Goal: Task Accomplishment & Management: Use online tool/utility

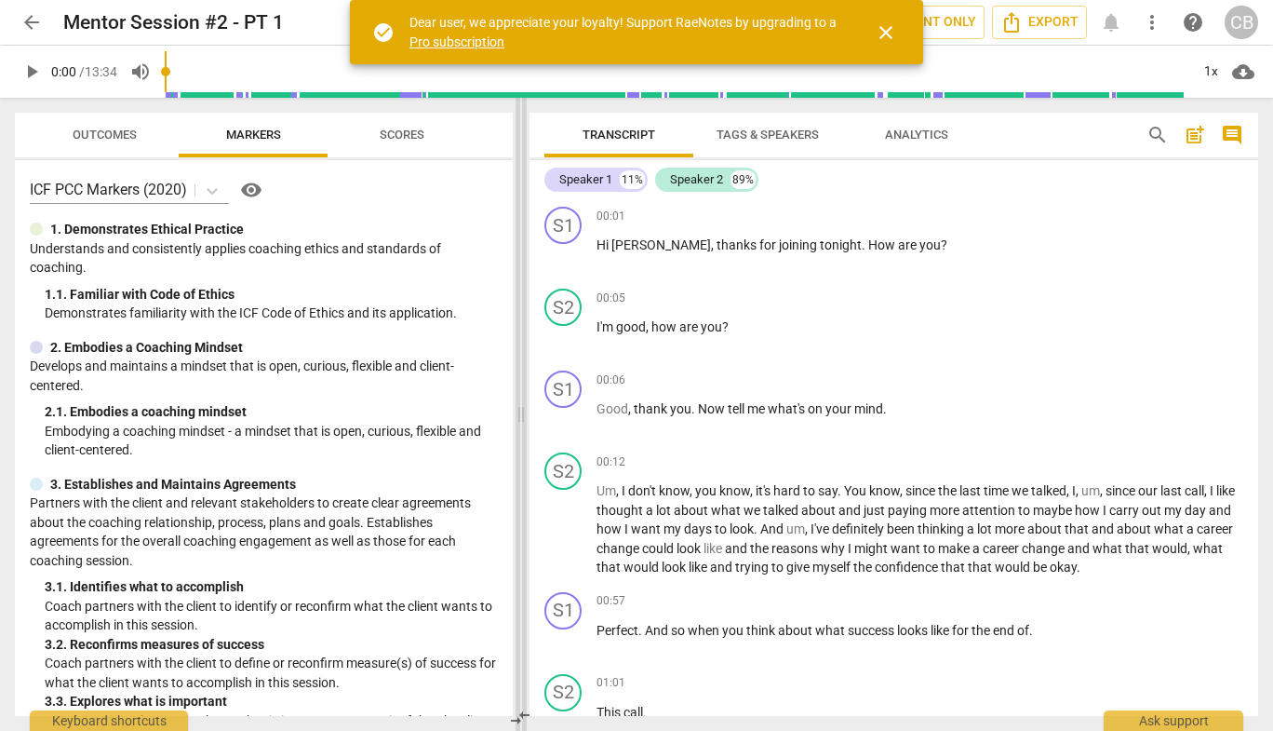
drag, startPoint x: 636, startPoint y: 410, endPoint x: 521, endPoint y: 421, distance: 115.0
click at [519, 420] on span at bounding box center [521, 414] width 11 height 633
click at [896, 28] on span "close" at bounding box center [886, 32] width 22 height 22
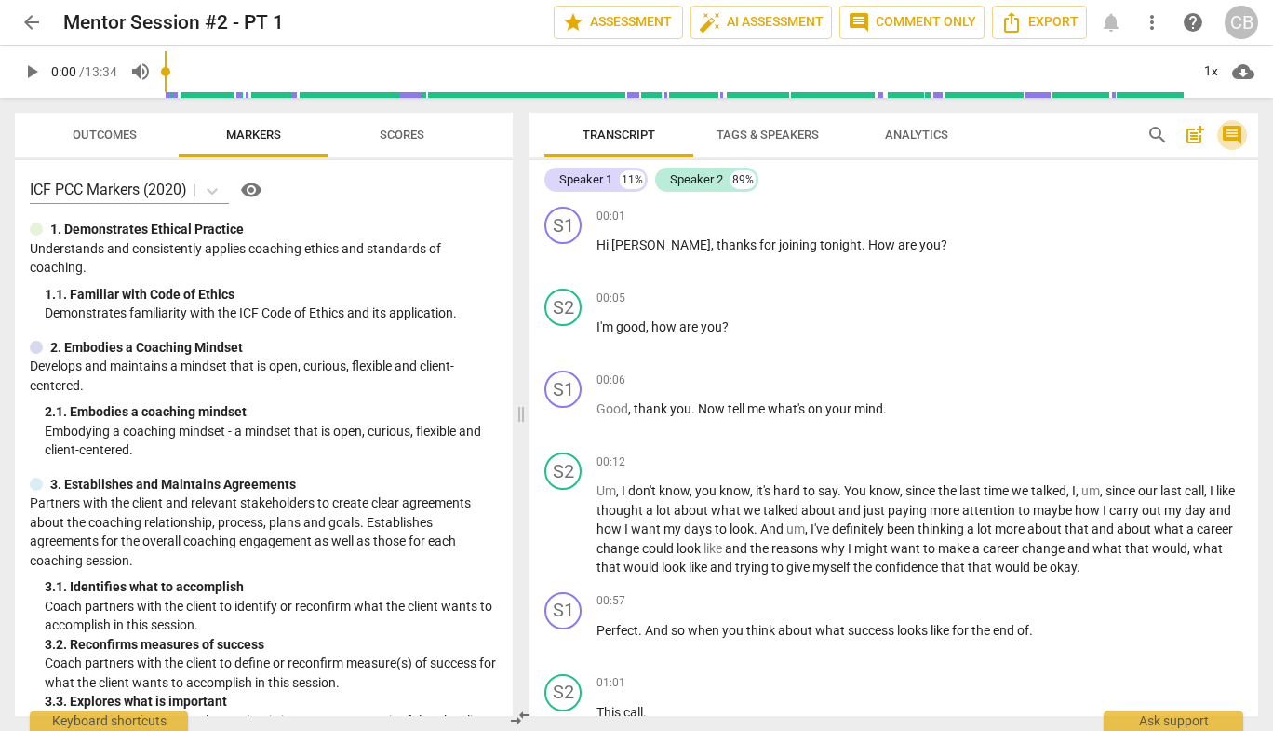
click at [1234, 131] on span "comment" at bounding box center [1232, 135] width 22 height 22
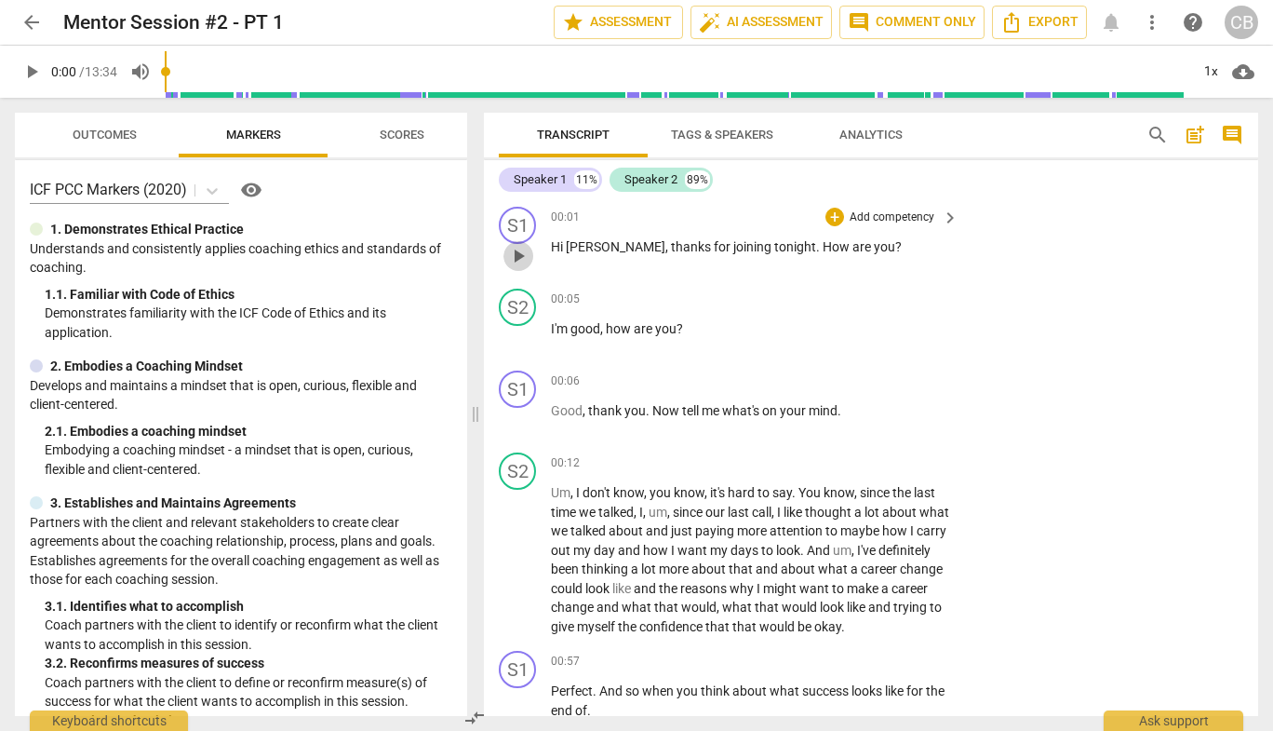
click at [518, 263] on span "play_arrow" at bounding box center [518, 256] width 22 height 22
click at [519, 423] on span "pause" at bounding box center [518, 420] width 22 height 22
click at [37, 76] on span "play_arrow" at bounding box center [31, 72] width 22 height 22
click at [1232, 31] on div "CB" at bounding box center [1242, 23] width 34 height 34
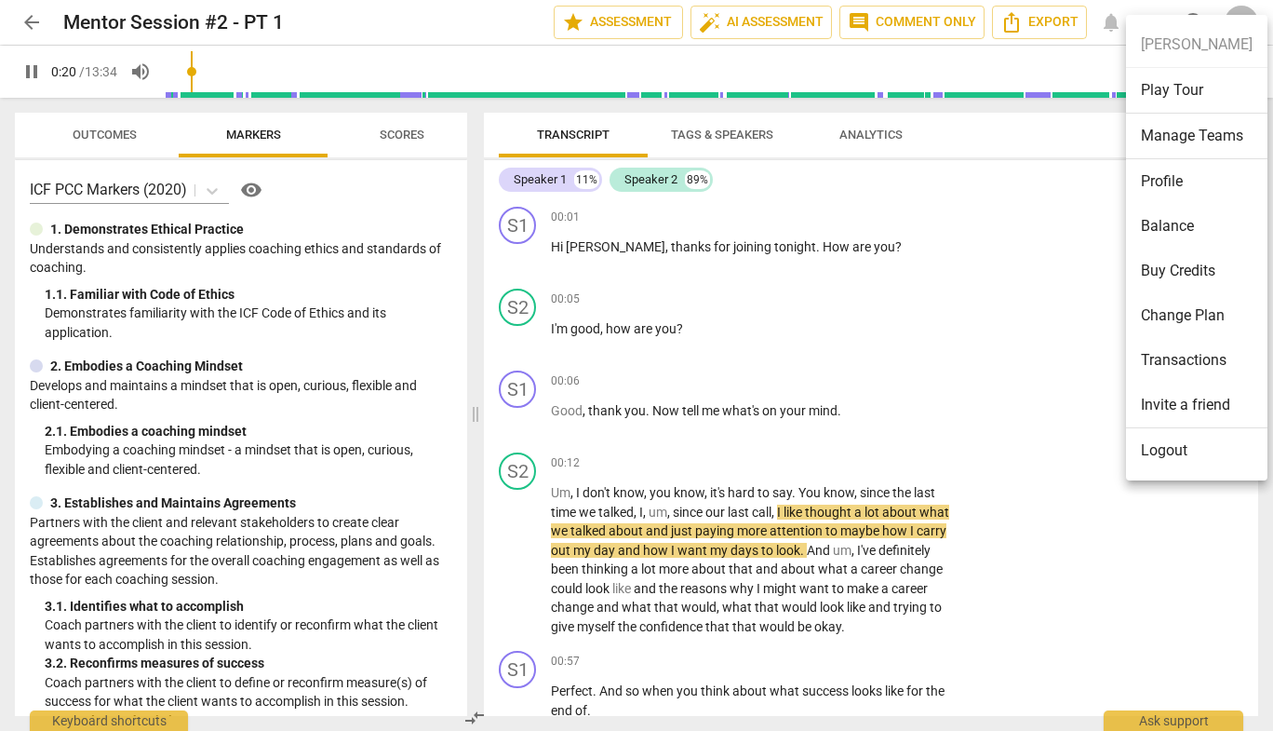
type input "21"
click at [1172, 183] on li "Profile" at bounding box center [1196, 181] width 141 height 45
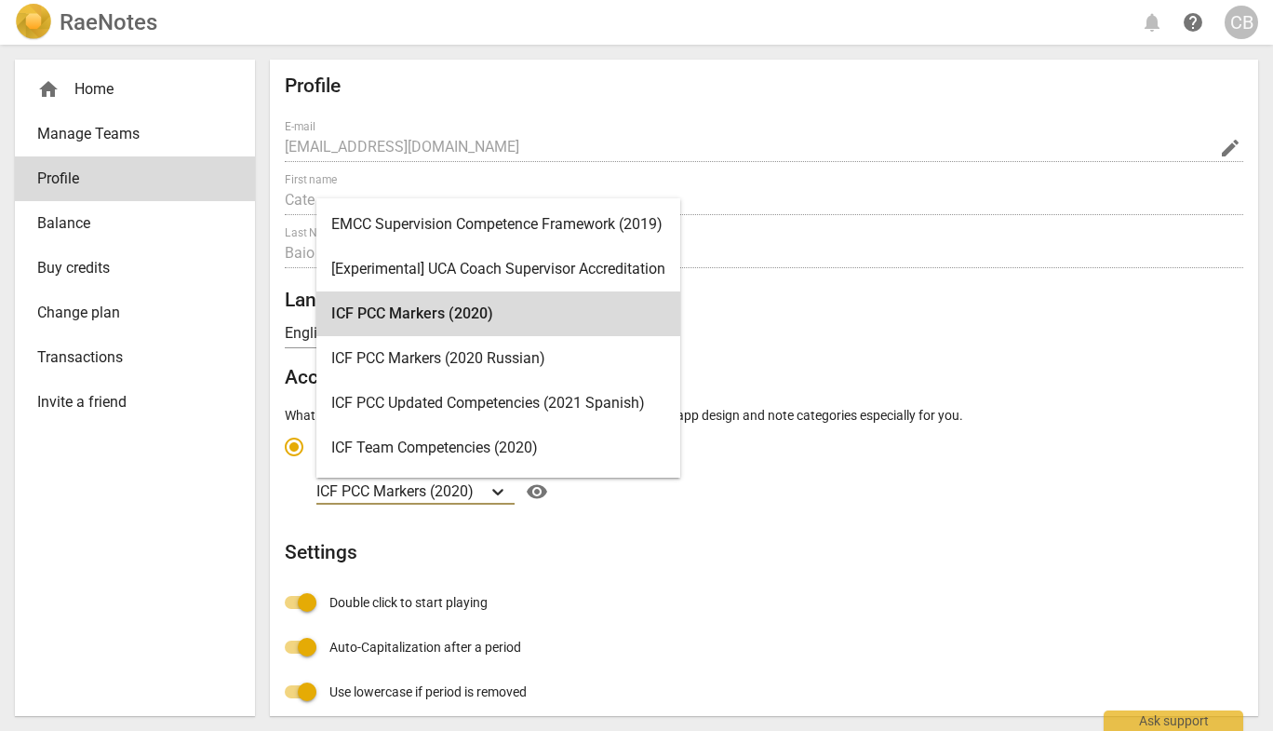
click at [495, 491] on icon "Account type" at bounding box center [497, 492] width 11 height 7
click at [0, 0] on input "Ideal for transcribing and assessing coaching sessions ICF PCC Markers (2020) s…" at bounding box center [0, 0] width 0 height 0
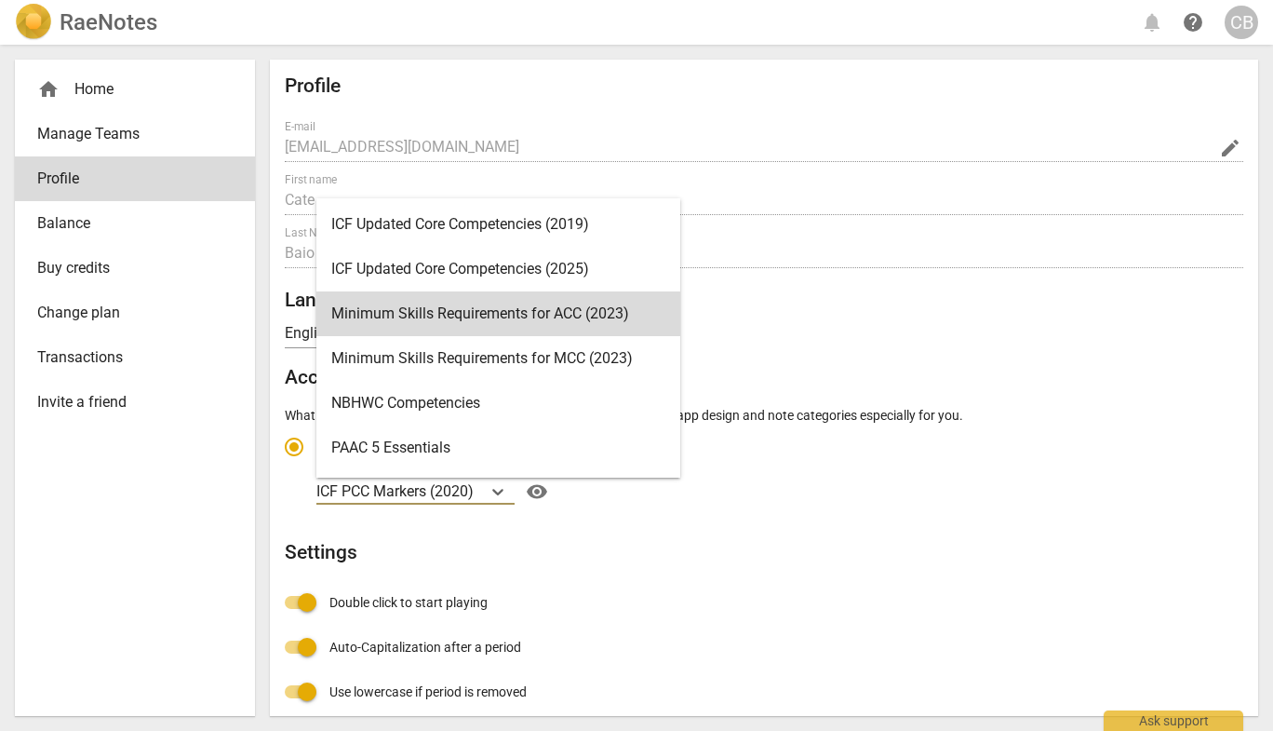
scroll to position [358, 0]
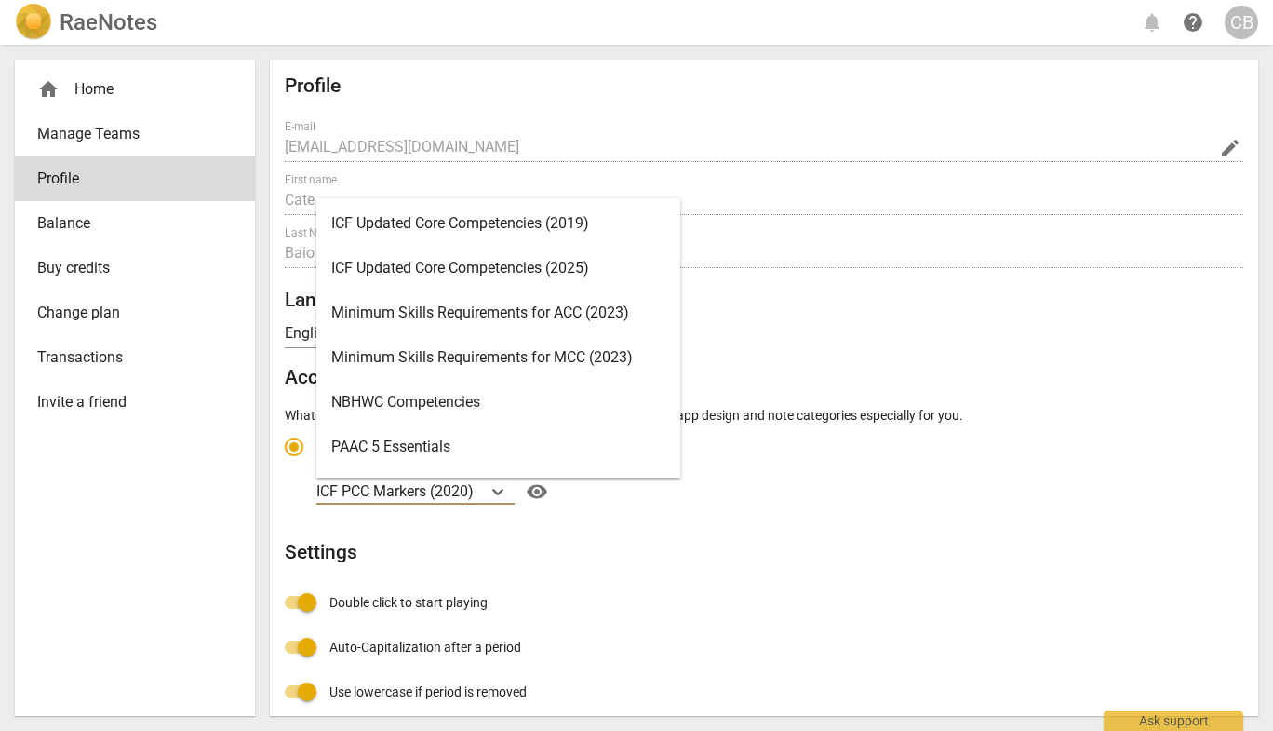
click at [505, 310] on div "Minimum Skills Requirements for ACC (2023)" at bounding box center [498, 312] width 364 height 45
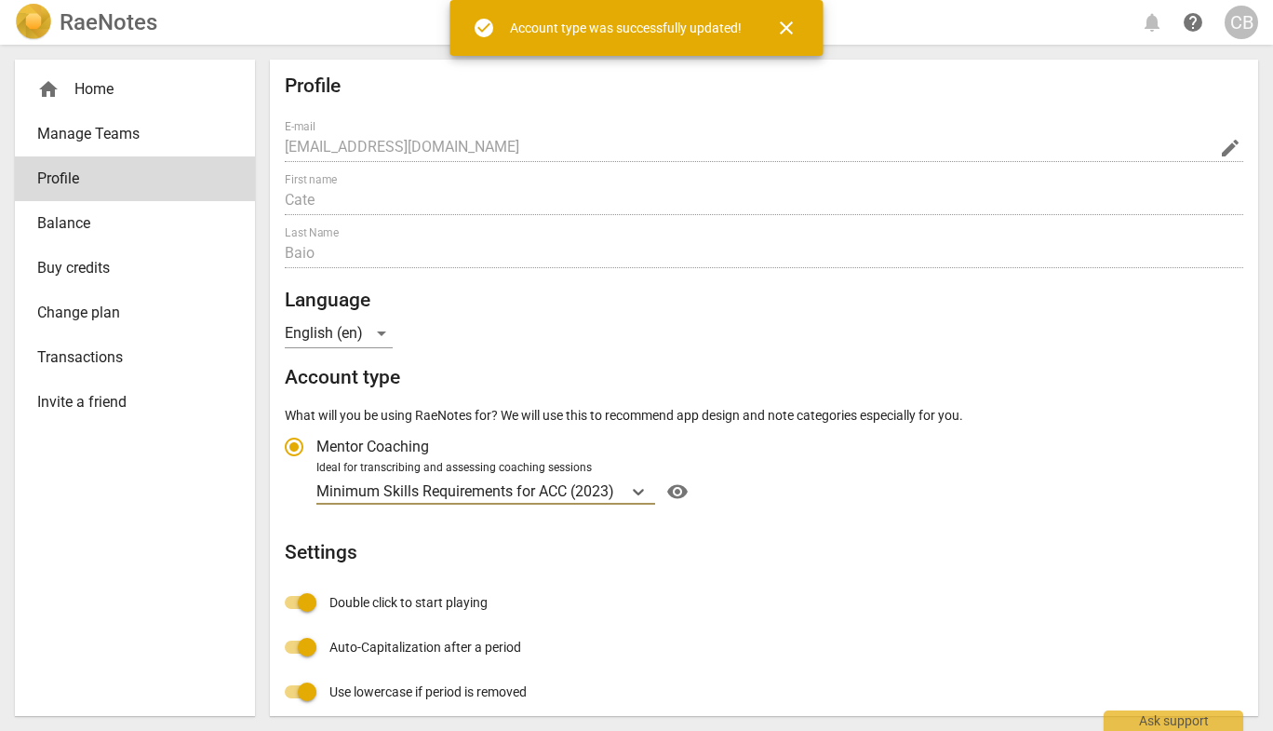
radio input "false"
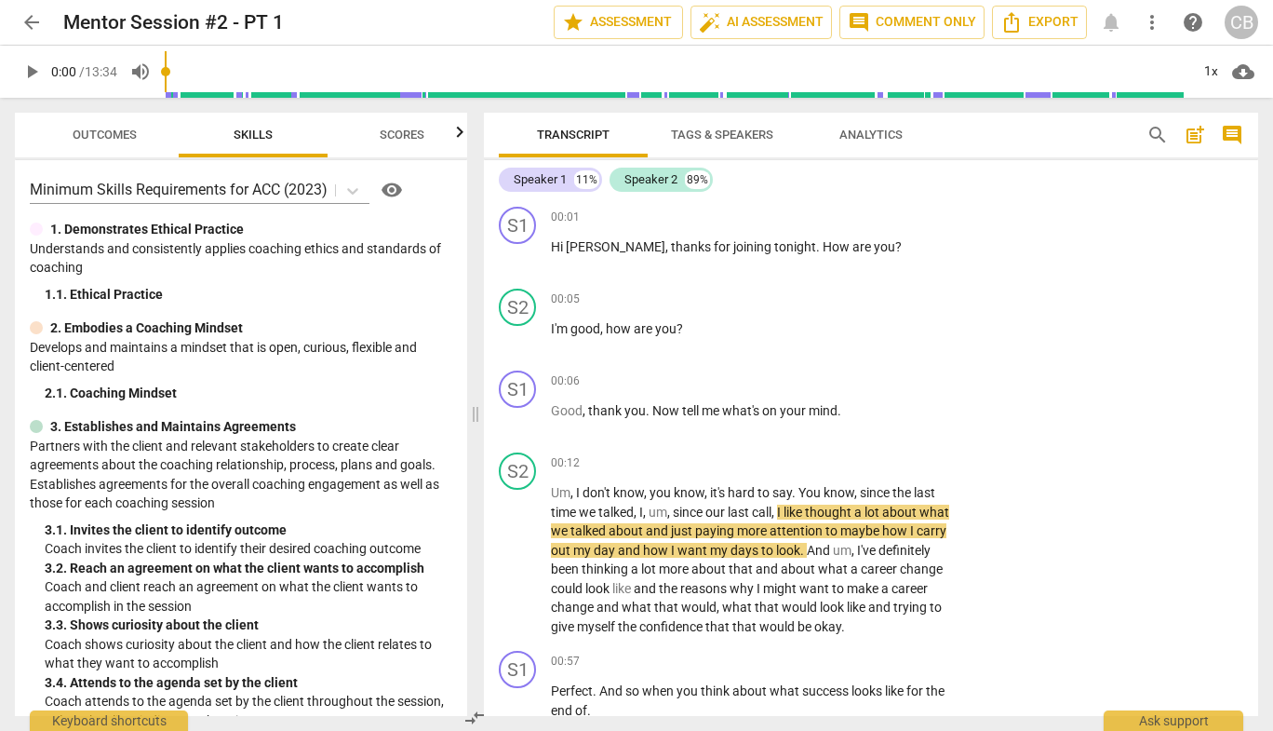
click at [32, 67] on span "play_arrow" at bounding box center [31, 72] width 22 height 22
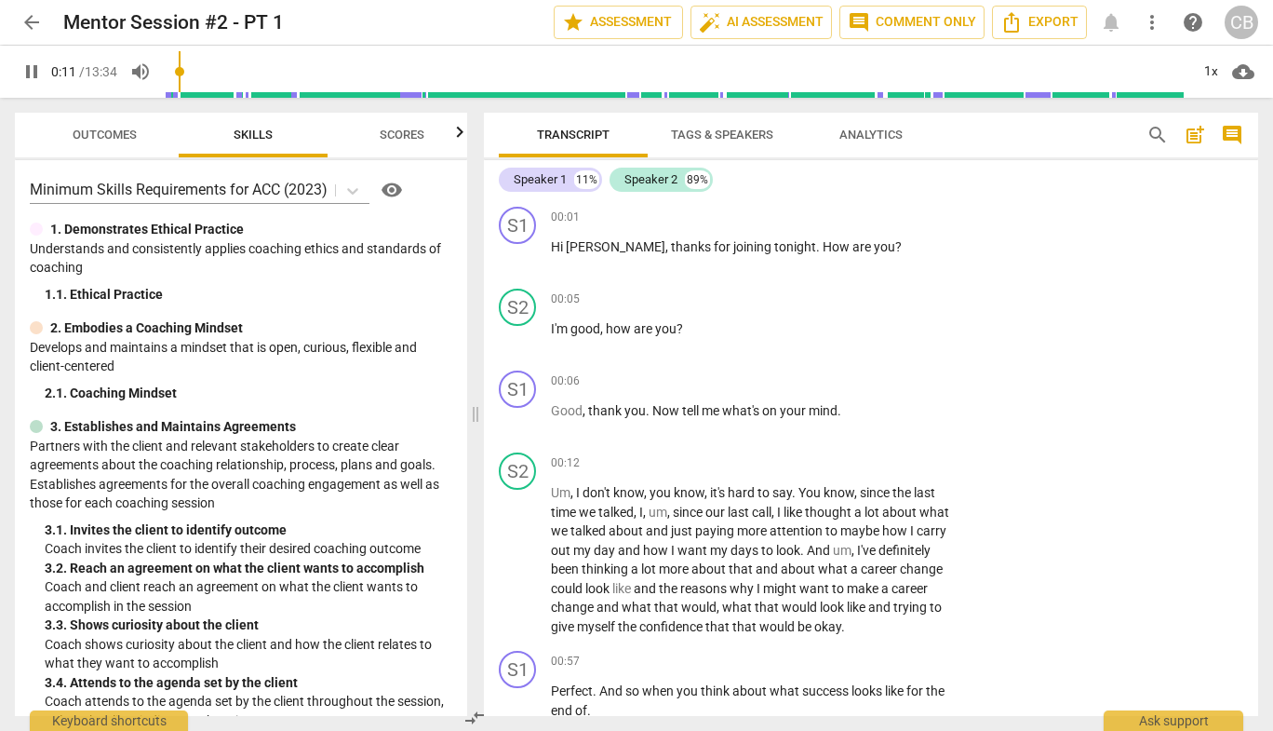
click at [1241, 132] on span "comment" at bounding box center [1232, 135] width 22 height 22
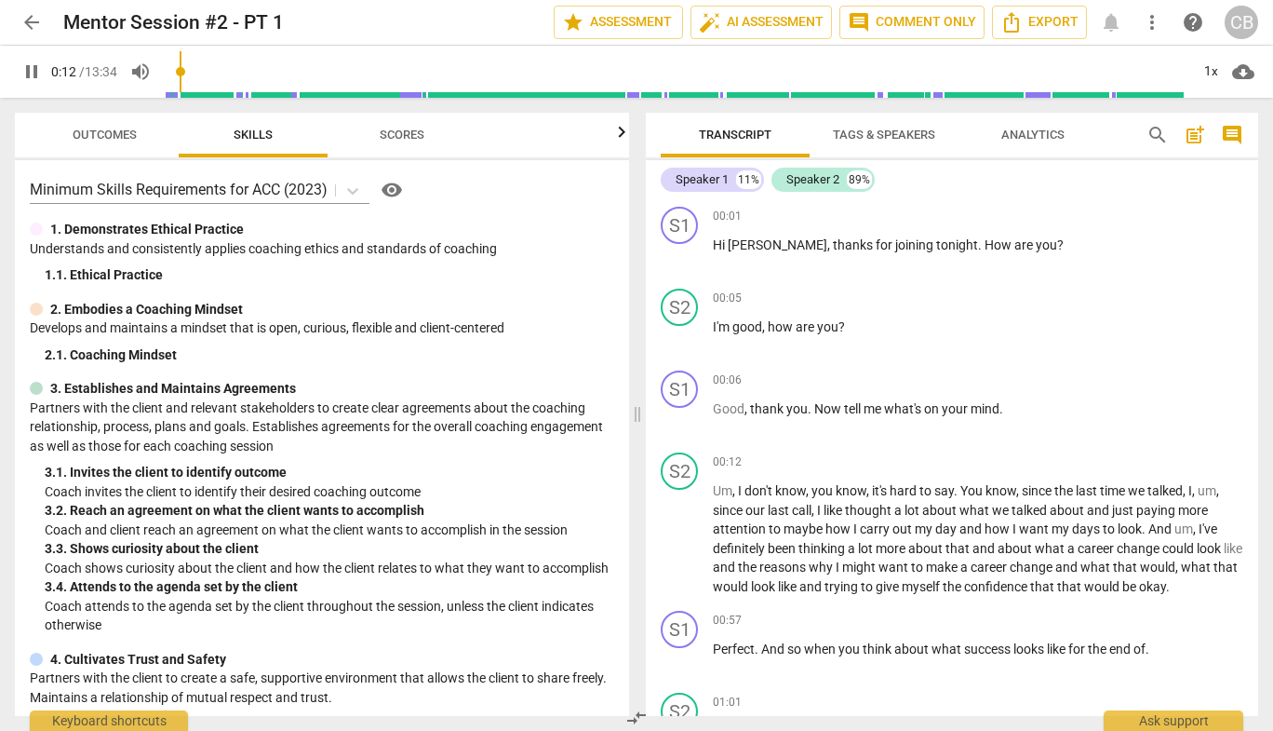
click at [1241, 132] on span "comment" at bounding box center [1232, 135] width 22 height 22
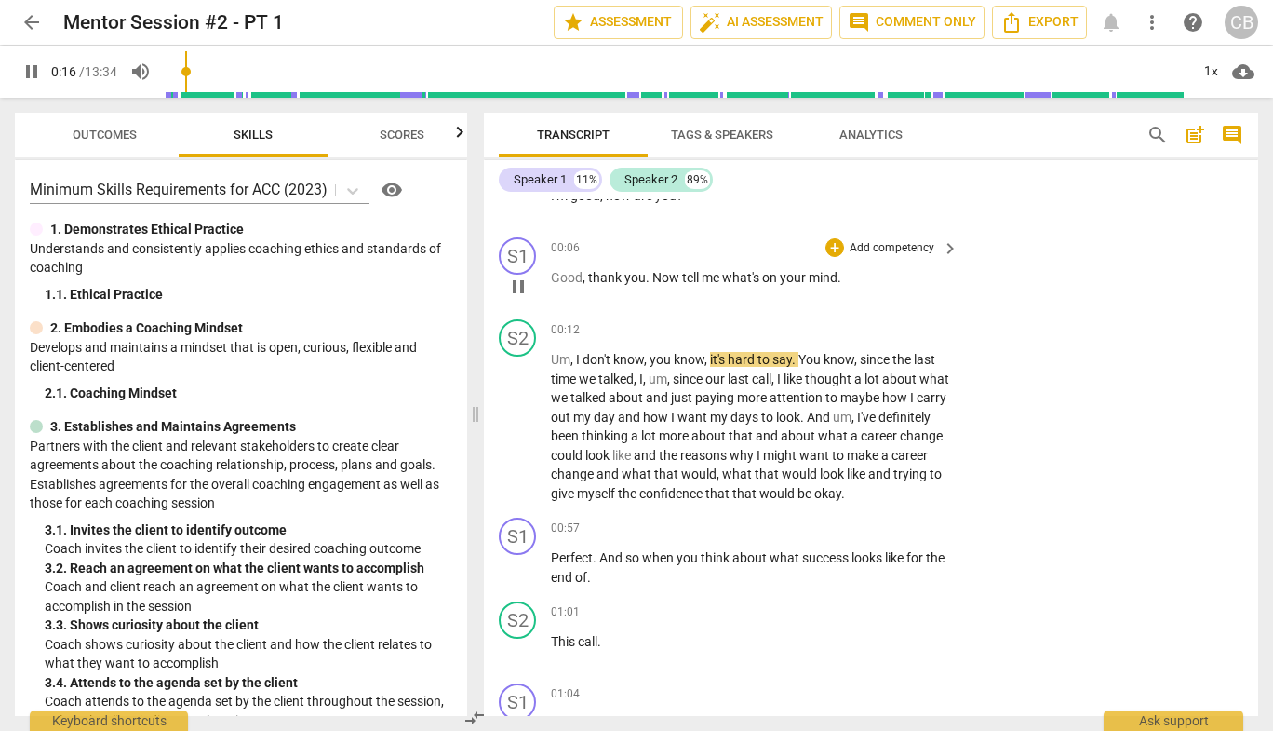
scroll to position [134, 0]
click at [839, 249] on div "+" at bounding box center [835, 246] width 19 height 19
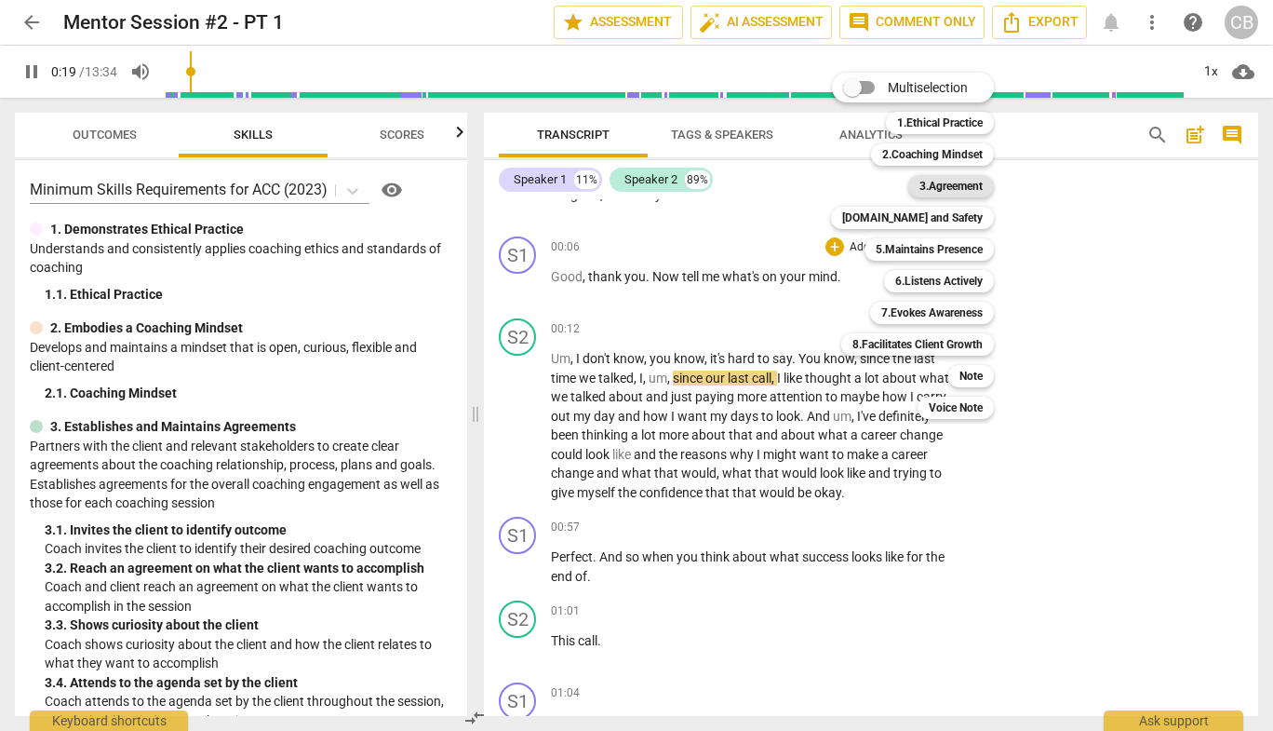
click at [943, 188] on b "3.Agreement" at bounding box center [951, 186] width 63 height 22
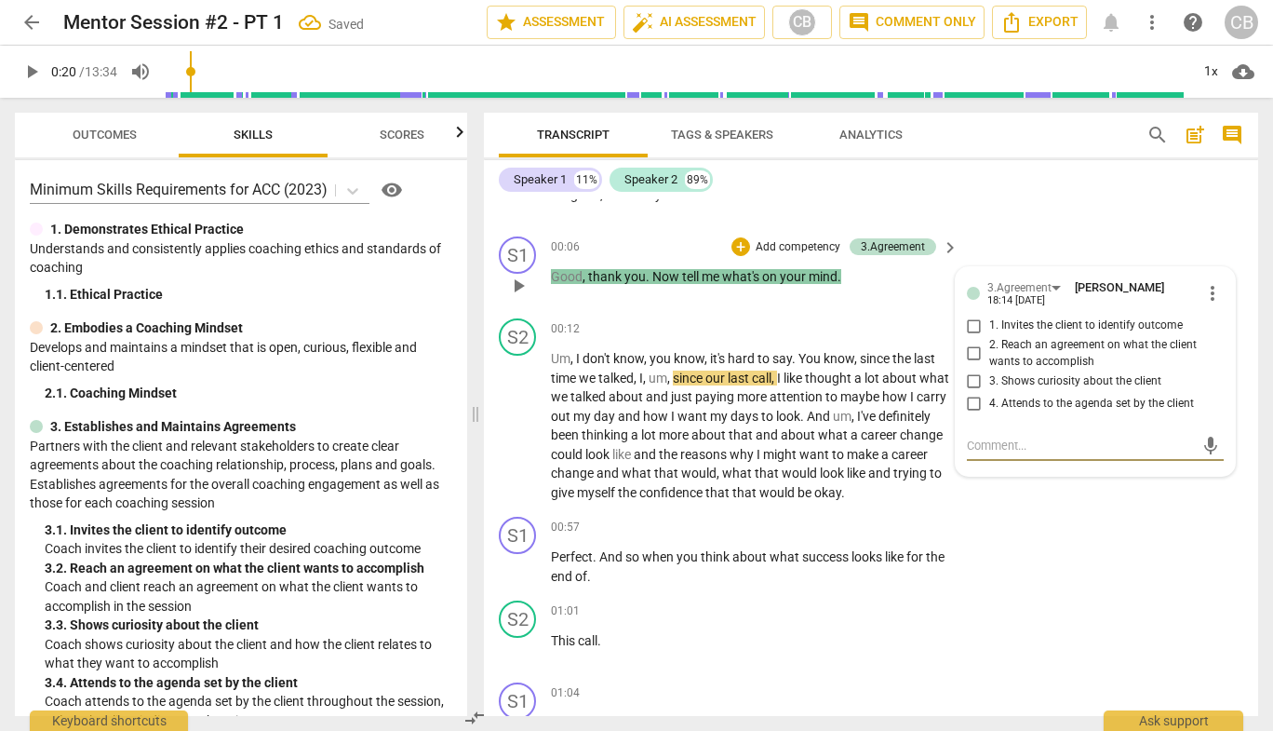
click at [1005, 231] on div "S1 play_arrow pause 00:06 + Add competency 3.Agreement keyboard_arrow_right Goo…" at bounding box center [871, 270] width 774 height 82
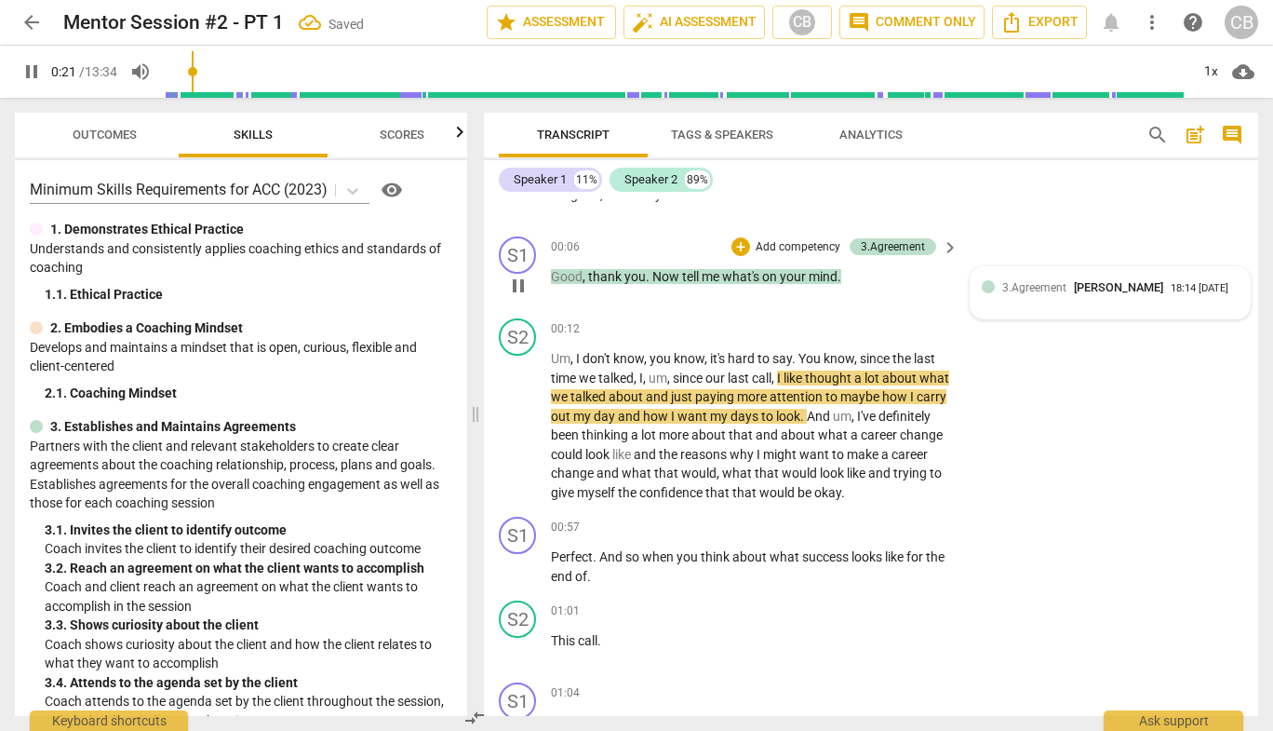
click at [1171, 283] on div "18:14 [DATE]" at bounding box center [1200, 289] width 58 height 12
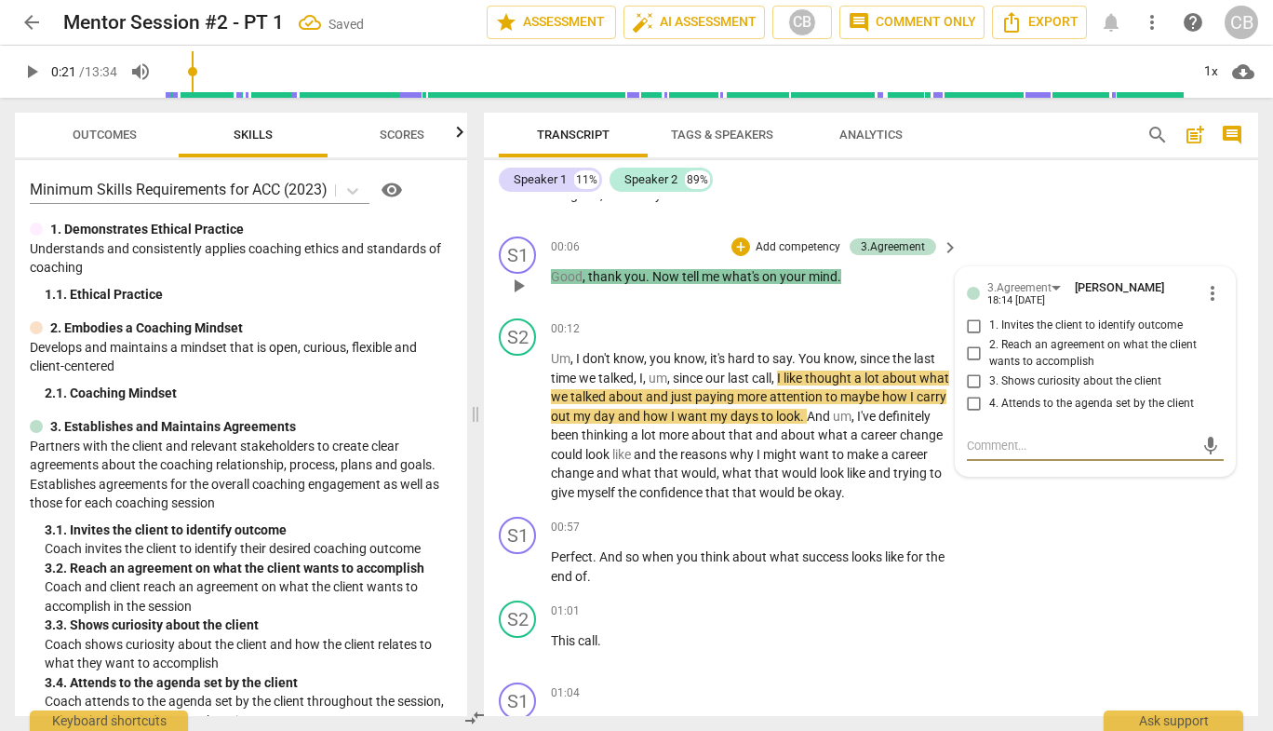
click at [1207, 296] on span "more_vert" at bounding box center [1213, 293] width 22 height 22
click at [1218, 329] on li "Delete" at bounding box center [1225, 326] width 64 height 35
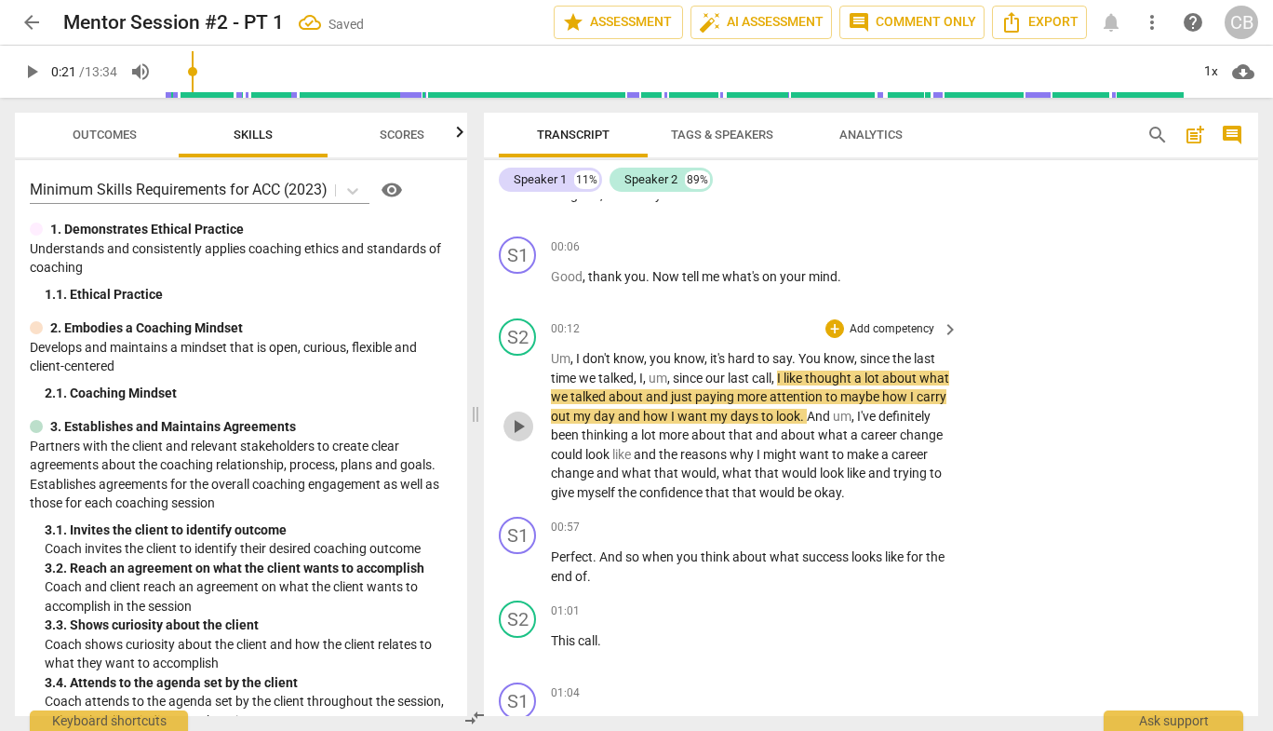
click at [524, 426] on span "play_arrow" at bounding box center [518, 426] width 22 height 22
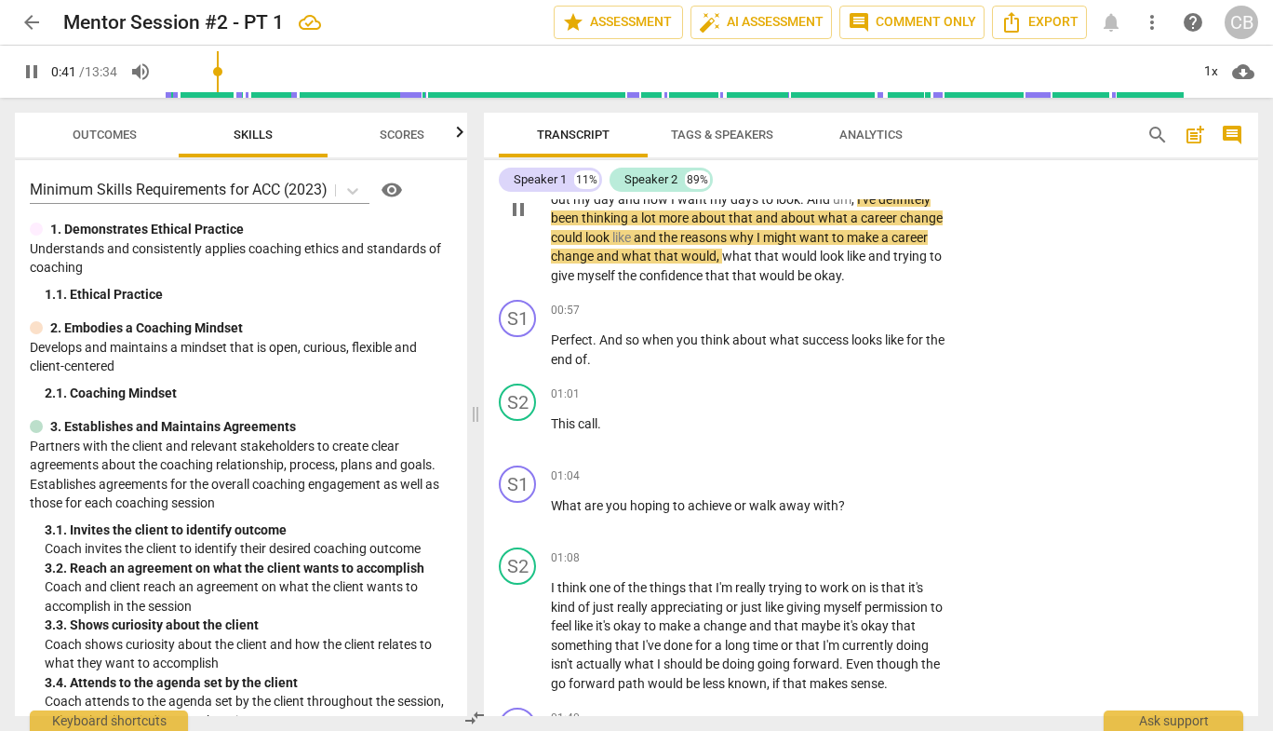
scroll to position [353, 0]
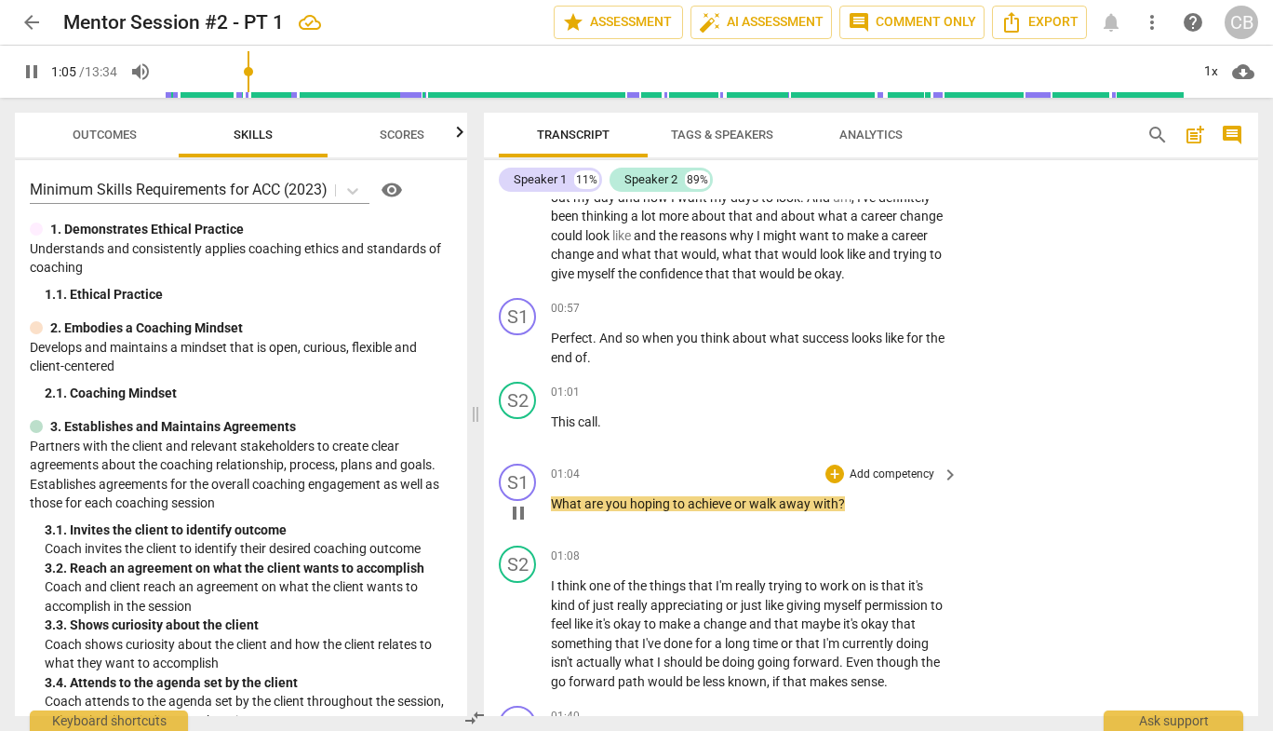
click at [841, 478] on div "+ Add competency" at bounding box center [881, 473] width 111 height 19
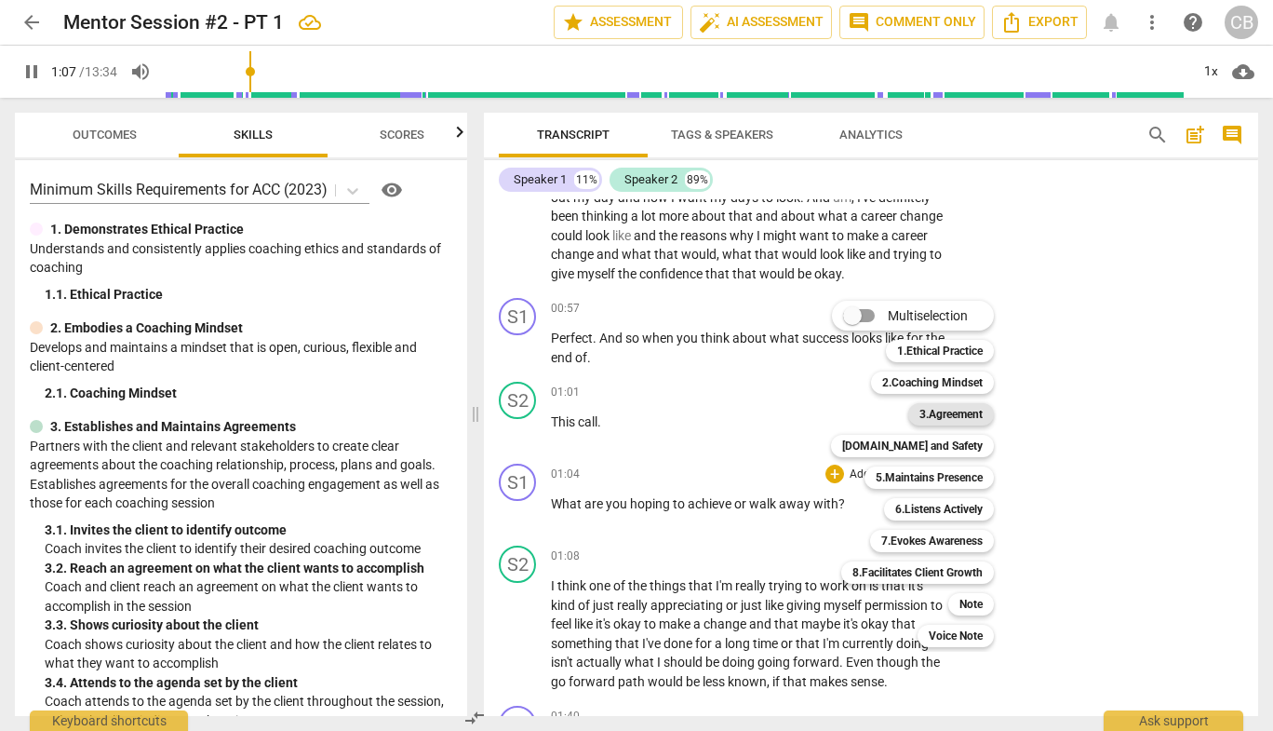
click at [943, 417] on b "3.Agreement" at bounding box center [951, 414] width 63 height 22
type input "68"
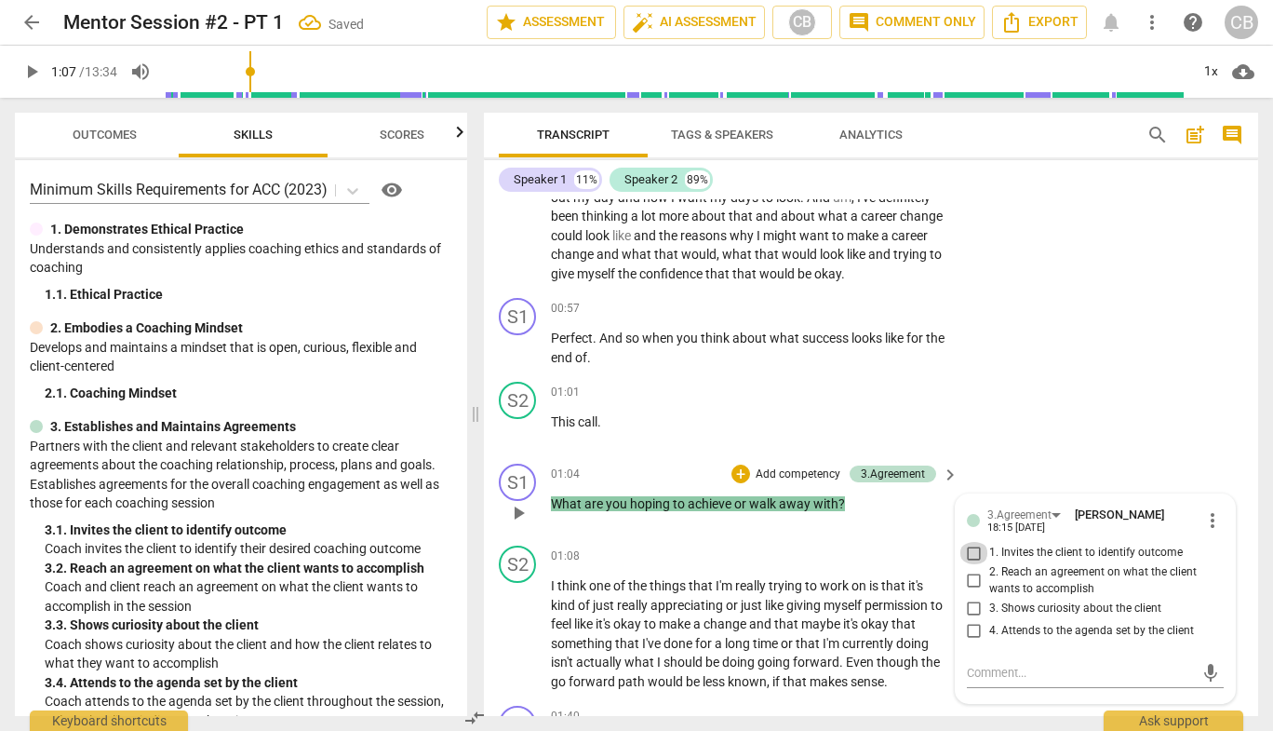
click at [964, 549] on input "1. Invites the client to identify outcome" at bounding box center [975, 553] width 30 height 22
checkbox input "true"
click at [1050, 351] on div "S1 play_arrow pause 00:57 + Add competency keyboard_arrow_right Perfect . And s…" at bounding box center [871, 332] width 774 height 84
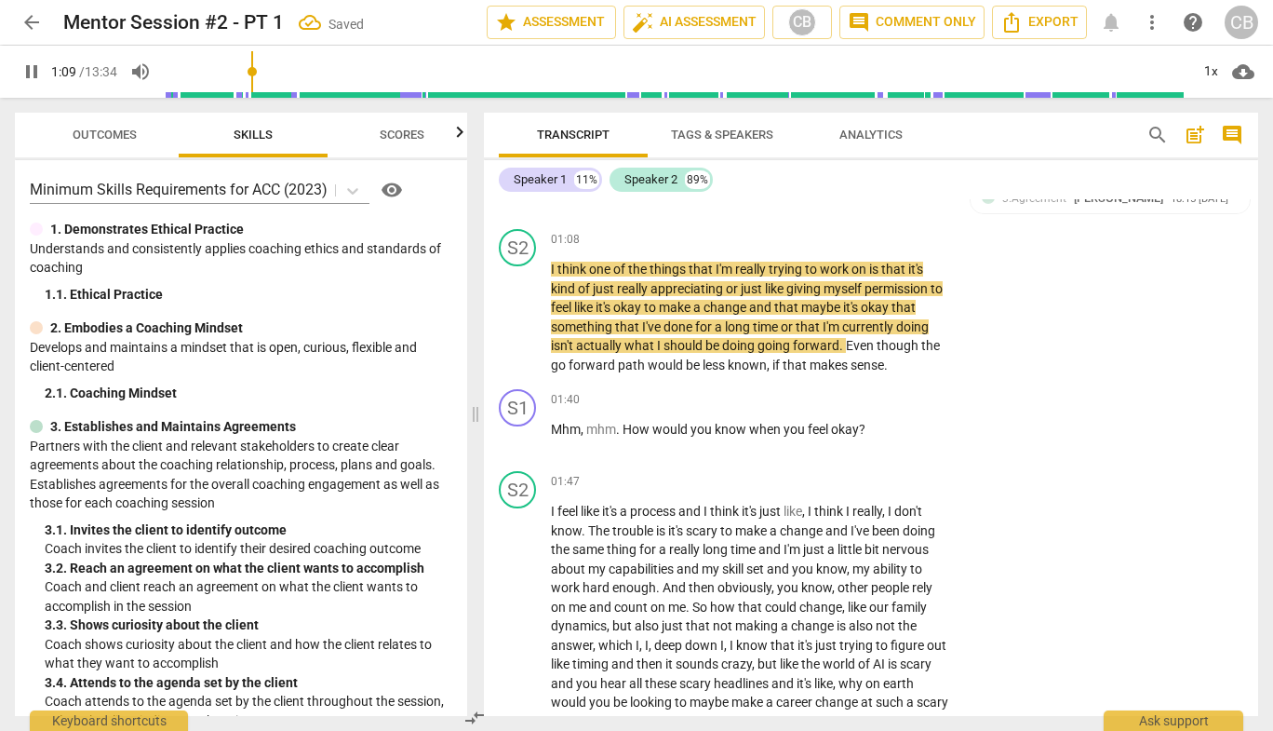
scroll to position [674, 0]
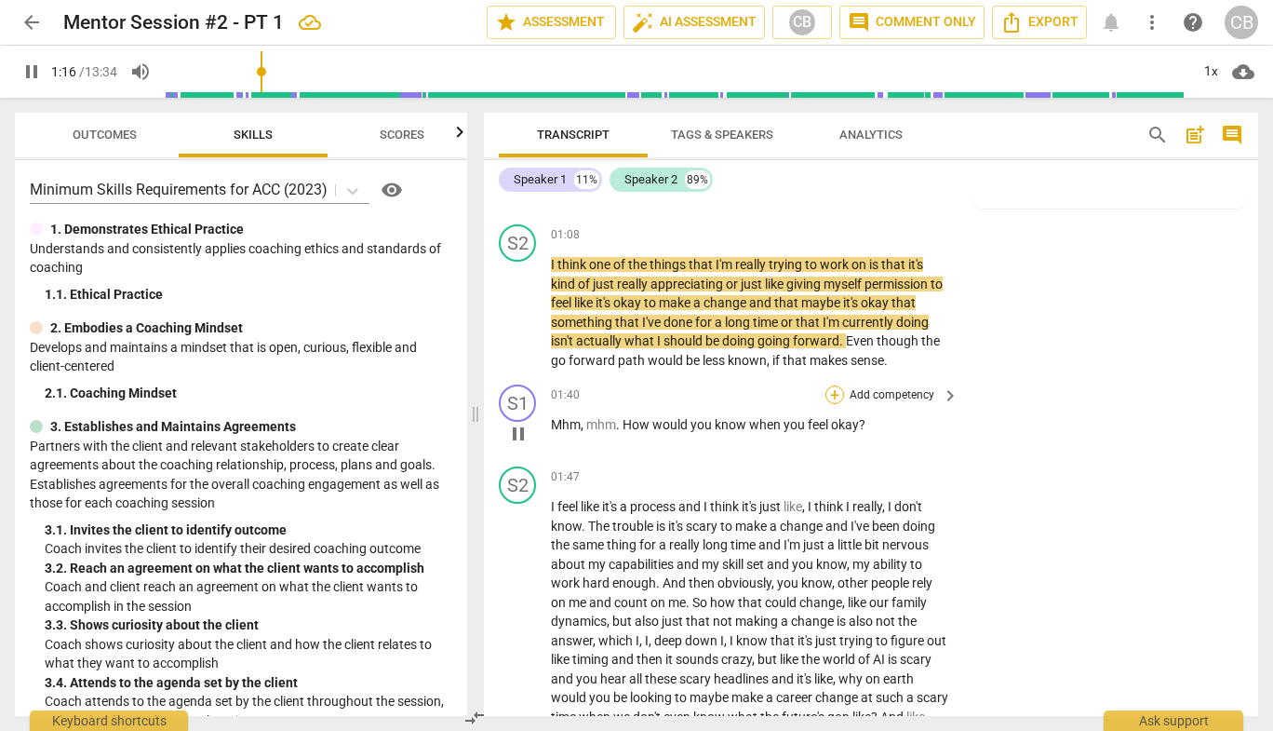
click at [832, 392] on div "+" at bounding box center [835, 394] width 19 height 19
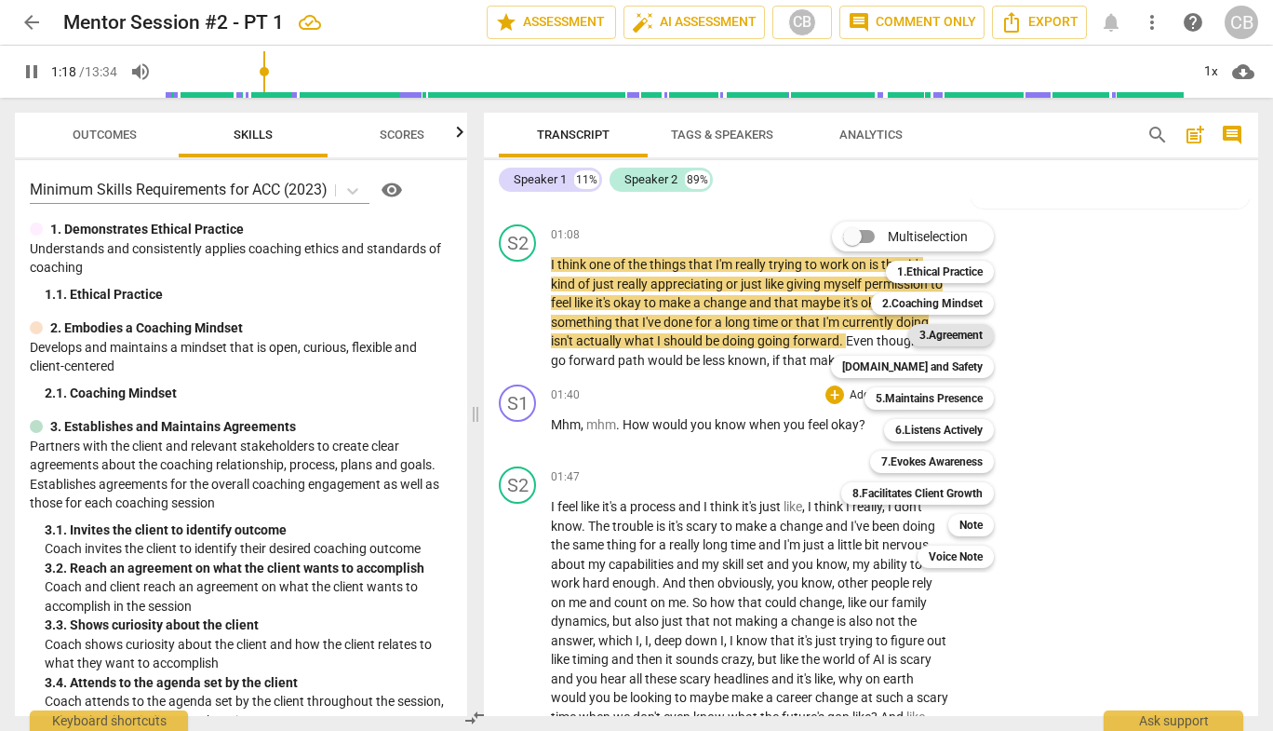
click at [946, 330] on b "3.Agreement" at bounding box center [951, 335] width 63 height 22
type input "79"
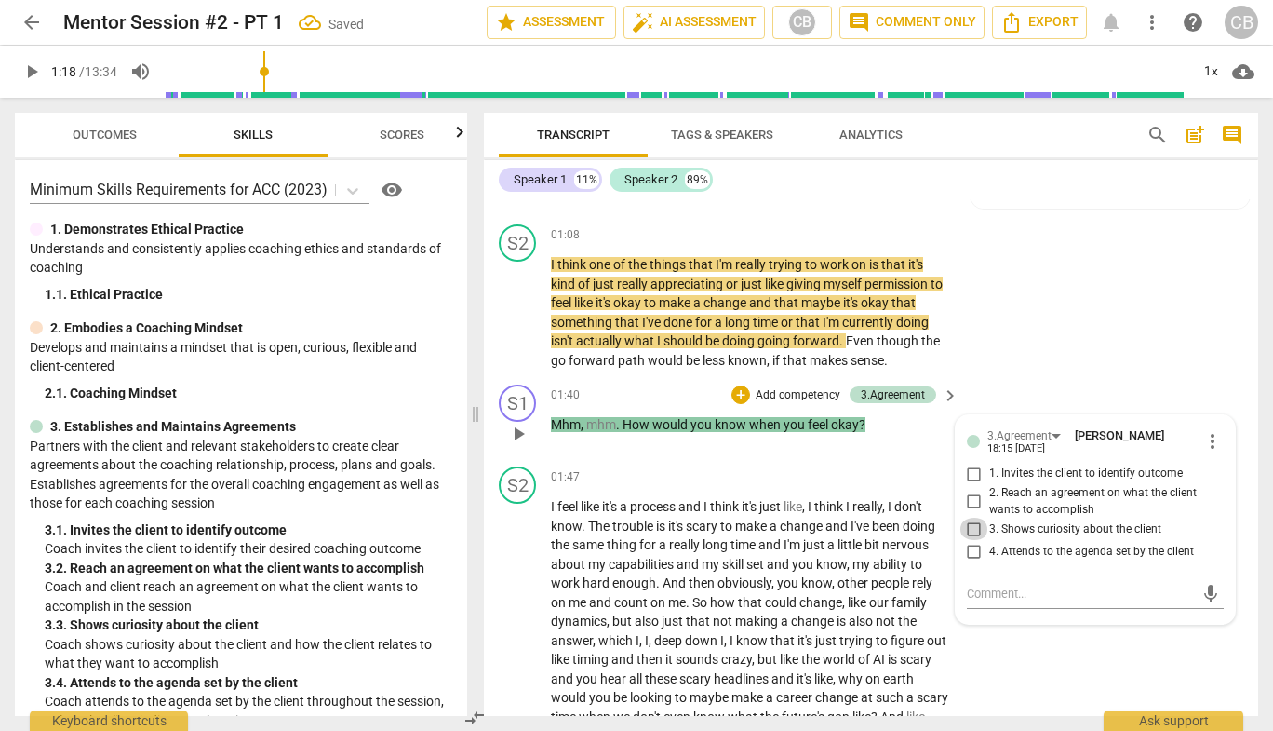
click at [968, 524] on input "3. Shows curiosity about the client" at bounding box center [975, 529] width 30 height 22
checkbox input "true"
click at [1077, 368] on div "S2 play_arrow pause 01:08 + Add competency keyboard_arrow_right I think one of …" at bounding box center [871, 297] width 774 height 160
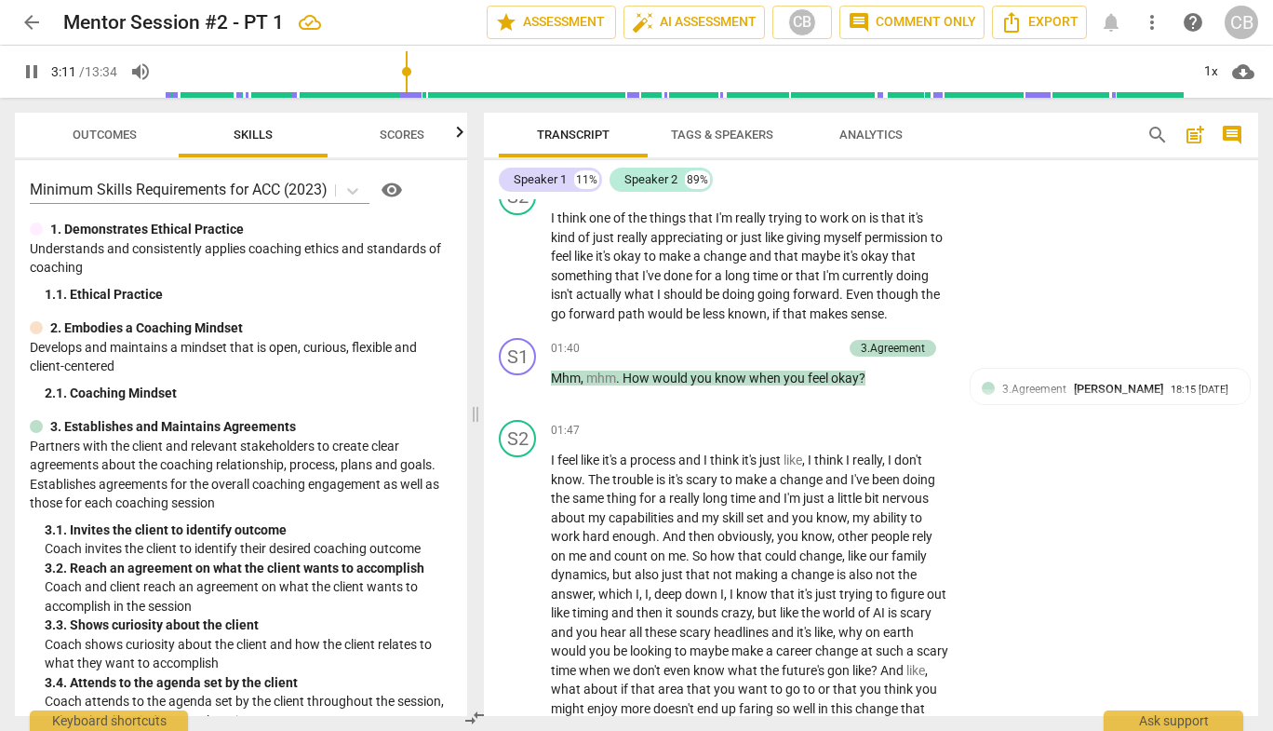
scroll to position [691, 0]
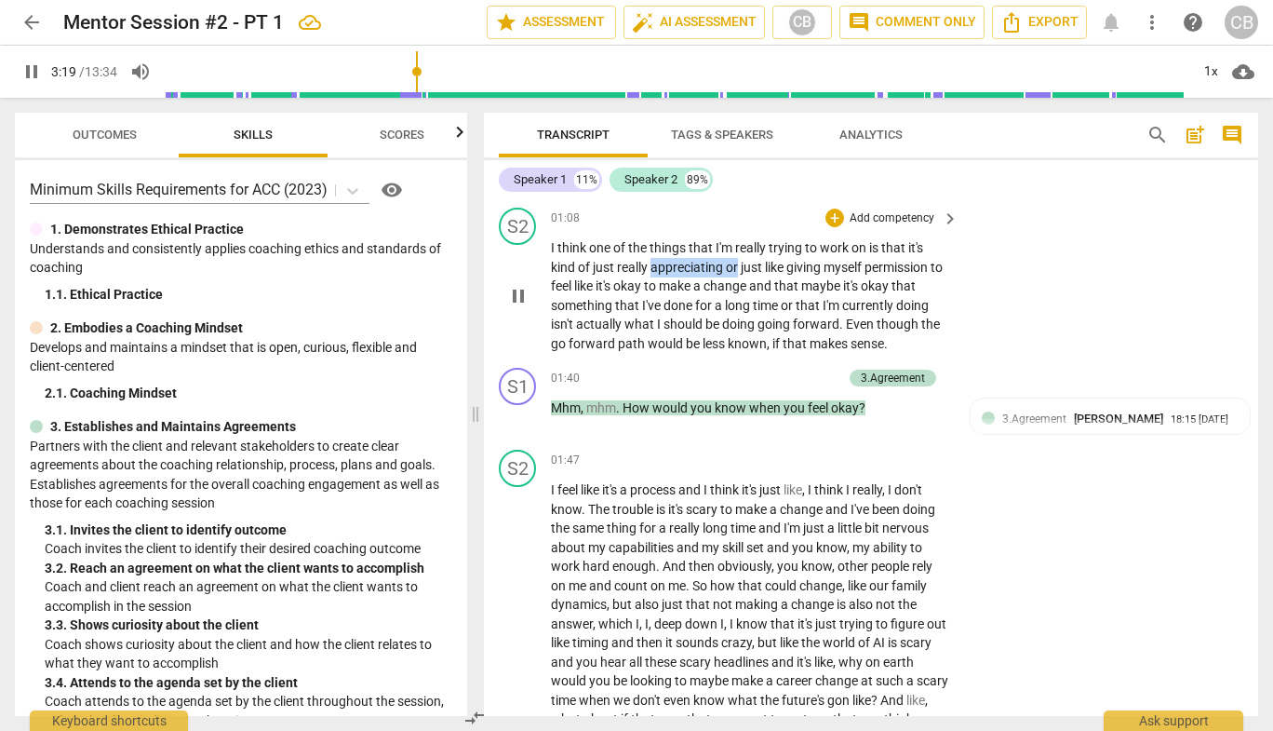
drag, startPoint x: 652, startPoint y: 267, endPoint x: 740, endPoint y: 269, distance: 88.5
click at [740, 269] on p "I think one of the things that I'm really trying to work on is that it's kind o…" at bounding box center [750, 295] width 398 height 114
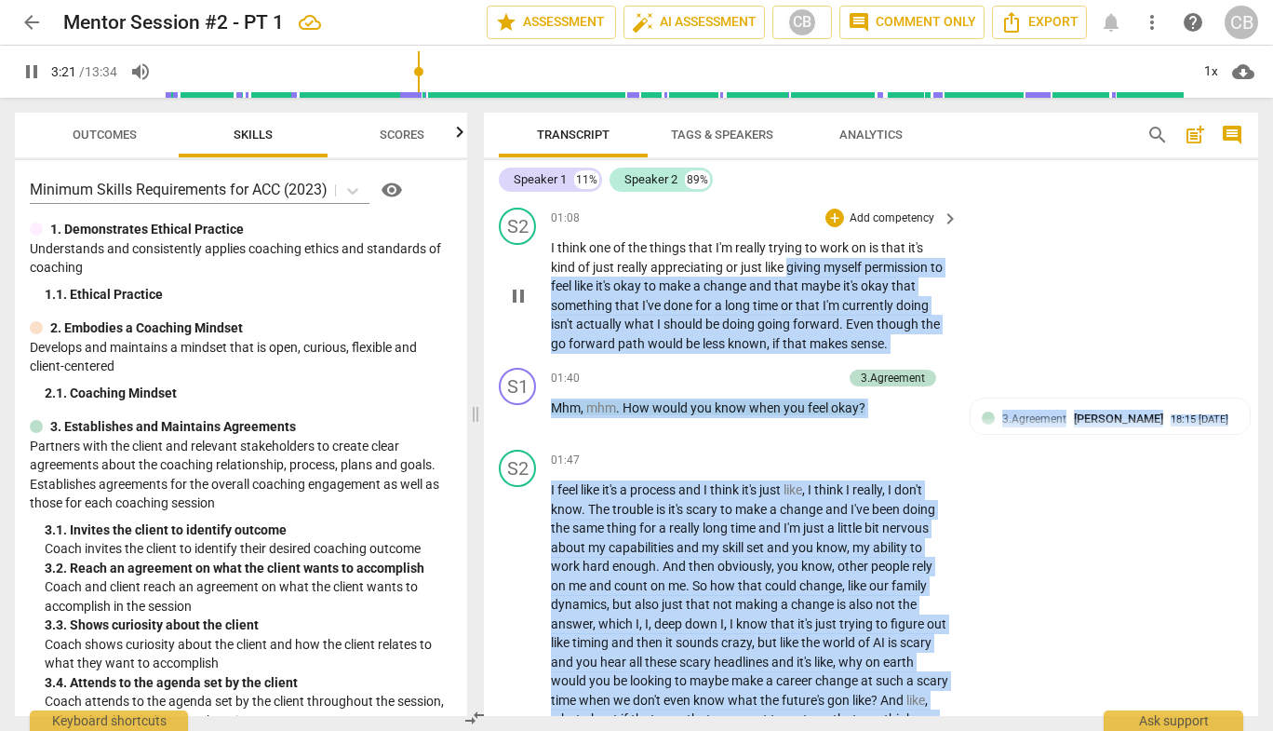
scroll to position [1381, 0]
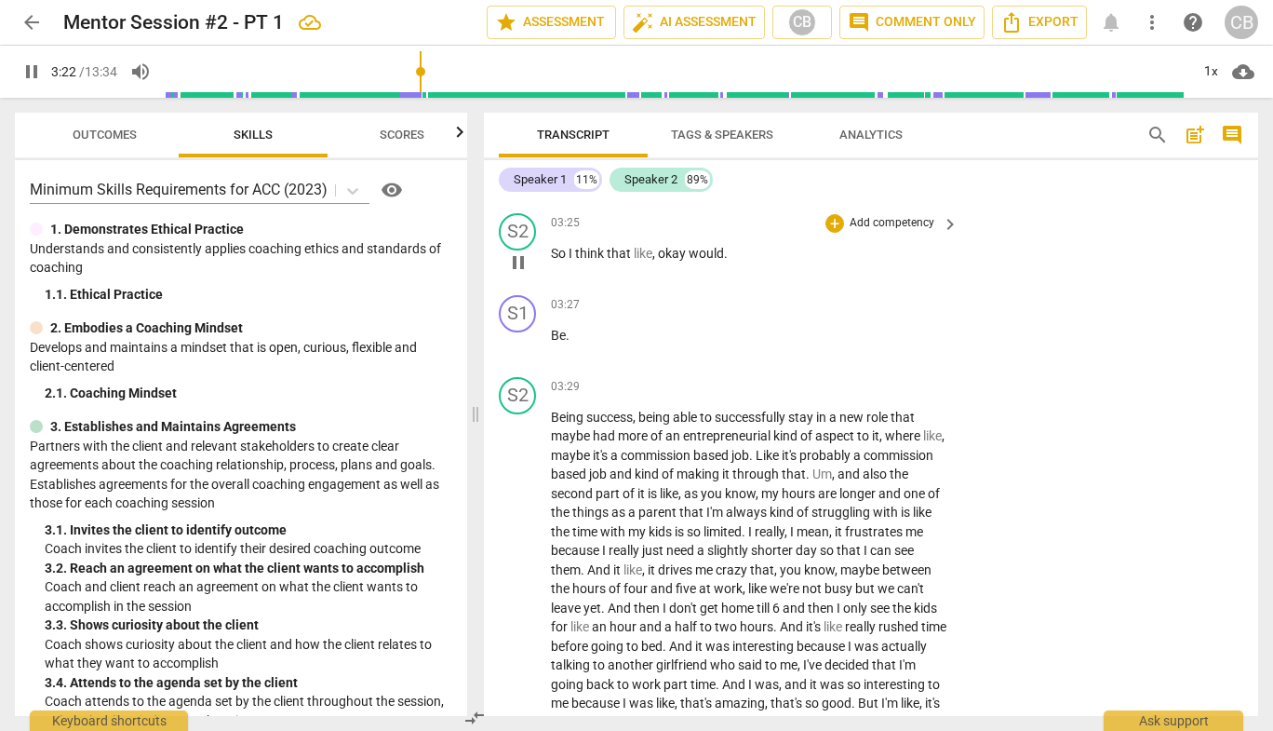
drag, startPoint x: 791, startPoint y: 267, endPoint x: 738, endPoint y: 235, distance: 62.3
click at [738, 235] on div "S1 play_arrow pause 00:01 + Add competency keyboard_arrow_right Hi [PERSON_NAME…" at bounding box center [871, 457] width 774 height 517
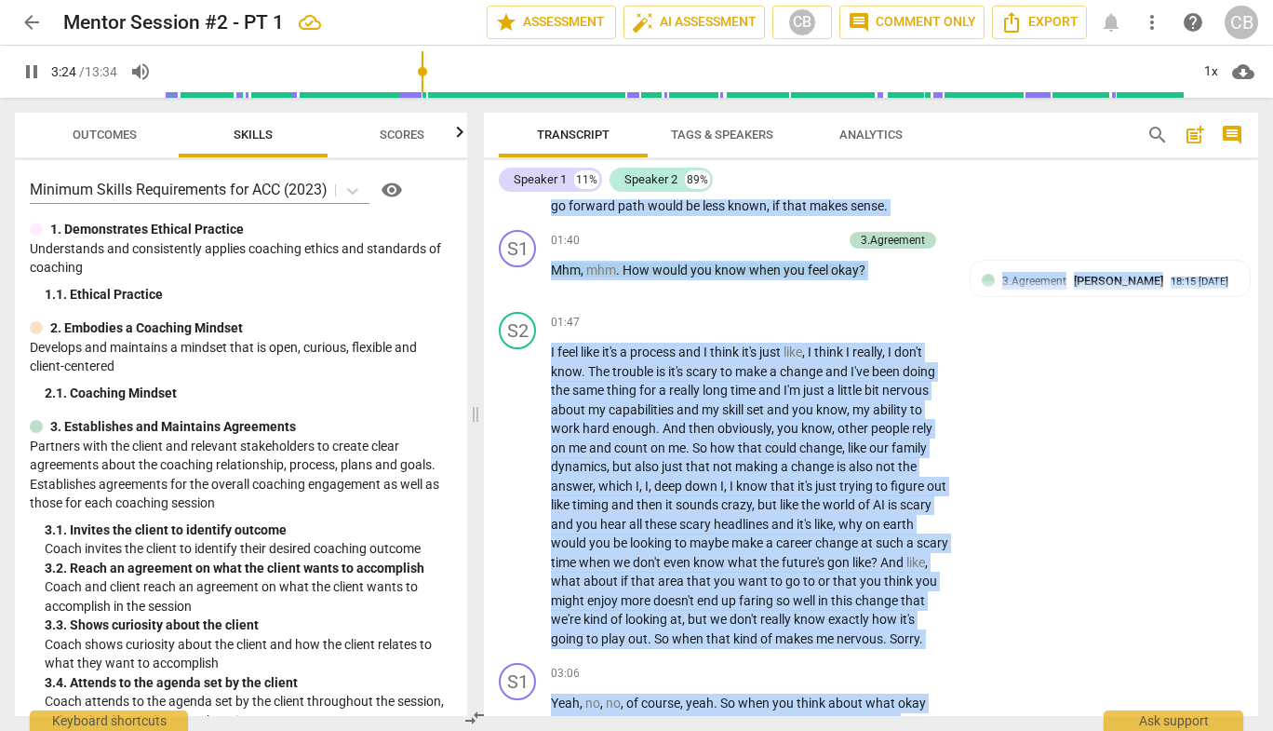
scroll to position [828, 0]
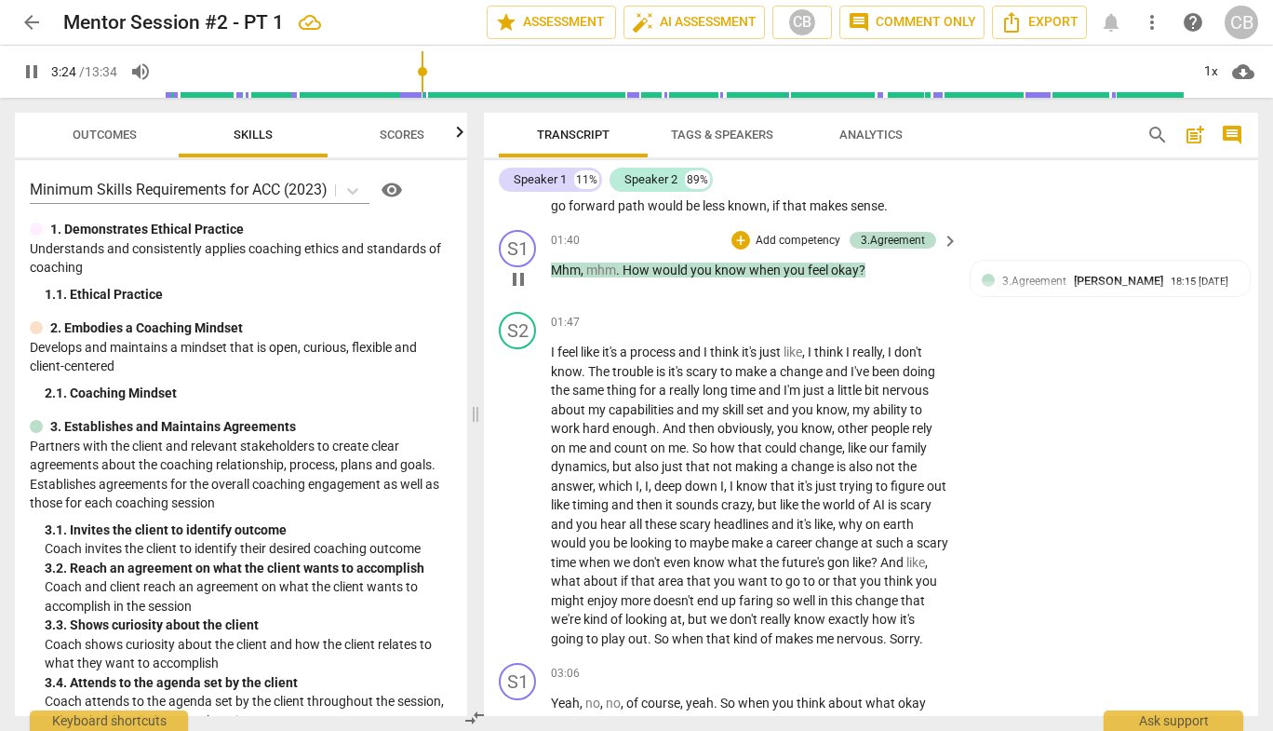
click at [735, 280] on div "01:40 + Add competency 3.Agreement keyboard_arrow_right Mhm , mhm . How would y…" at bounding box center [756, 263] width 410 height 67
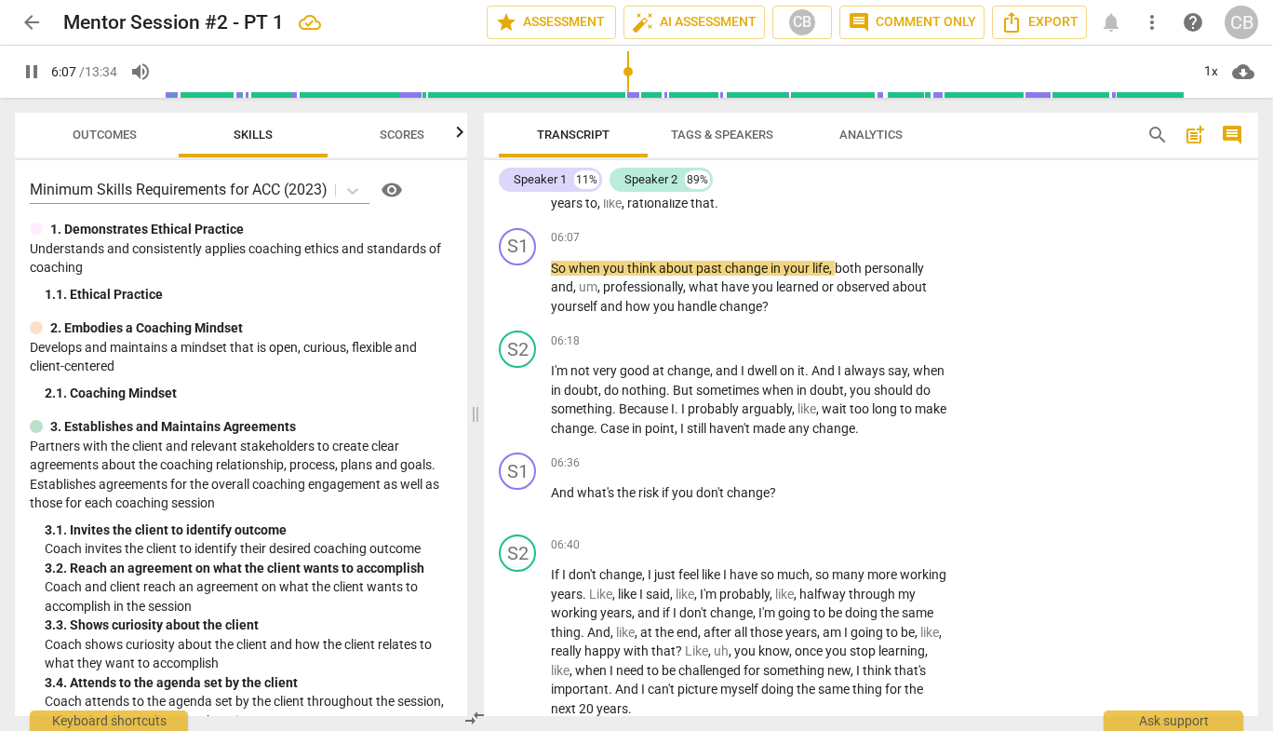
scroll to position [2266, 0]
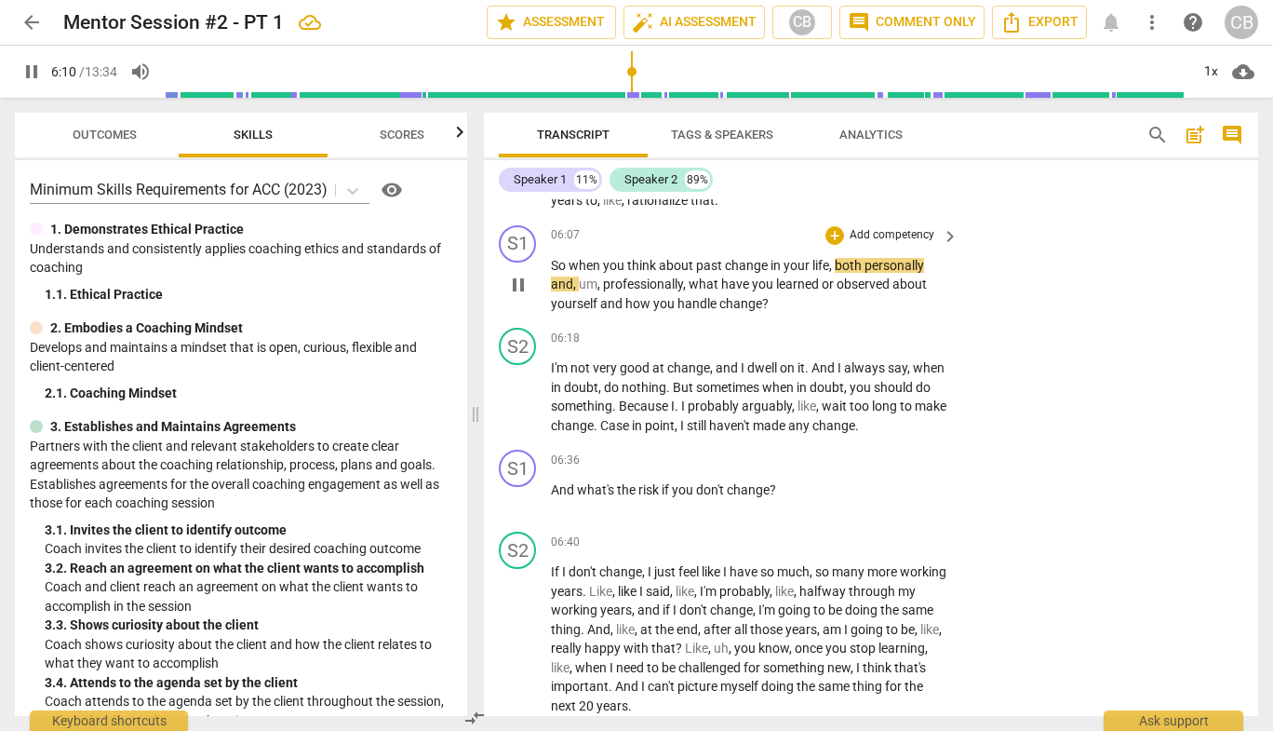
click at [510, 296] on span "pause" at bounding box center [518, 285] width 22 height 22
click at [511, 296] on span "play_arrow" at bounding box center [518, 285] width 22 height 22
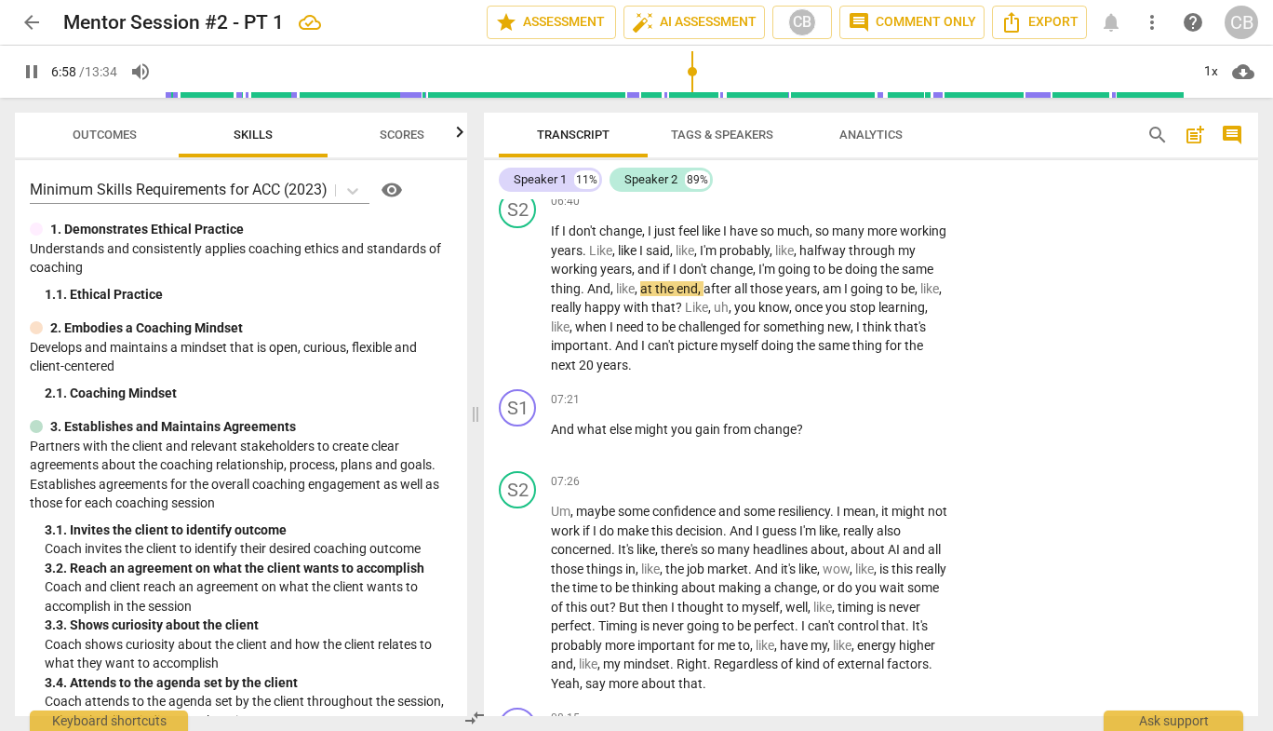
scroll to position [2612, 0]
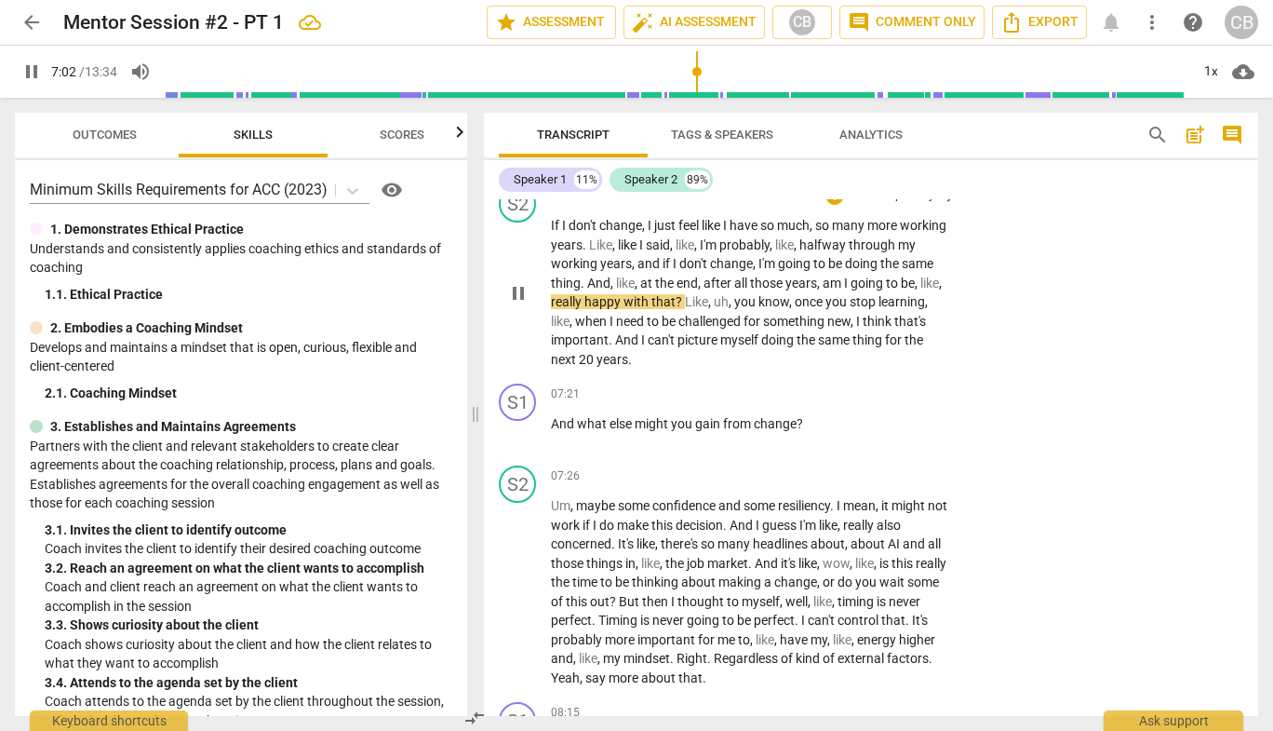
click at [518, 304] on span "pause" at bounding box center [518, 293] width 22 height 22
click at [30, 73] on span "play_arrow" at bounding box center [31, 72] width 22 height 22
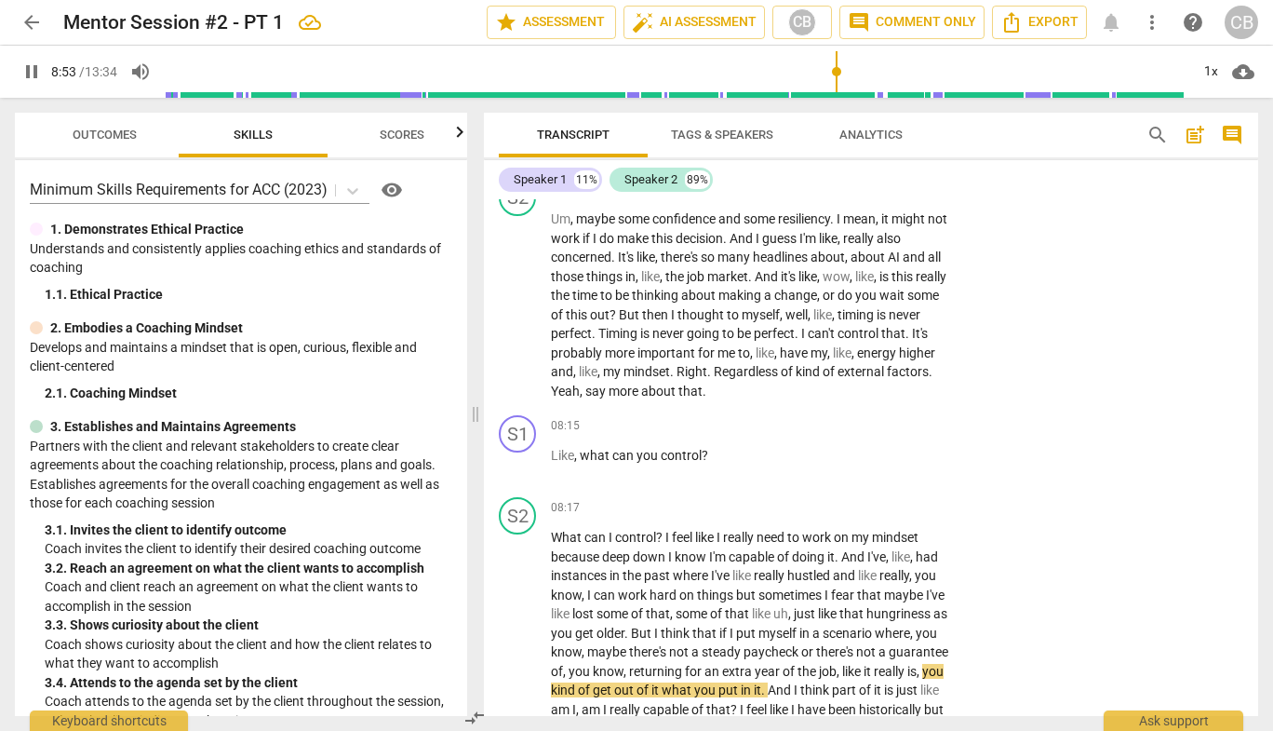
scroll to position [3420, 0]
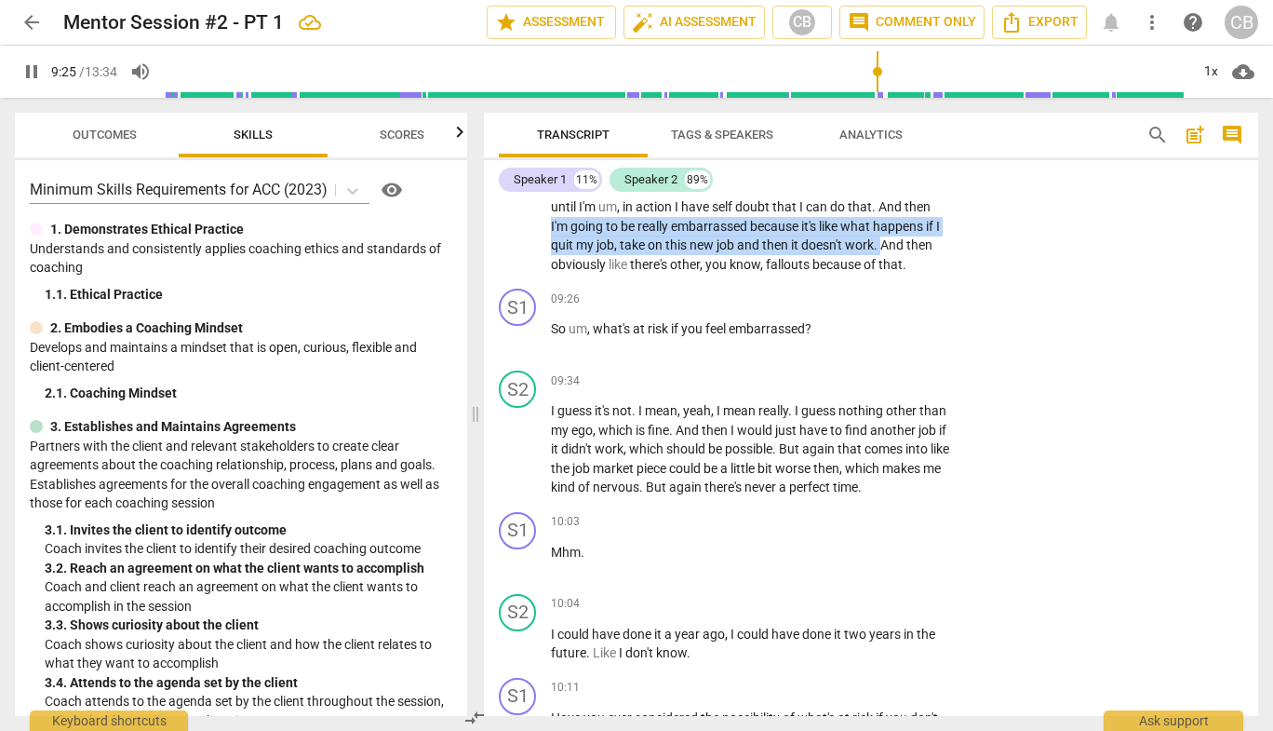
drag, startPoint x: 636, startPoint y: 264, endPoint x: 630, endPoint y: 303, distance: 38.6
click at [630, 274] on p "What can I control ? I feel like I really need to work on my mindset because de…" at bounding box center [750, 140] width 398 height 267
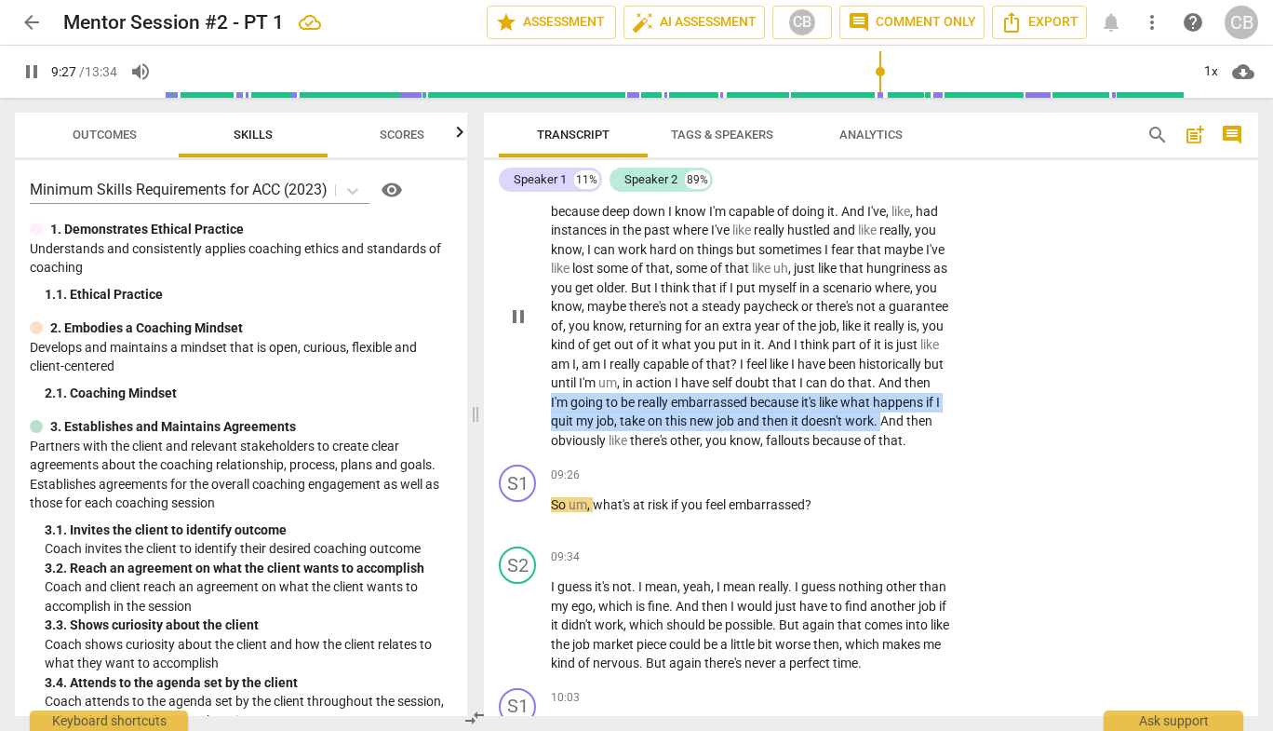
scroll to position [3241, 0]
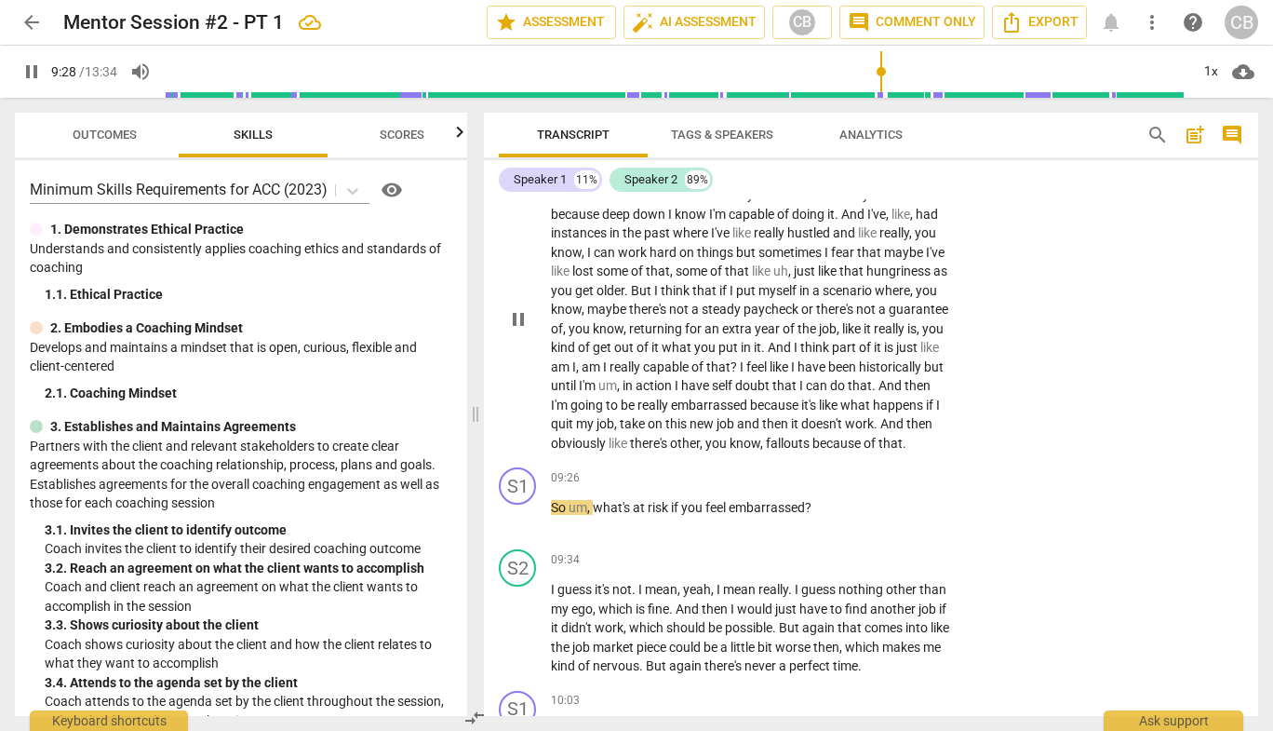
click at [606, 412] on span "going" at bounding box center [588, 404] width 35 height 15
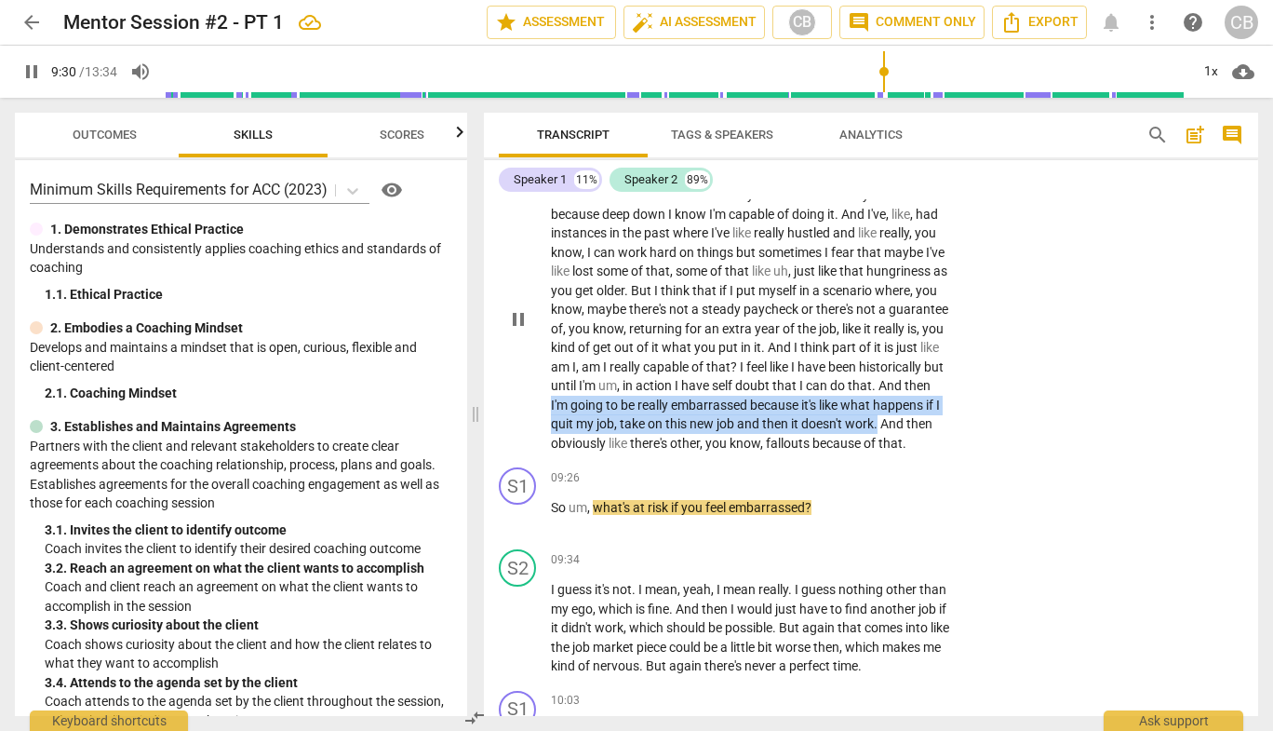
drag, startPoint x: 633, startPoint y: 442, endPoint x: 627, endPoint y: 477, distance: 34.9
click at [627, 452] on p "What can I control ? I feel like I really need to work on my mindset because de…" at bounding box center [750, 318] width 398 height 267
click at [819, 488] on div "09:26 + Add competency keyboard_arrow_right" at bounding box center [756, 477] width 410 height 20
click at [829, 487] on div "+" at bounding box center [835, 477] width 19 height 19
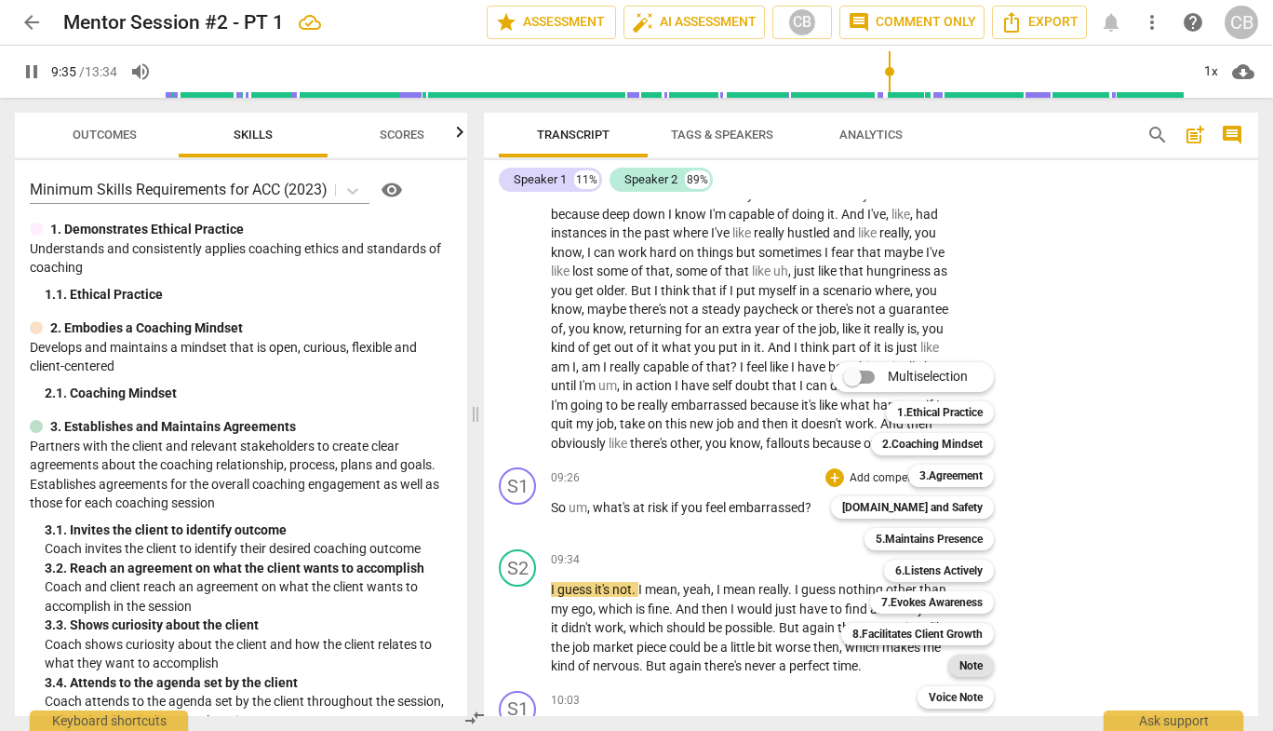
click at [980, 664] on b "Note" at bounding box center [971, 665] width 23 height 22
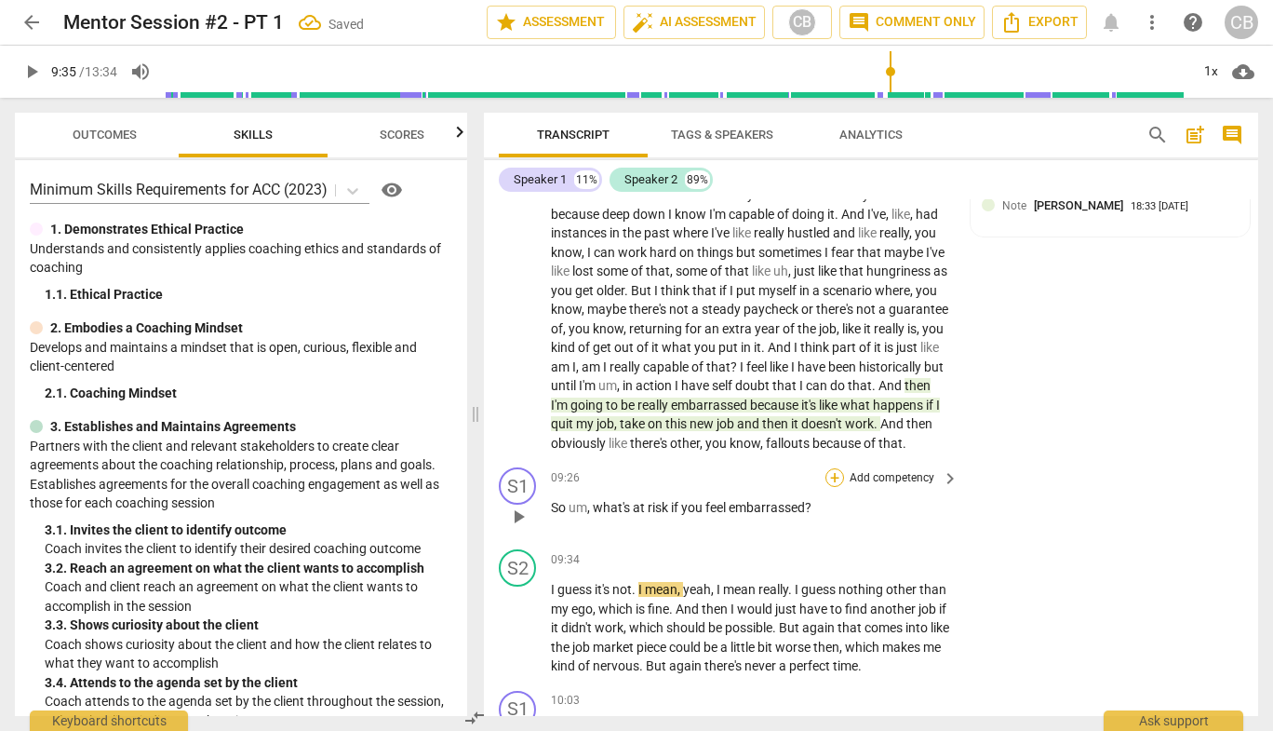
click at [836, 487] on div "+" at bounding box center [835, 477] width 19 height 19
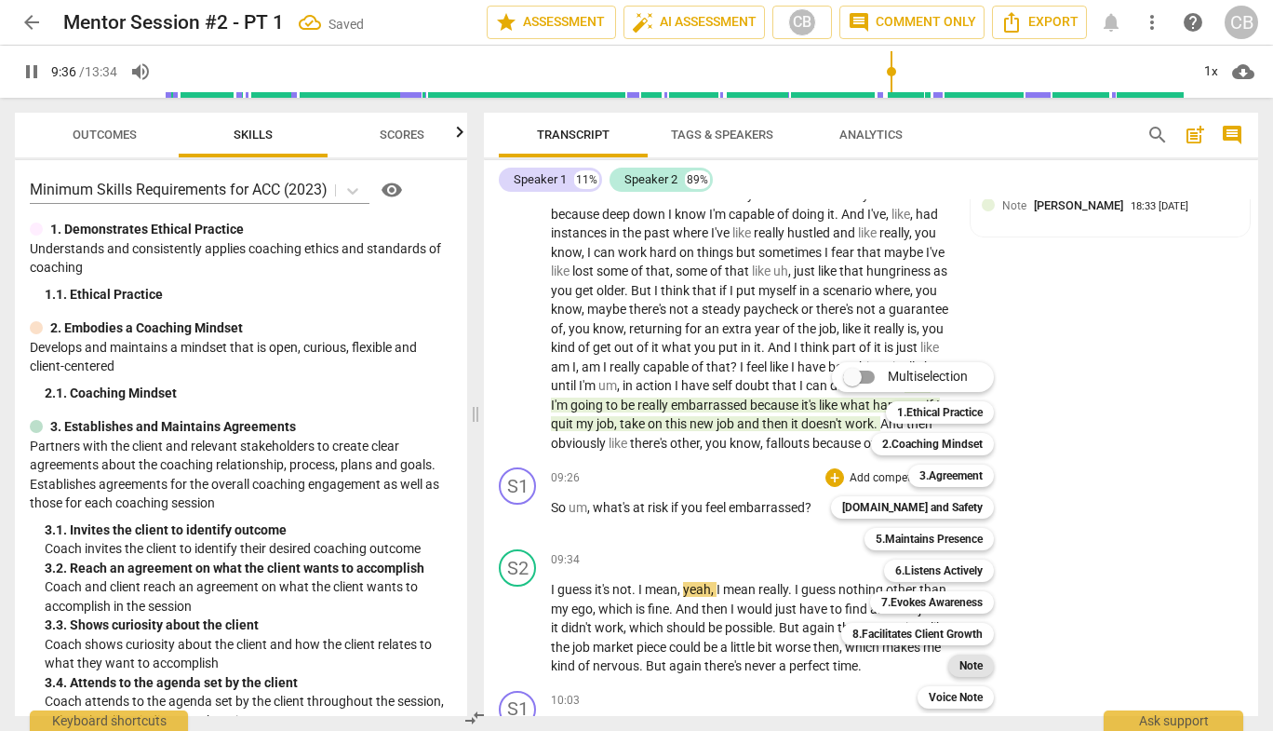
click at [980, 669] on b "Note" at bounding box center [971, 665] width 23 height 22
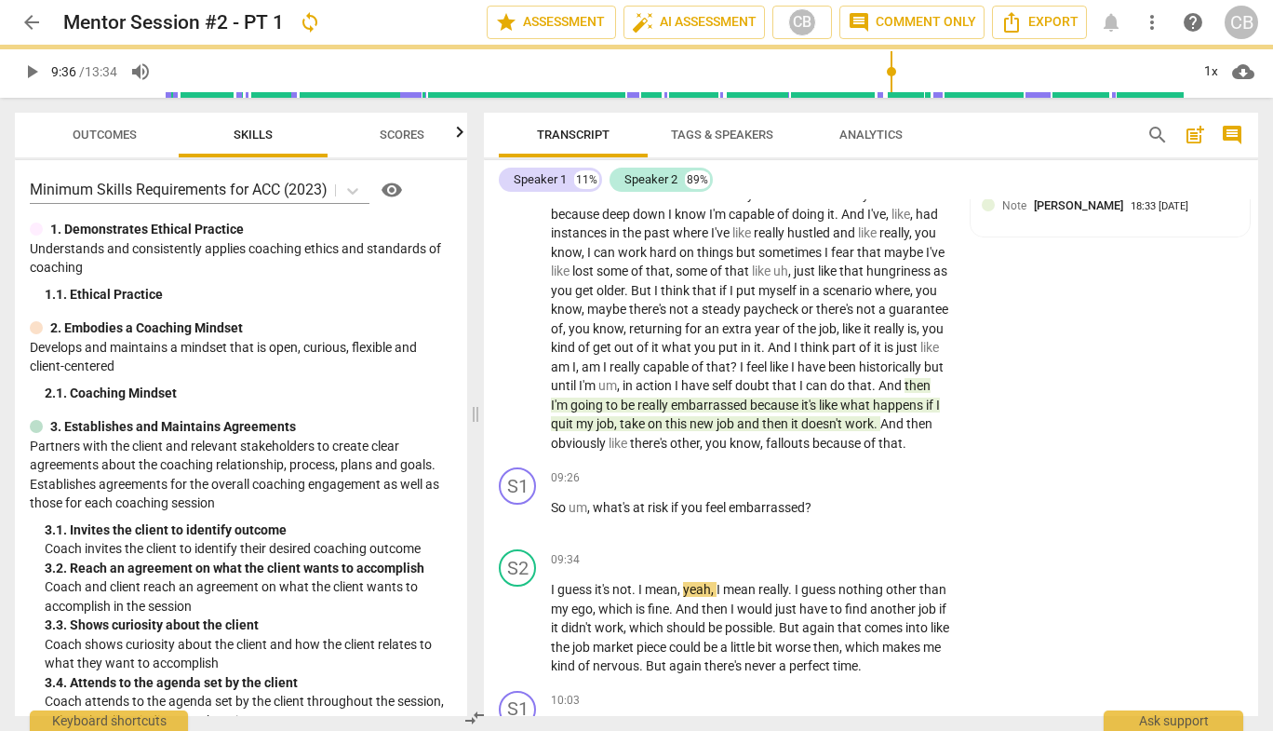
type input "577"
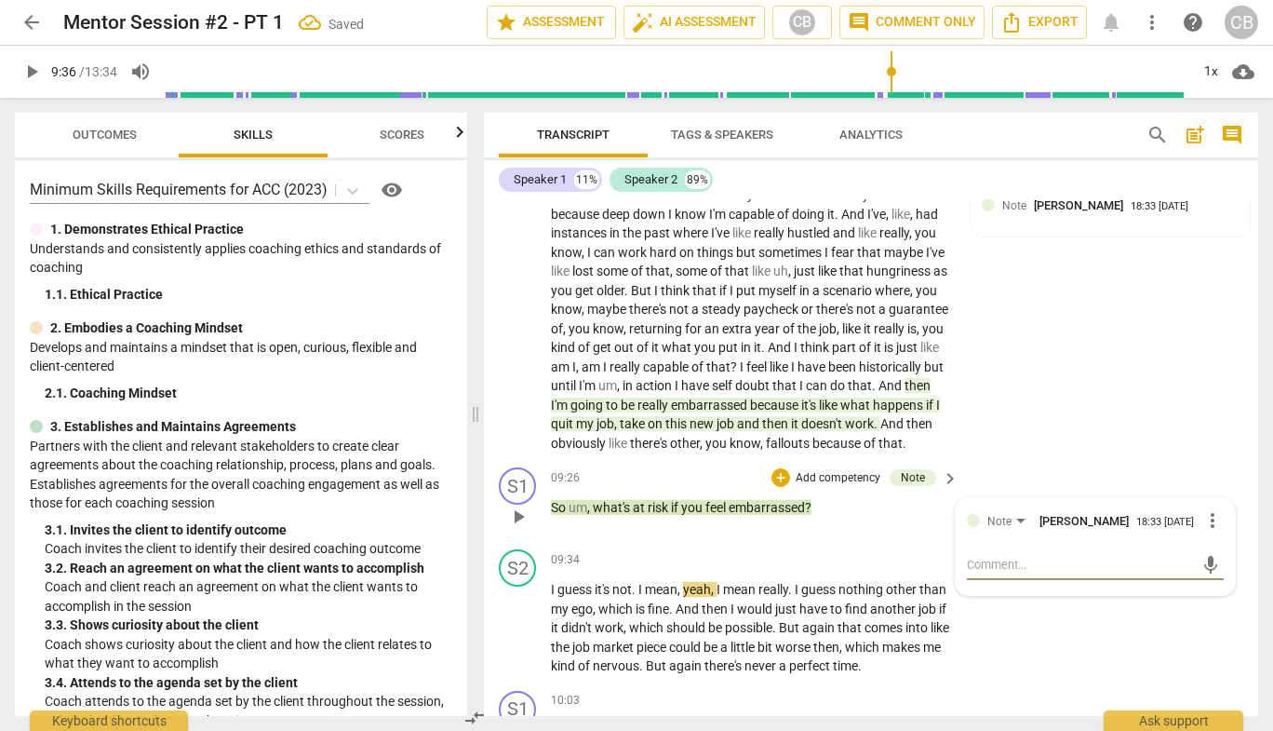
type textarea "g"
type textarea "go"
type textarea "goo"
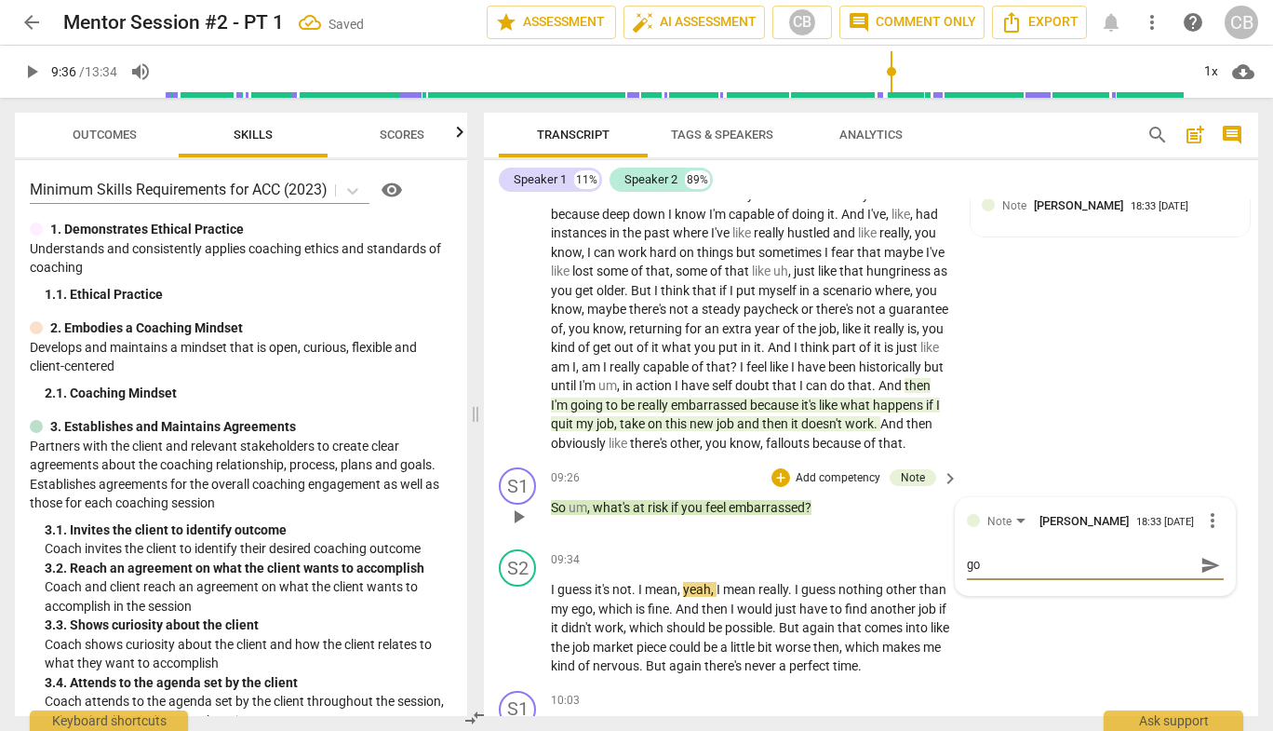
type textarea "goo"
type textarea "good"
type textarea "good c"
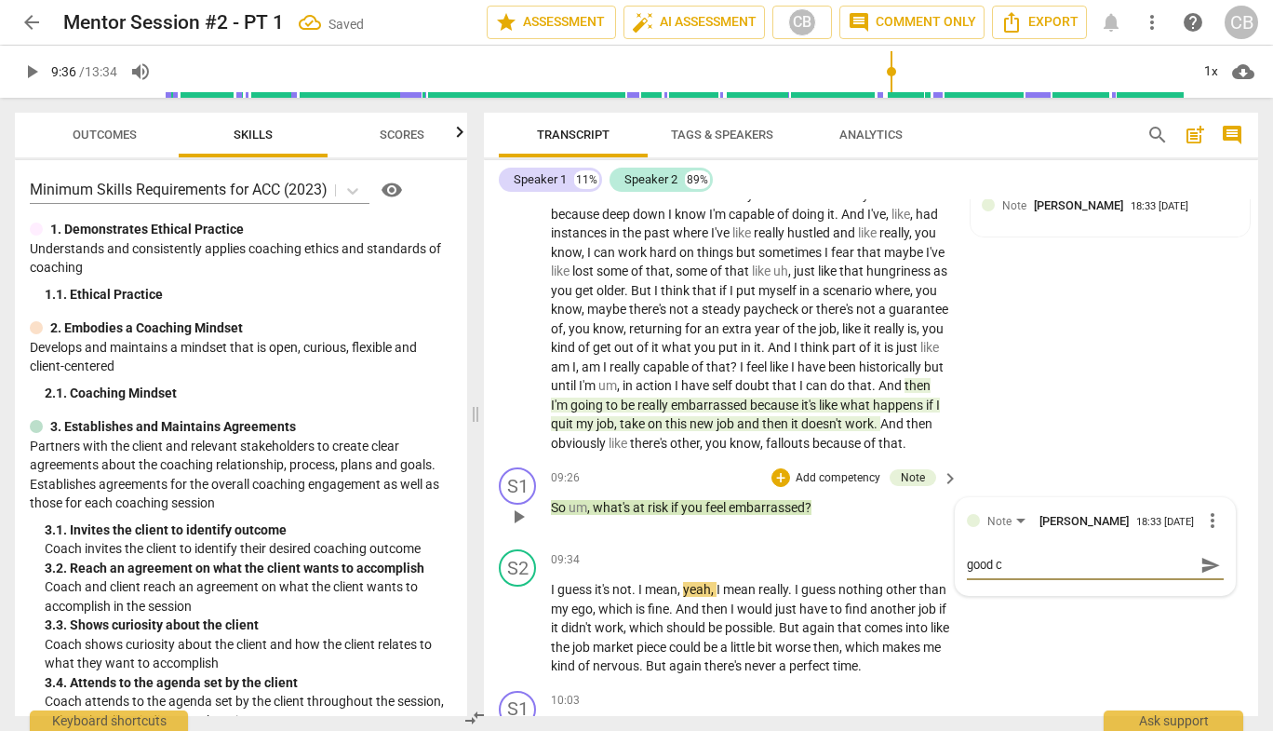
type textarea "good ca"
type textarea "good caa"
type textarea "good caat"
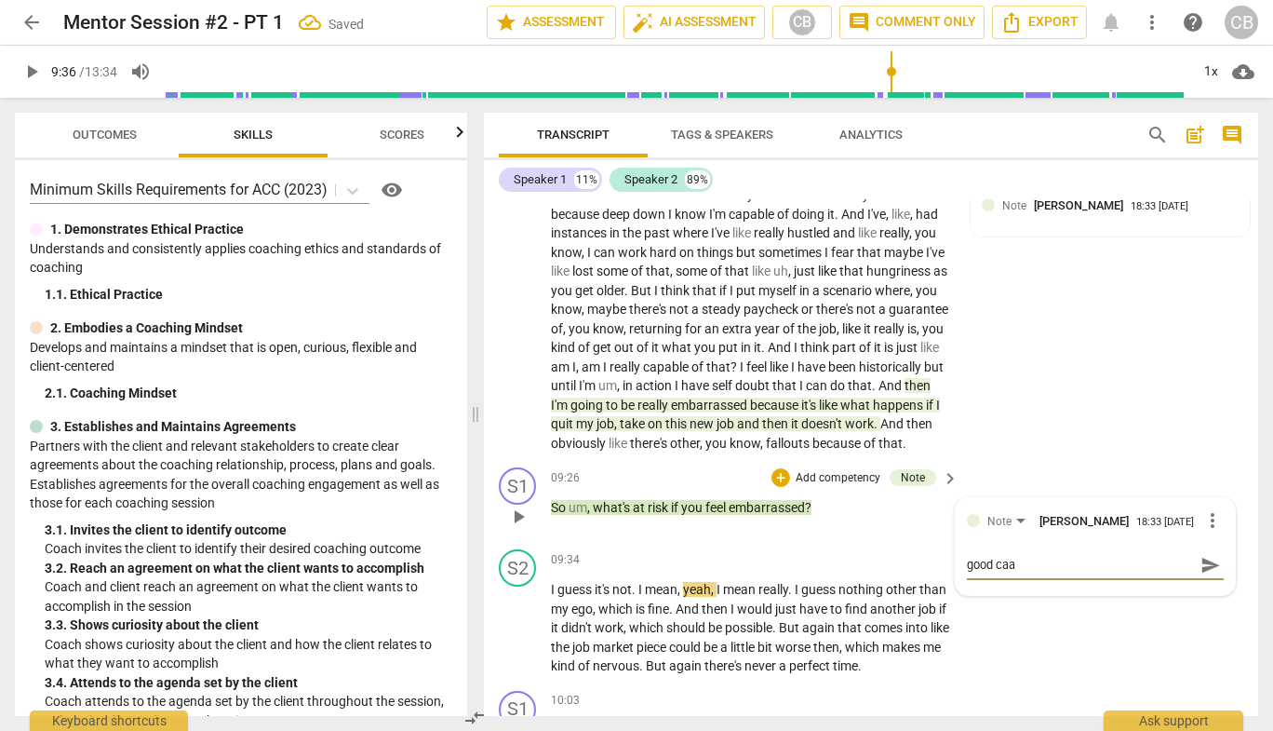
type textarea "good caat"
type textarea "good caatc"
type textarea "good caatch"
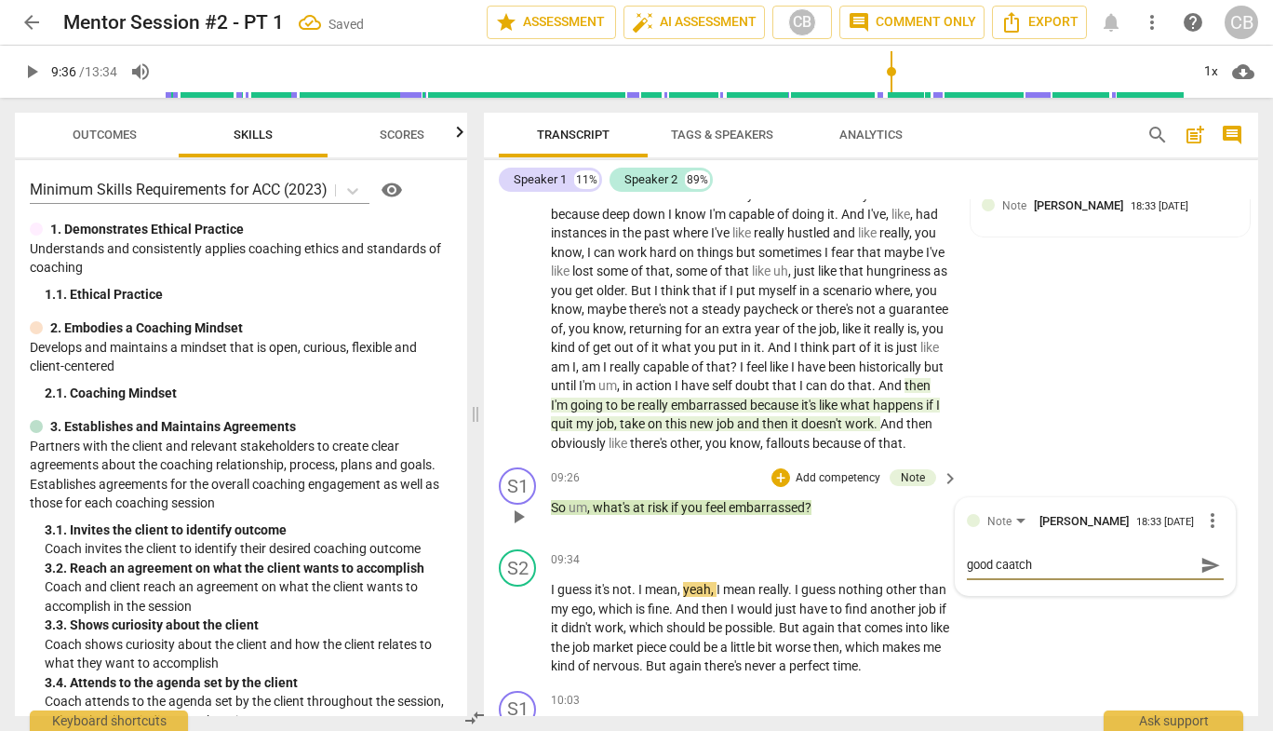
type textarea "good caatch"
type textarea "good caatc"
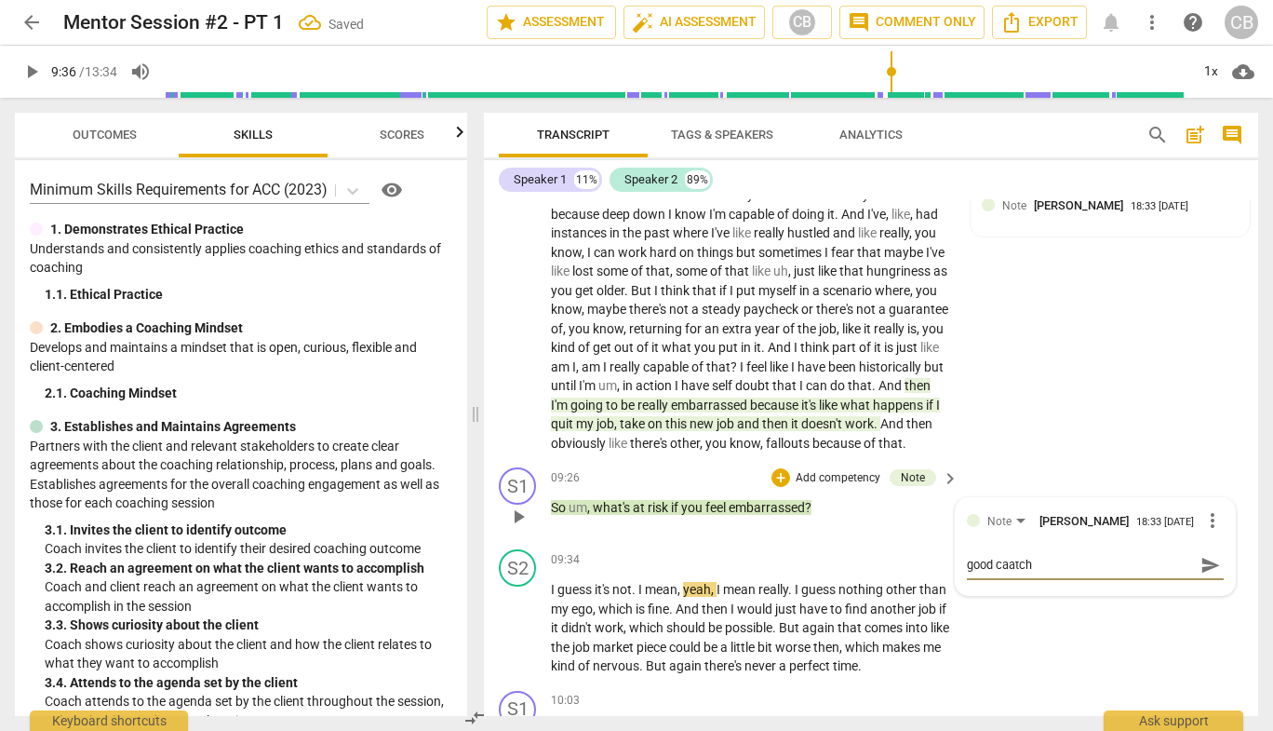
type textarea "good caatc"
type textarea "good caat"
type textarea "good caa"
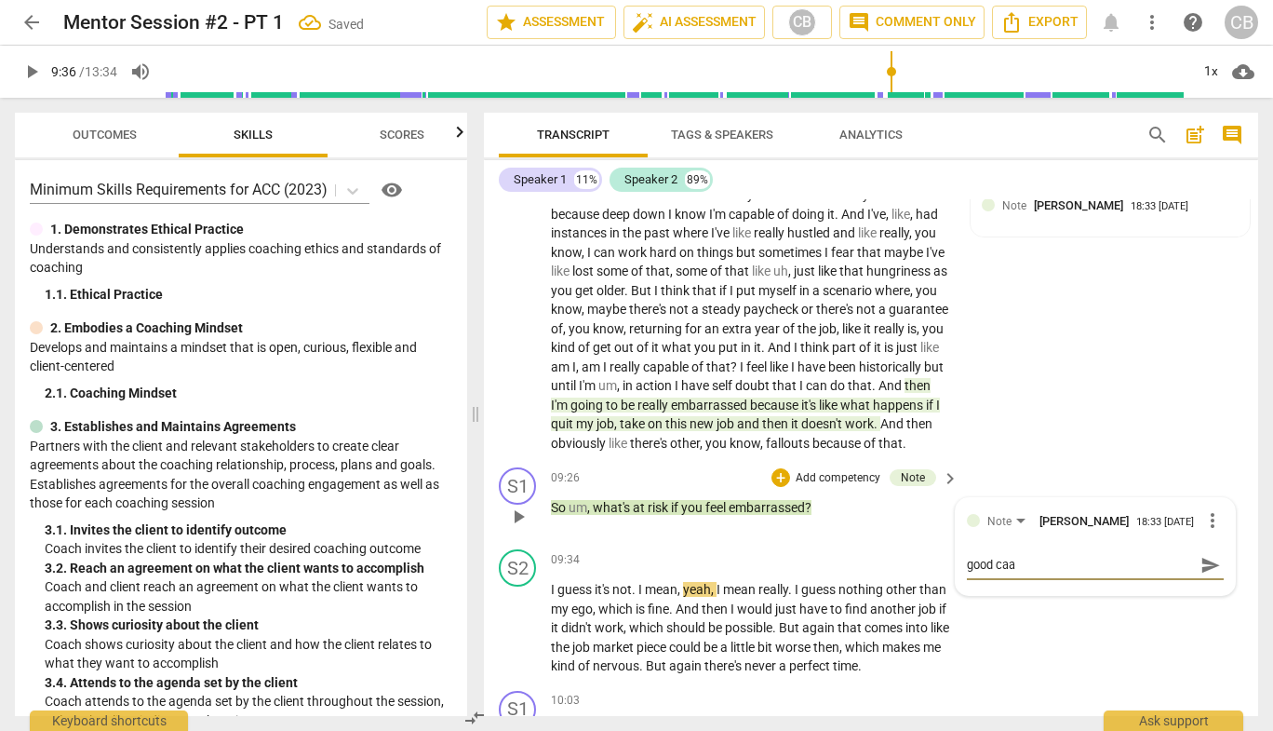
type textarea "good ca"
type textarea "good cat"
type textarea "good catc"
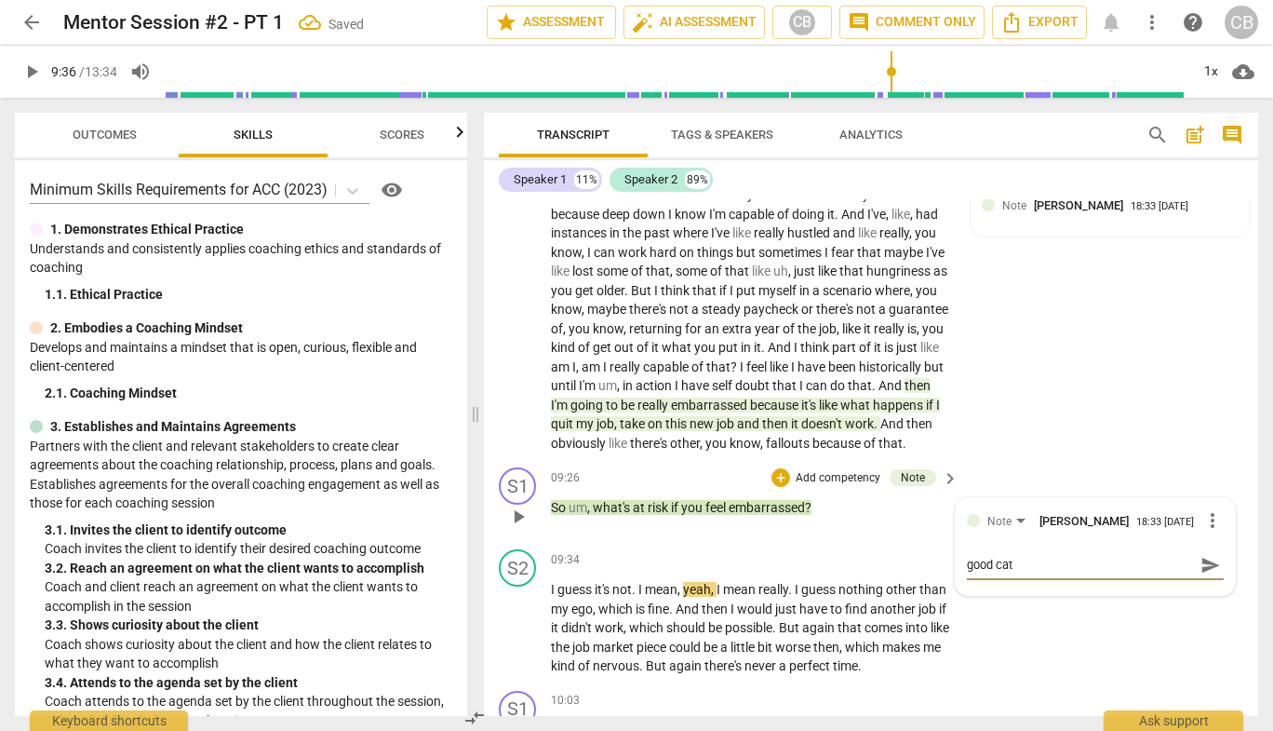
type textarea "good catc"
type textarea "good catch"
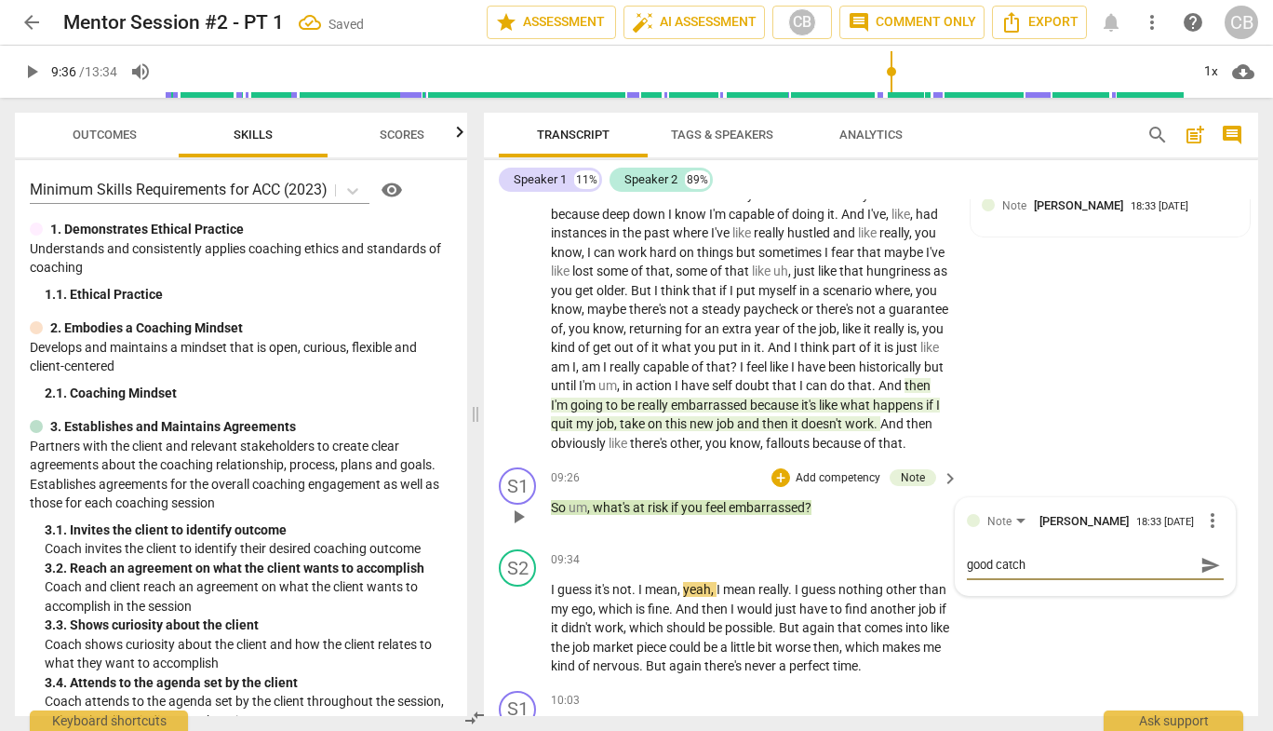
type textarea "good catch a"
type textarea "good catch an"
type textarea "good catch and"
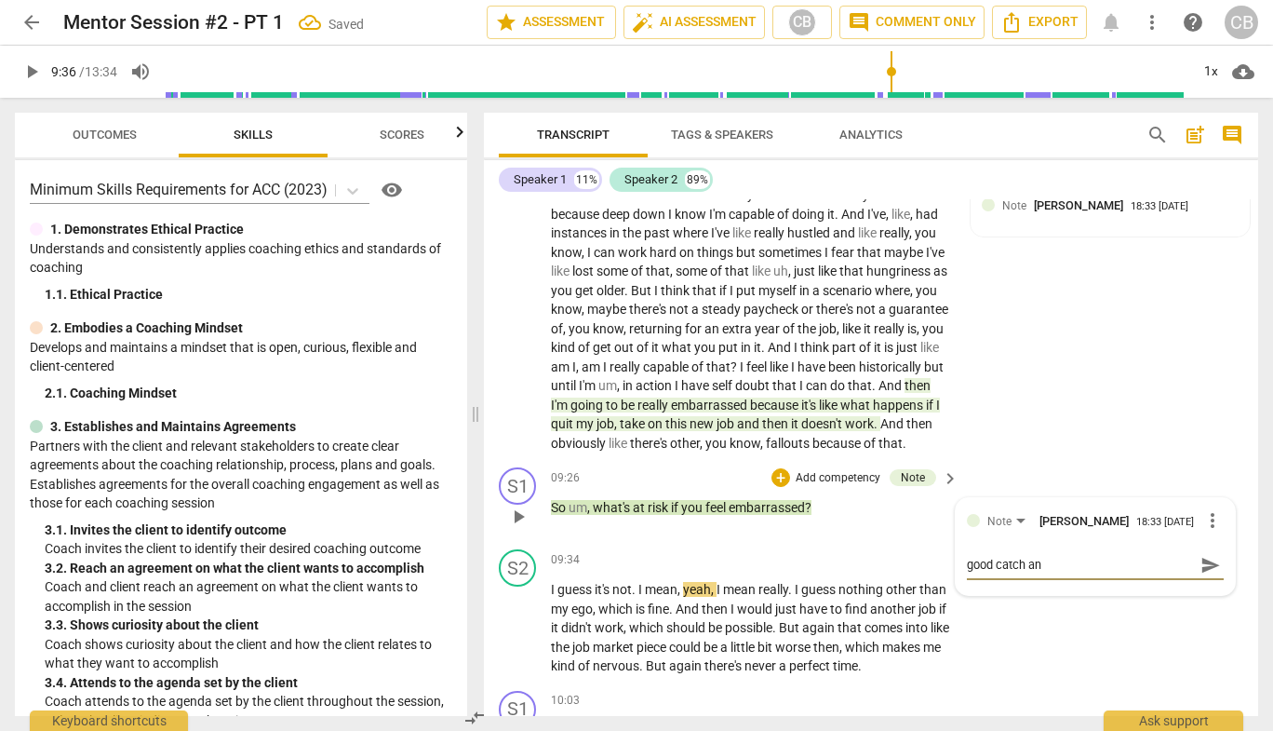
type textarea "good catch and"
type textarea "good catch and e"
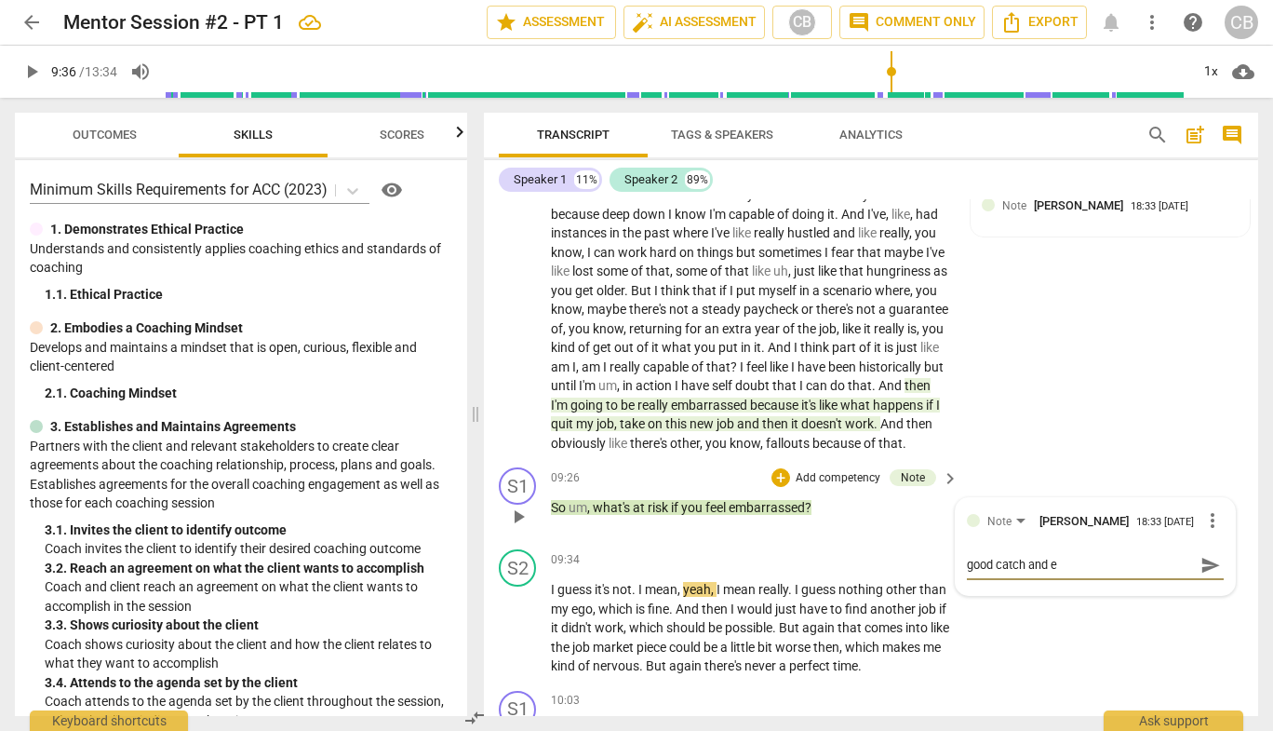
type textarea "good catch and ex"
type textarea "good catch and exp"
type textarea "good catch and expl"
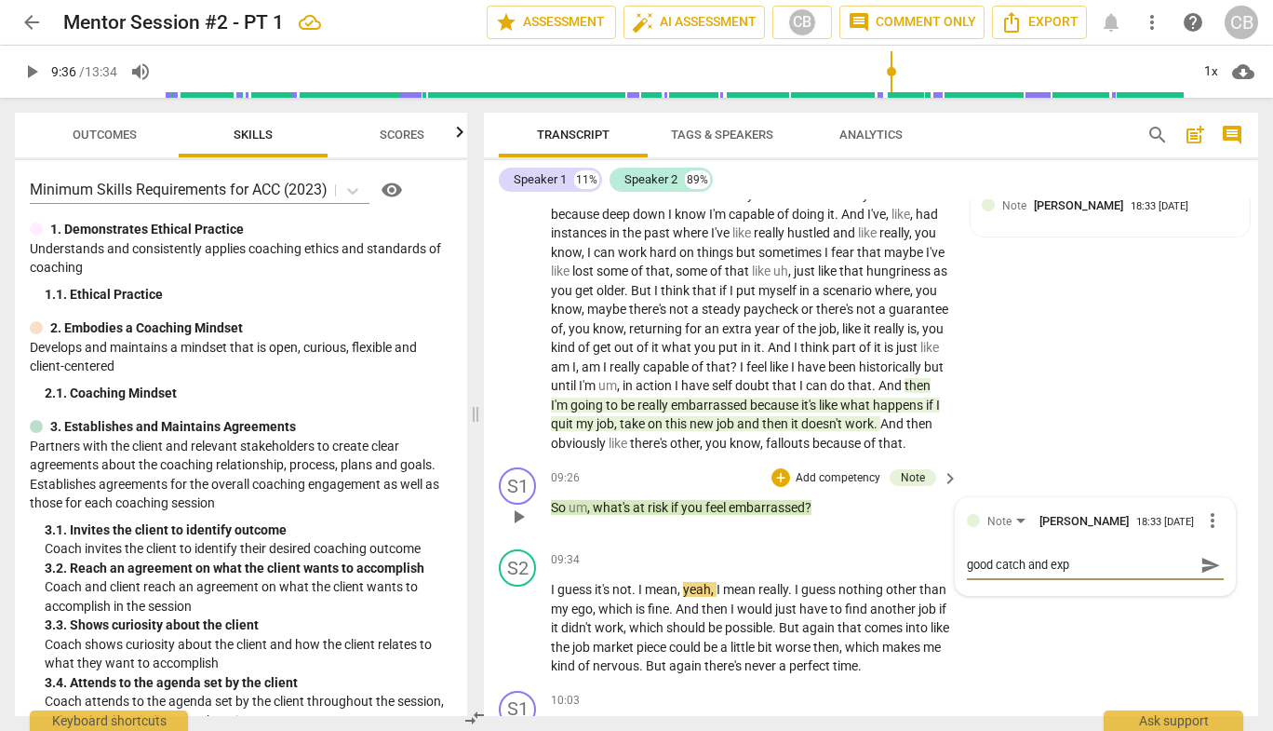
type textarea "good catch and expl"
type textarea "good catch and explo"
type textarea "good catch and explor"
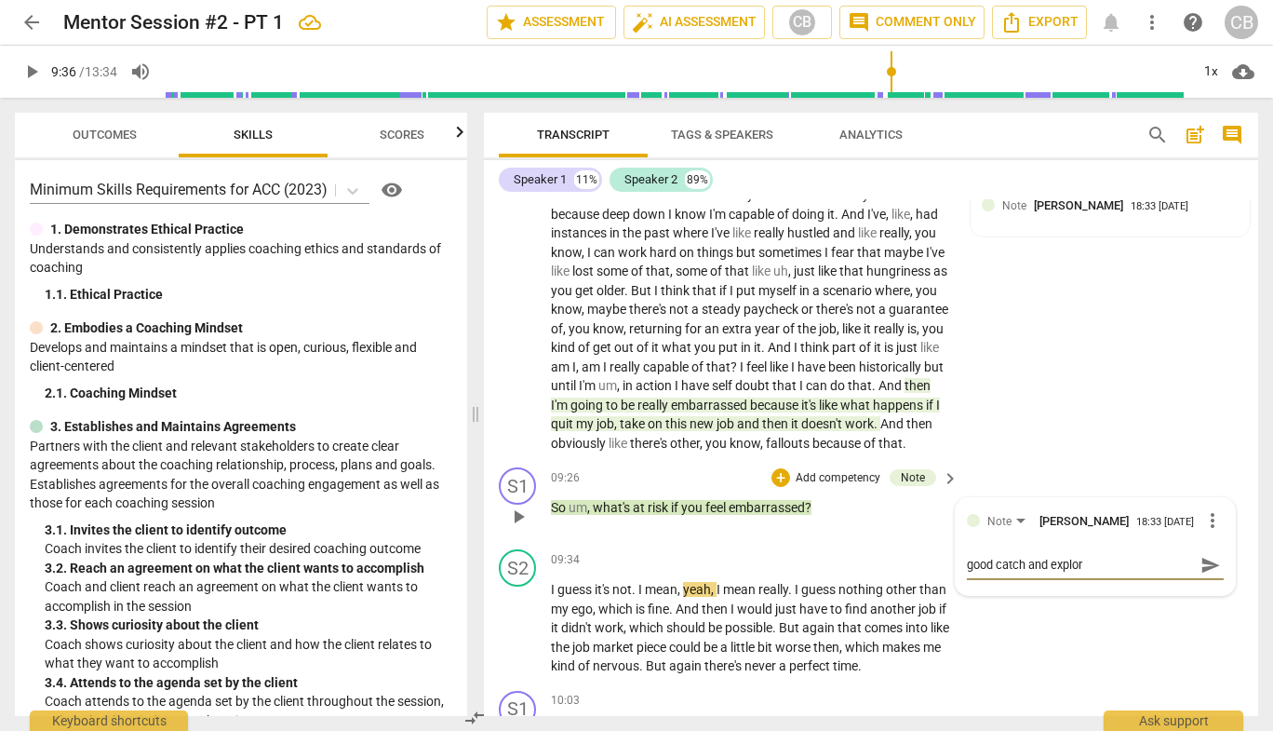
type textarea "good catch and explora"
type textarea "good catch and explorat"
type textarea "good catch and explorati"
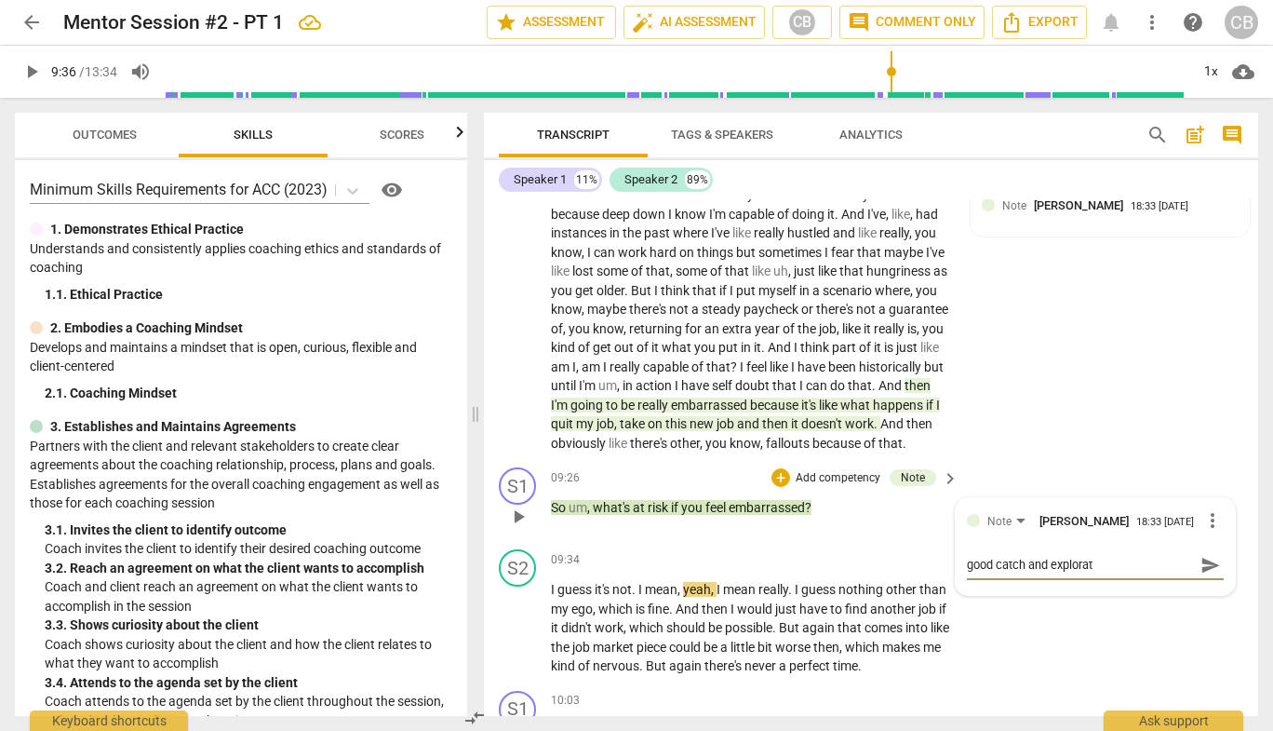
type textarea "good catch and explorati"
type textarea "good catch and exploratio"
type textarea "good catch and exploration"
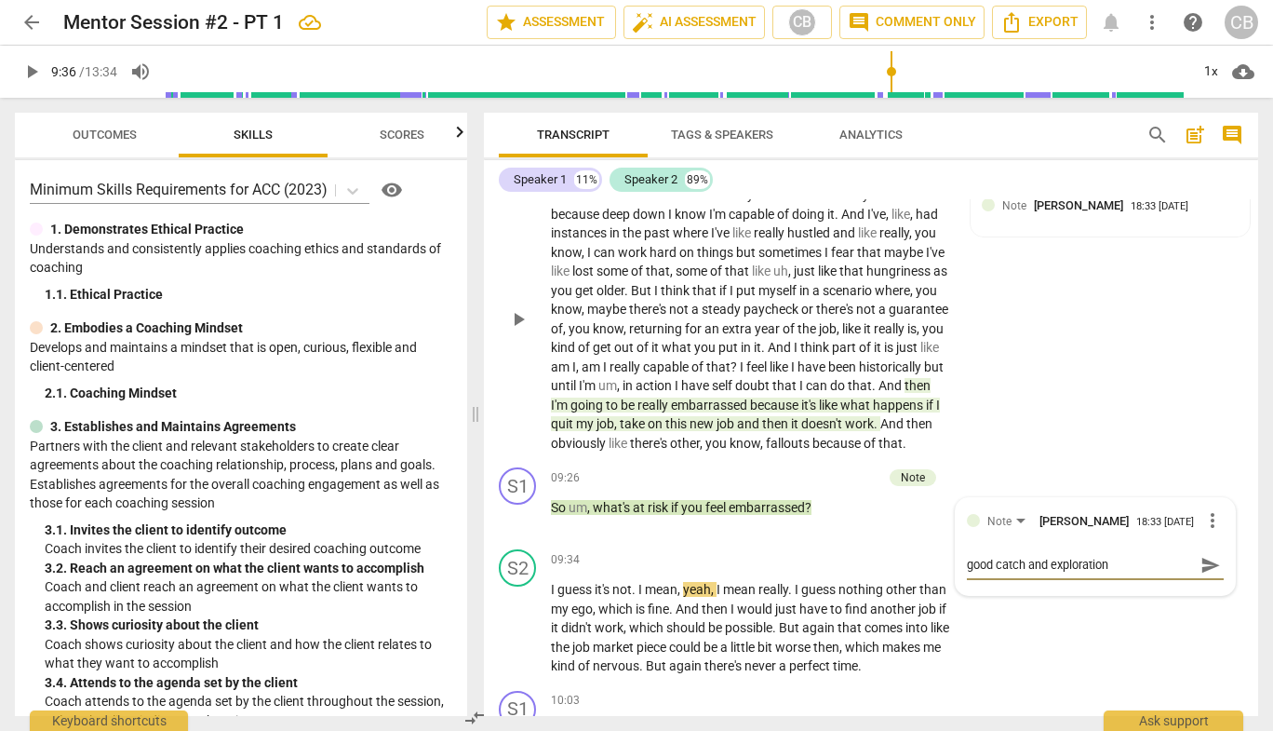
click at [1077, 460] on div "S2 play_arrow pause 08:17 + Add competency Note keyboard_arrow_right What can I…" at bounding box center [871, 303] width 774 height 313
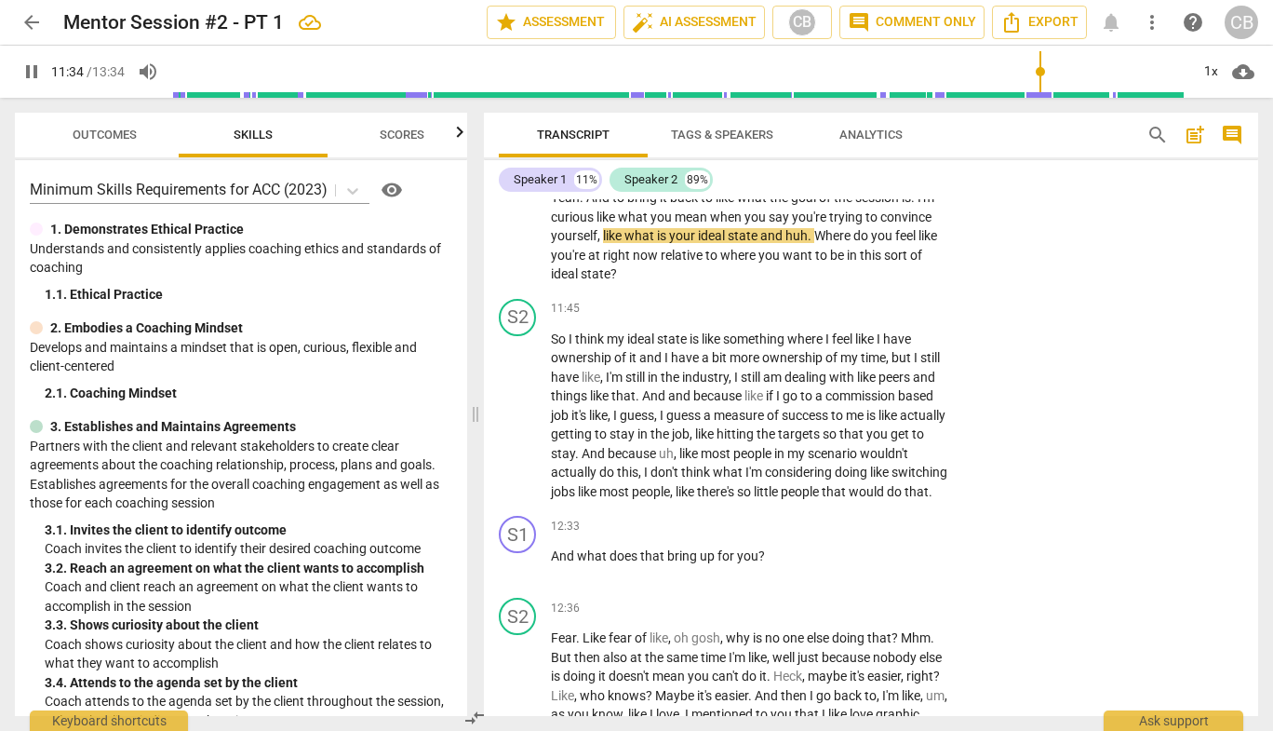
scroll to position [4271, 0]
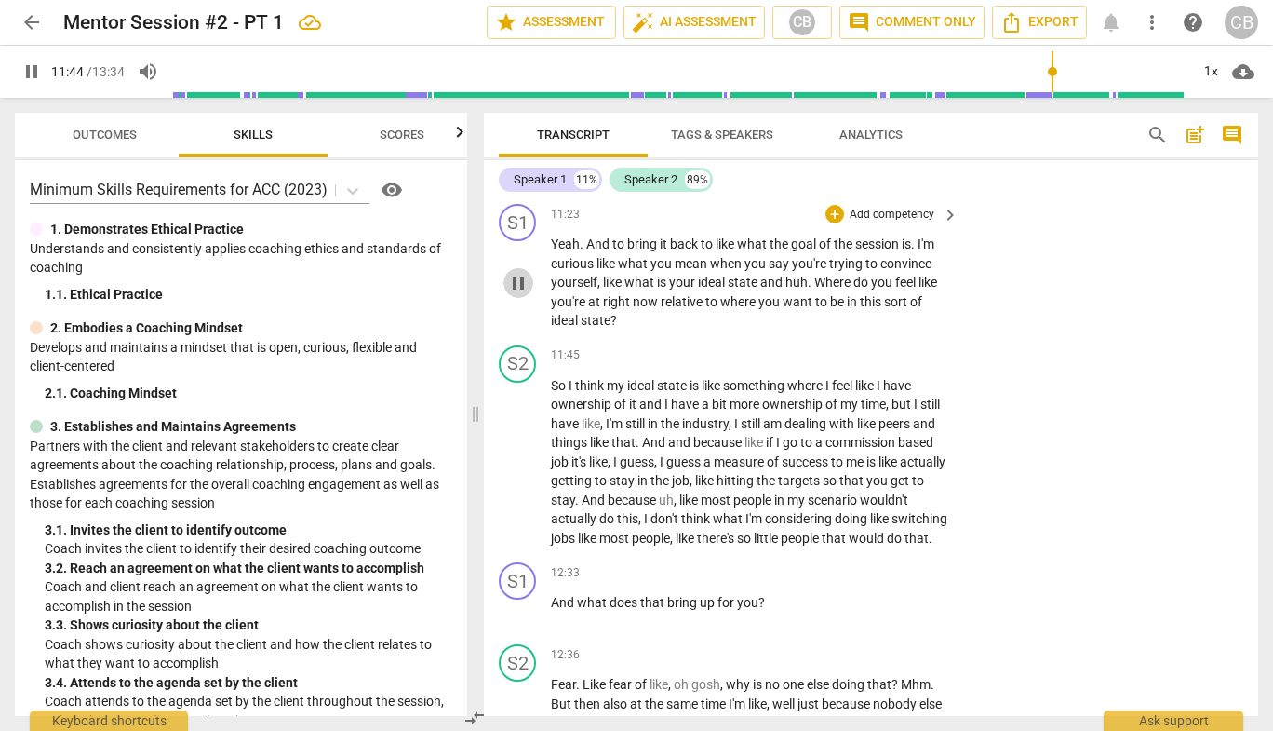
click at [519, 294] on span "pause" at bounding box center [518, 283] width 22 height 22
click at [519, 294] on span "play_arrow" at bounding box center [518, 283] width 22 height 22
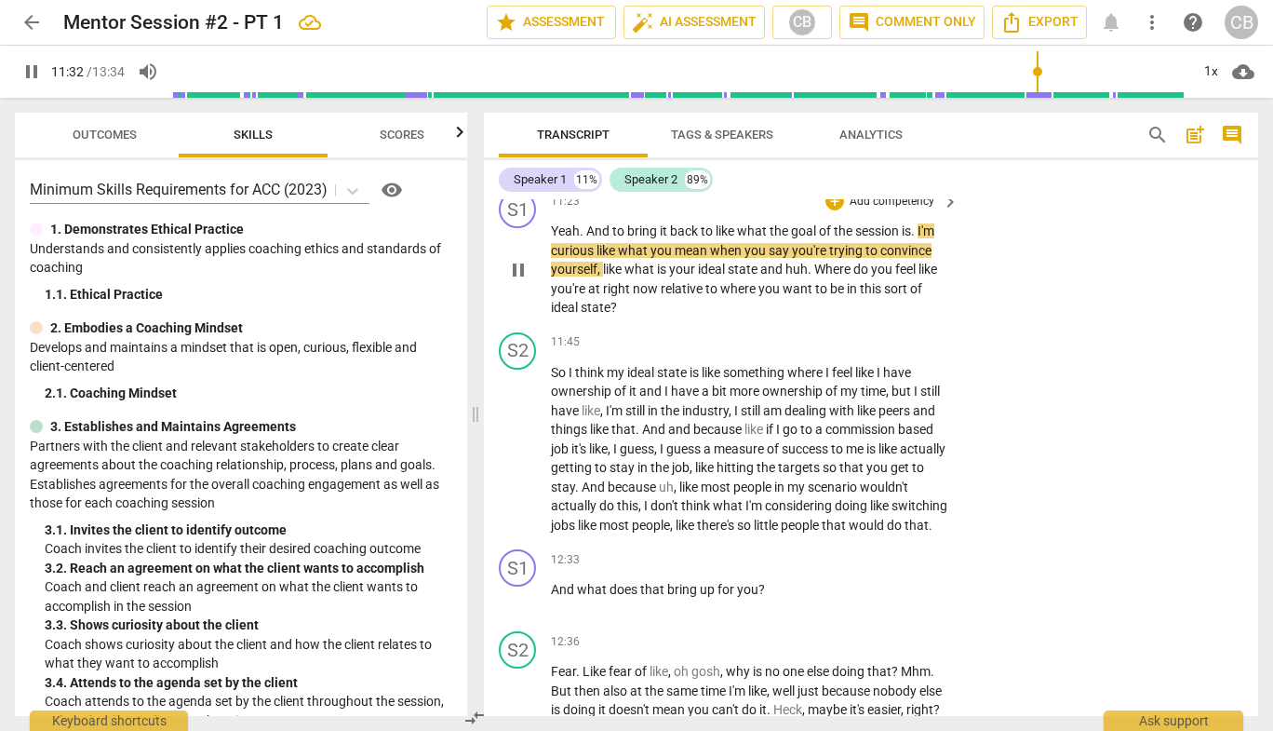
scroll to position [4285, 0]
click at [523, 280] on span "pause" at bounding box center [518, 269] width 22 height 22
click at [513, 280] on span "play_arrow" at bounding box center [518, 269] width 22 height 22
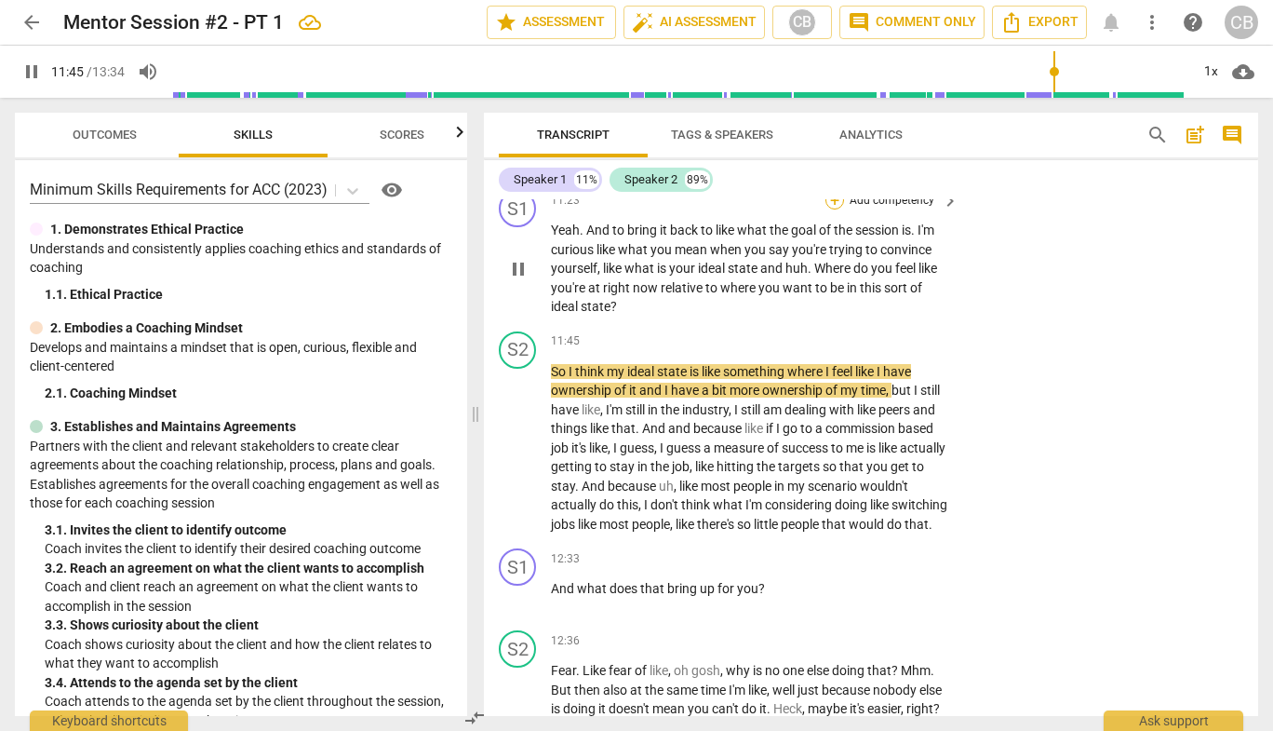
click at [834, 209] on div "+" at bounding box center [835, 200] width 19 height 19
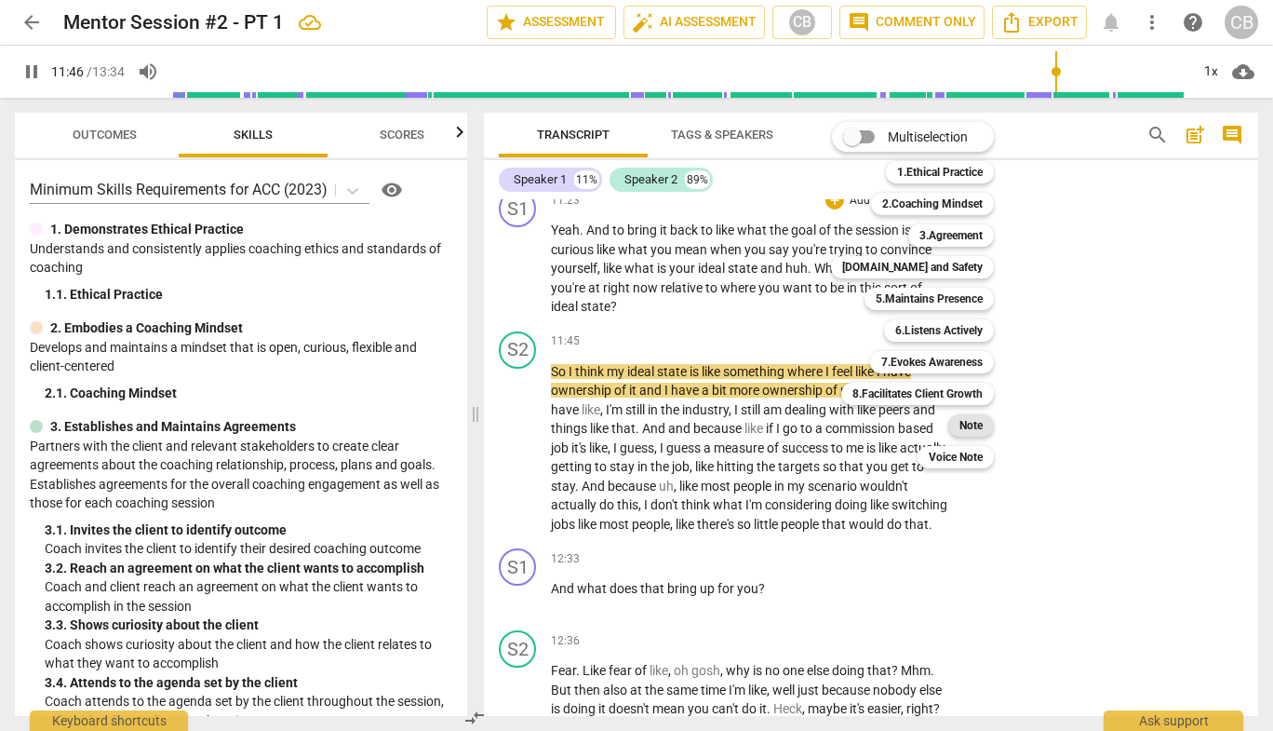
click at [960, 432] on b "Note" at bounding box center [971, 425] width 23 height 22
type input "707"
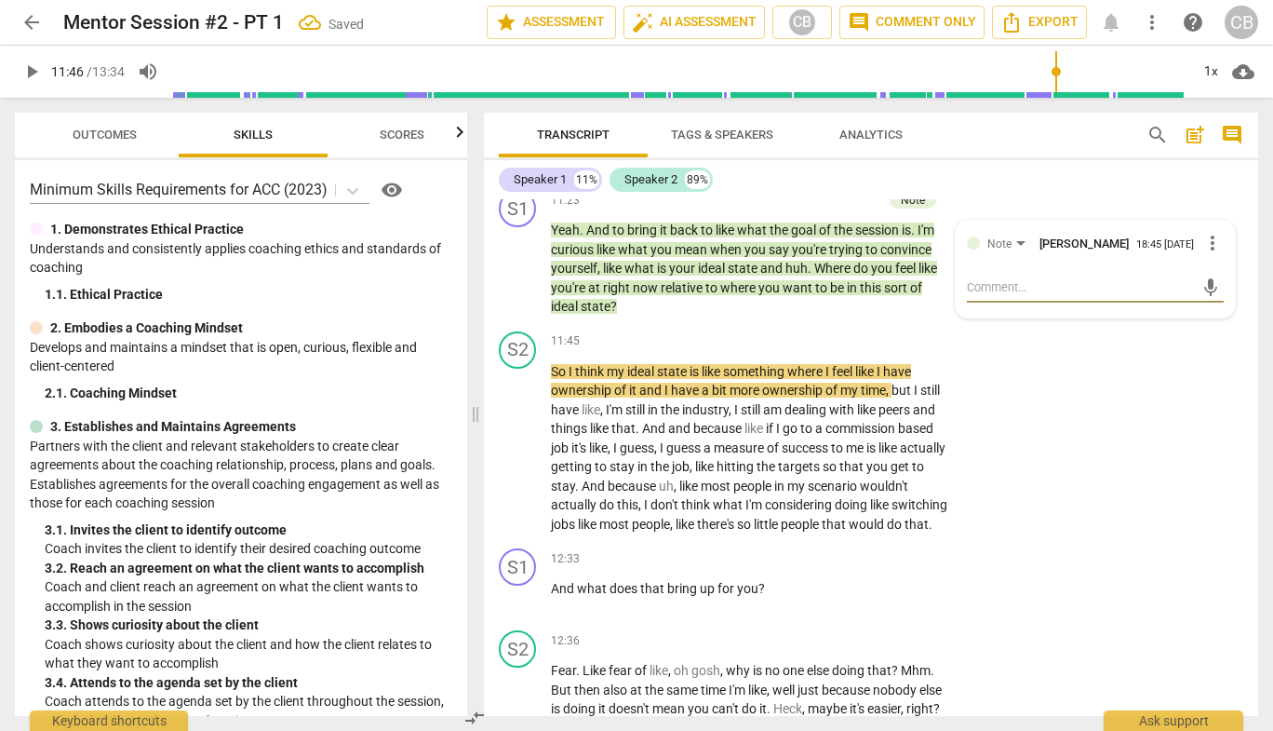
type textarea "s"
type textarea "st"
type textarea "sta"
type textarea "stac"
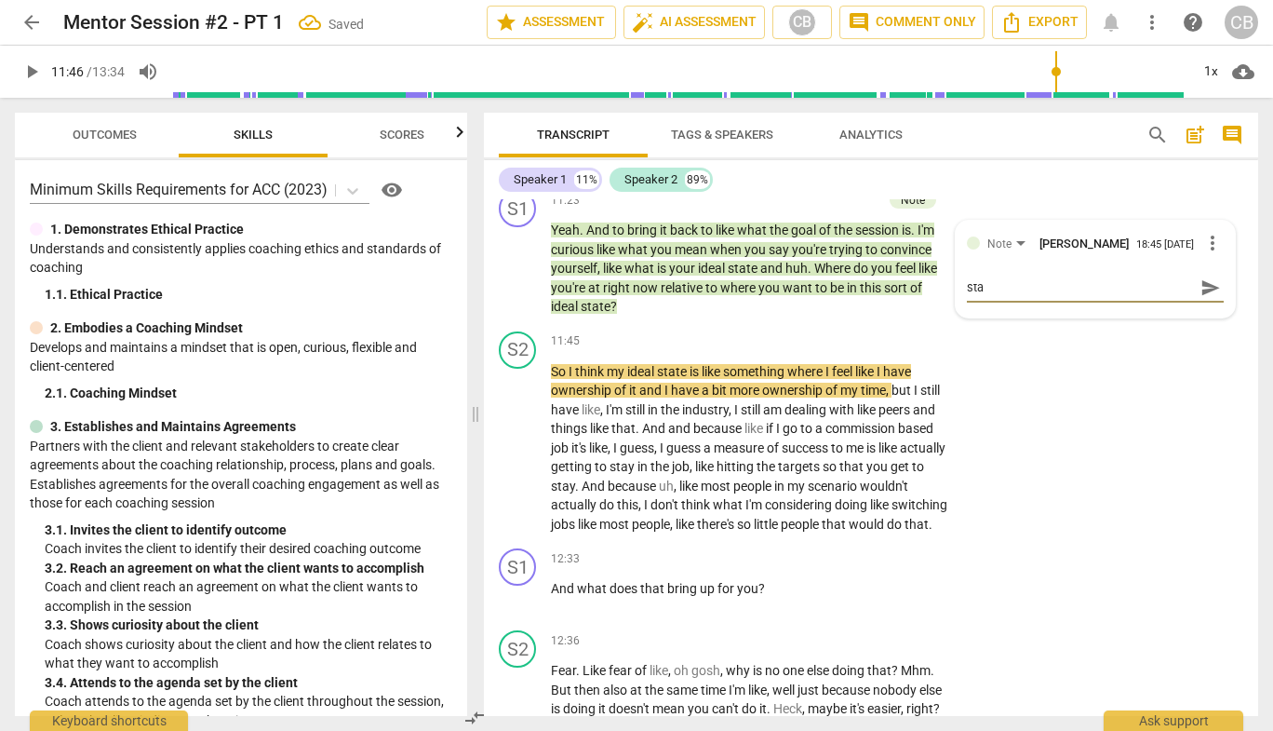
type textarea "stac"
type textarea "stack"
type textarea "stacki"
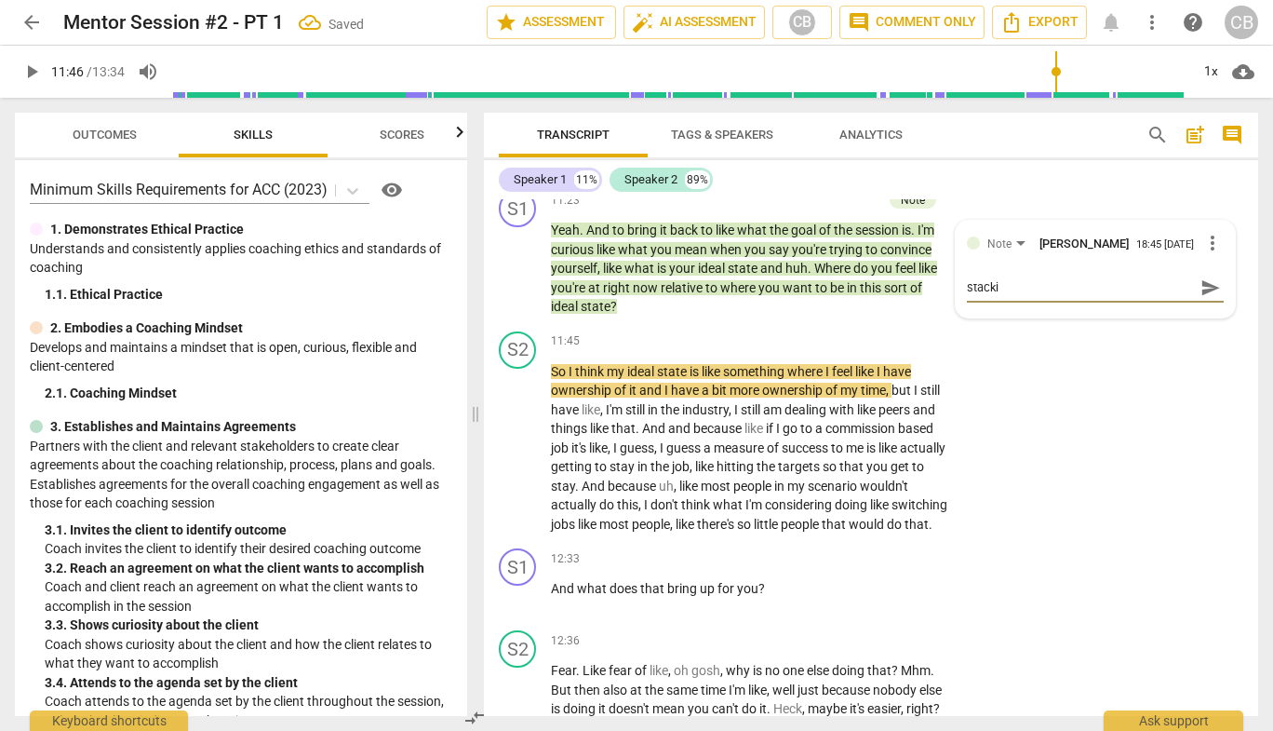
type textarea "stackin"
type textarea "stacking"
click at [1100, 473] on div "S2 play_arrow pause 11:45 + Add competency keyboard_arrow_right So I think my i…" at bounding box center [871, 433] width 774 height 218
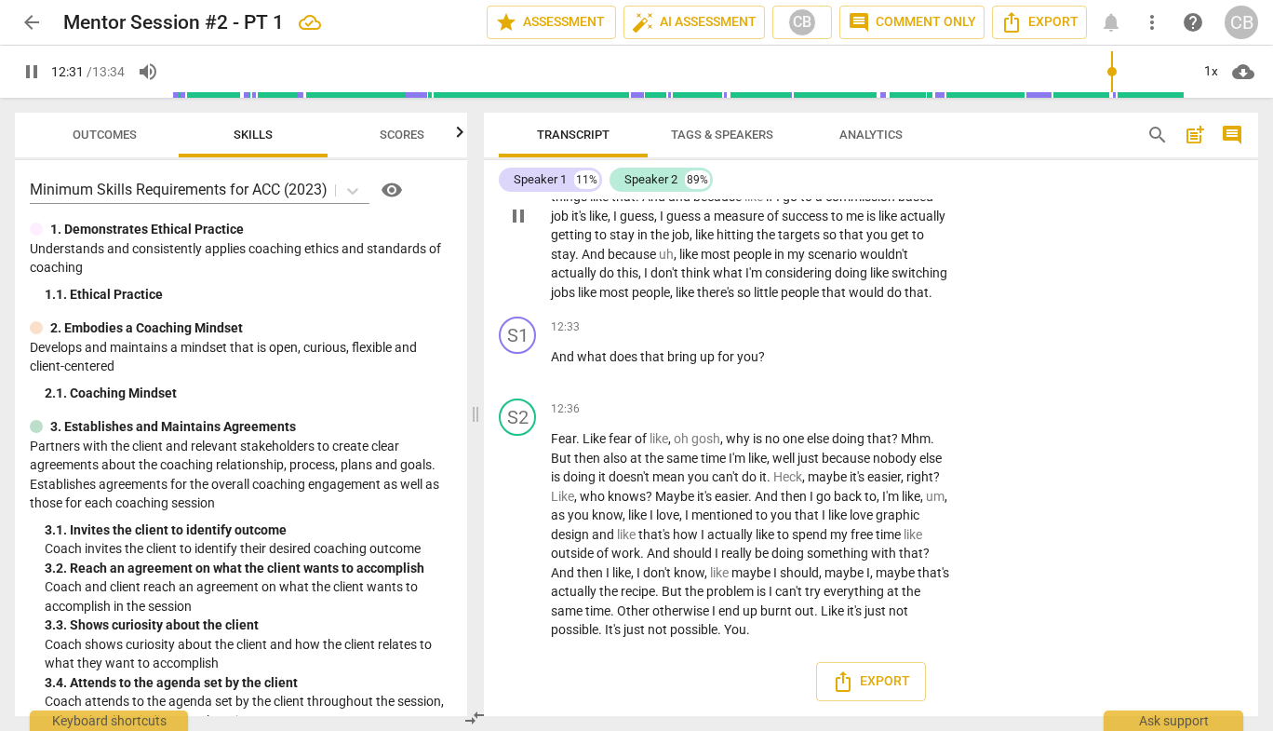
scroll to position [4630, 0]
type input "814"
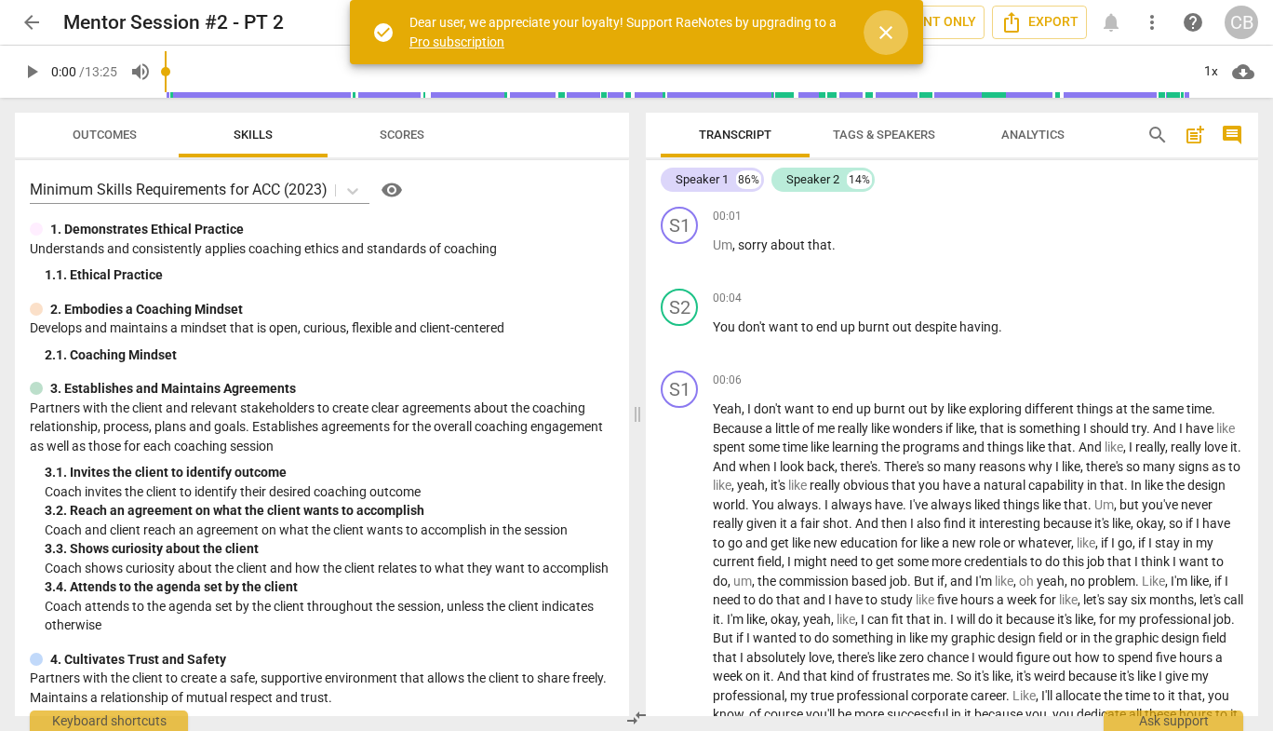
click at [887, 27] on span "close" at bounding box center [886, 32] width 22 height 22
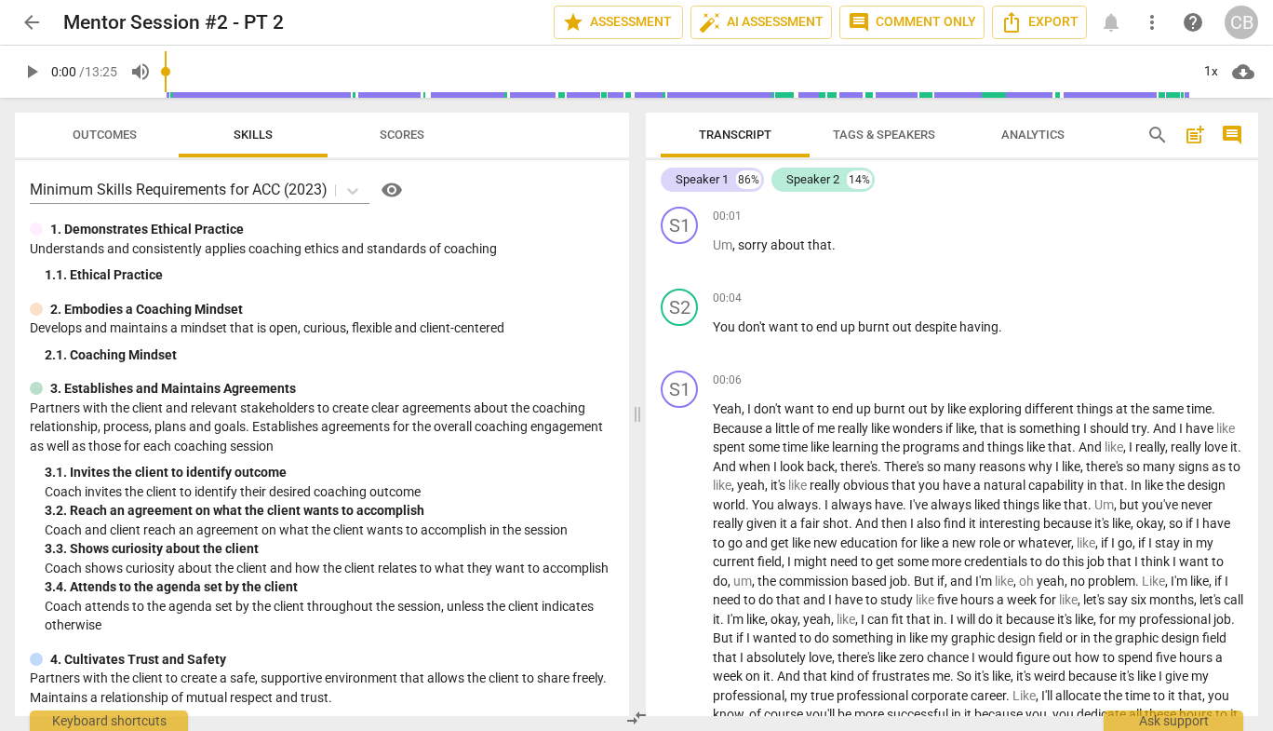
click at [44, 62] on span "play_arrow" at bounding box center [32, 72] width 34 height 22
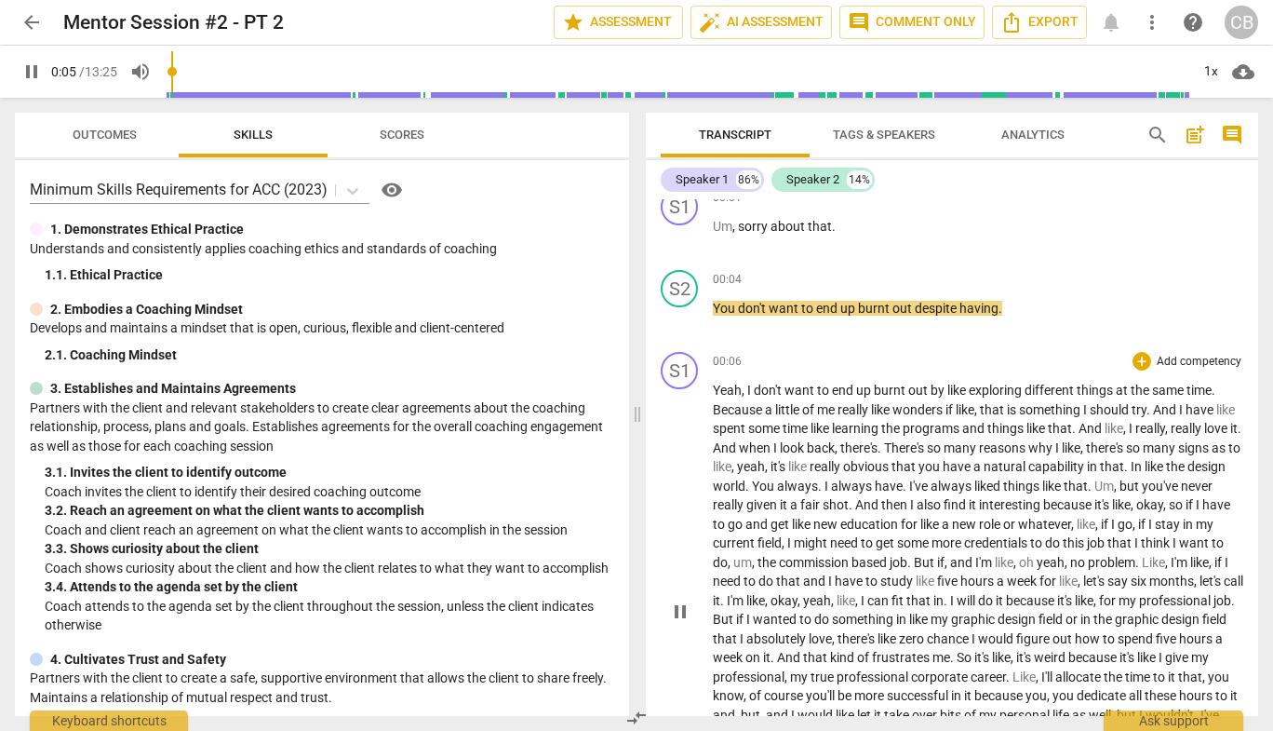
scroll to position [10, 0]
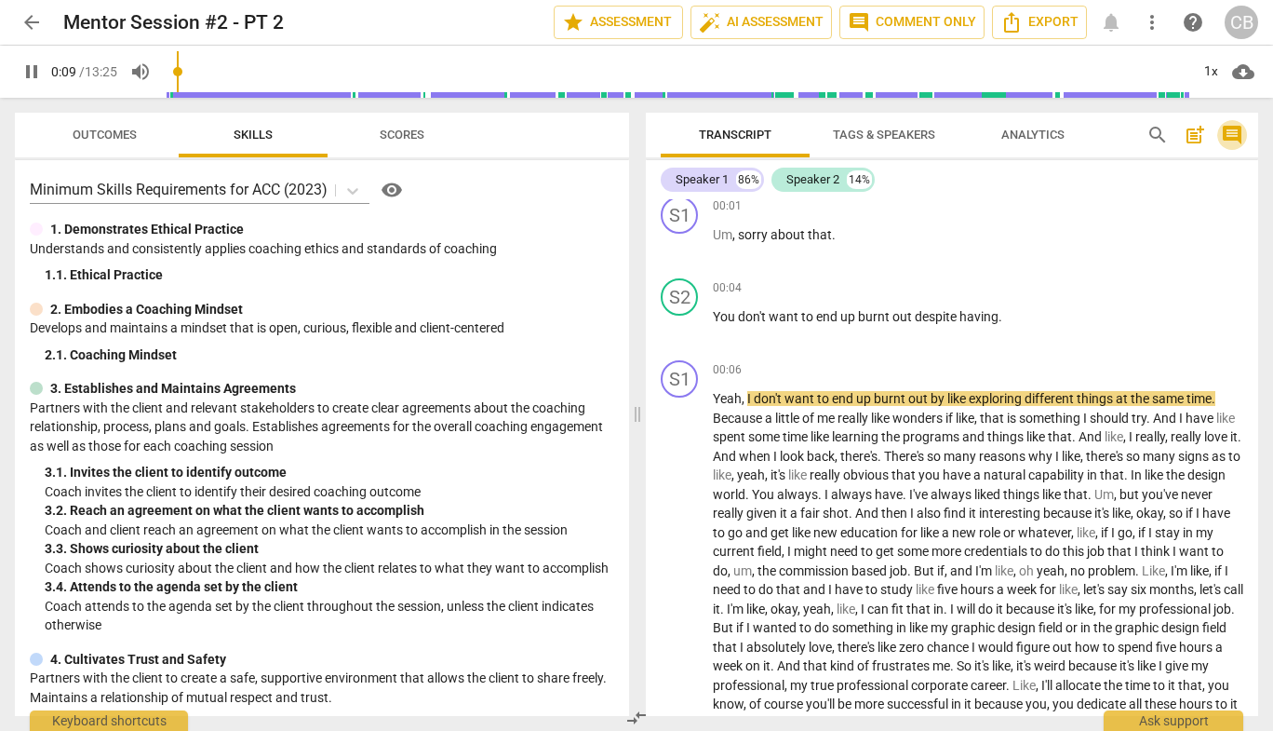
click at [1225, 141] on span "comment" at bounding box center [1232, 135] width 22 height 22
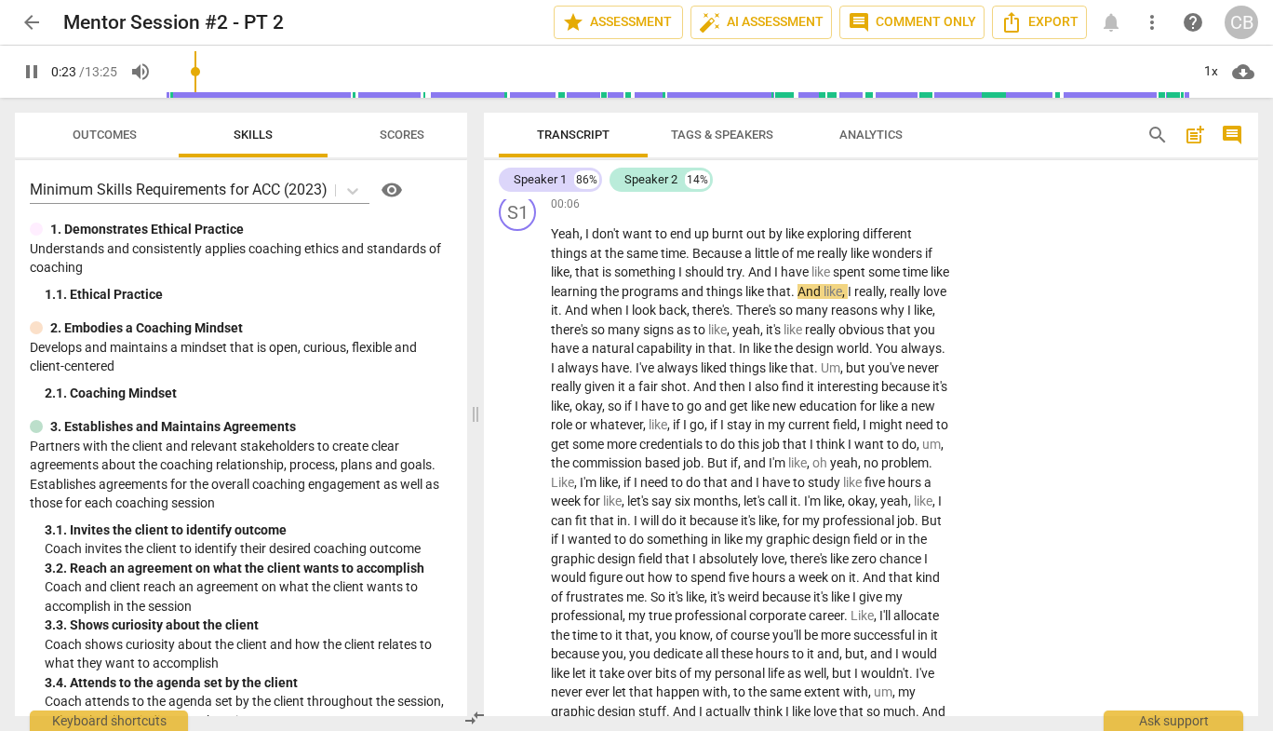
scroll to position [182, 0]
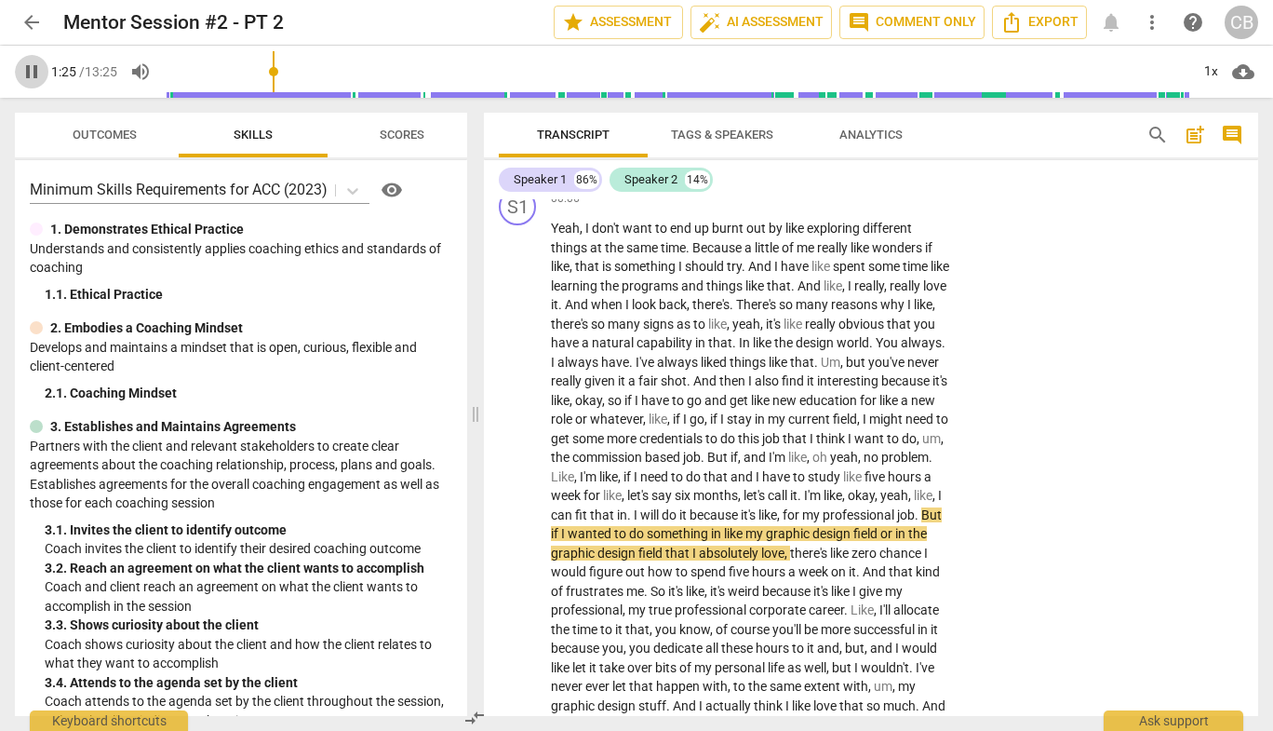
click at [28, 73] on span "pause" at bounding box center [31, 72] width 22 height 22
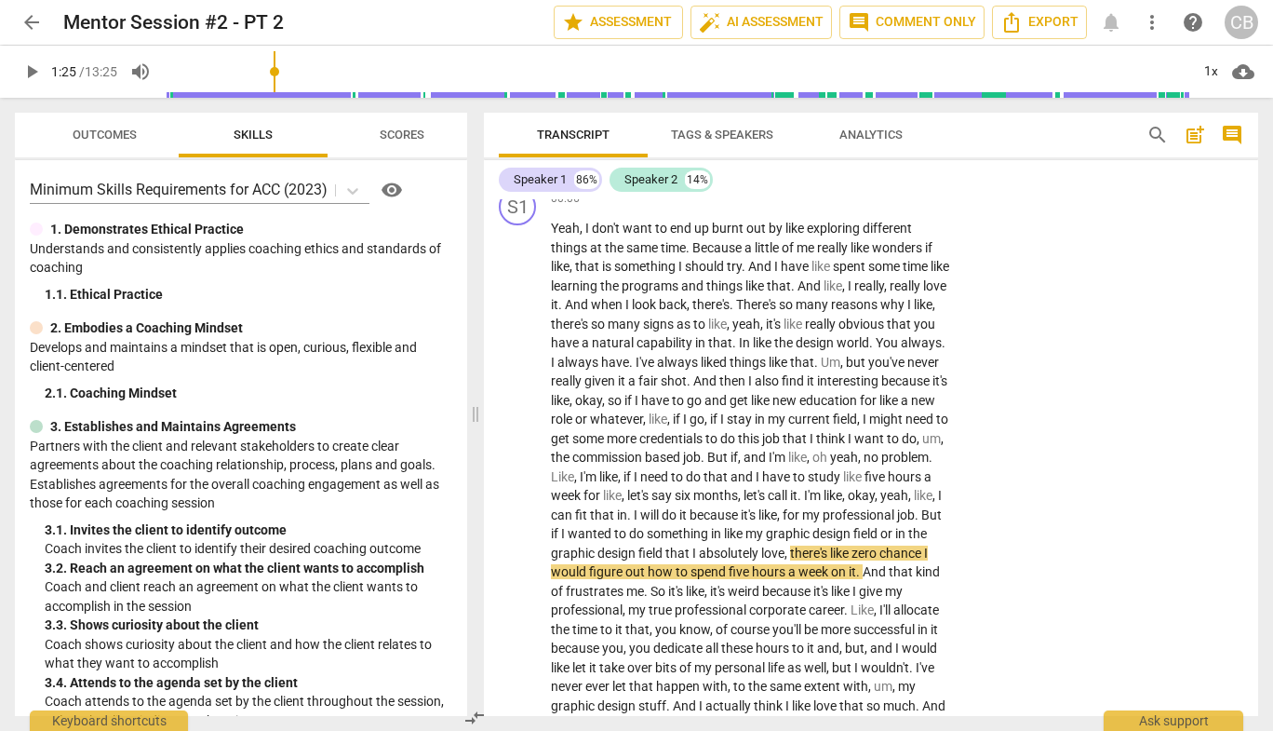
type input "86"
